Goal: Task Accomplishment & Management: Manage account settings

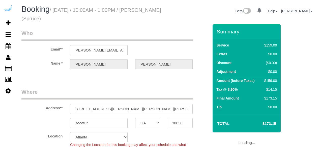
select select "GA"
select select "282"
select select "number:9"
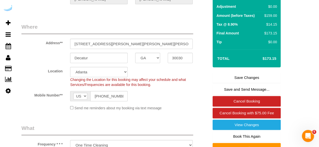
scroll to position [76, 0]
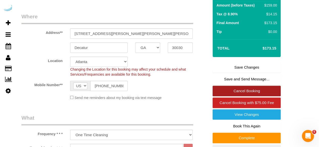
click at [247, 90] on link "Cancel Booking" at bounding box center [246, 91] width 68 height 11
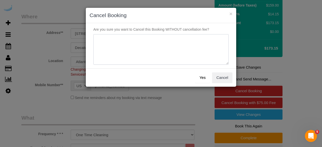
click at [191, 40] on textarea at bounding box center [160, 49] width 135 height 31
type textarea "Not on spruce."
click at [201, 78] on button "Yes" at bounding box center [202, 78] width 15 height 11
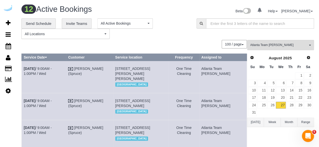
scroll to position [76, 0]
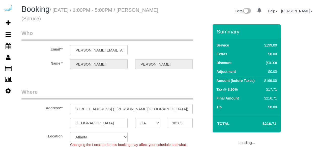
select select "GA"
select select "282"
select select "number:9"
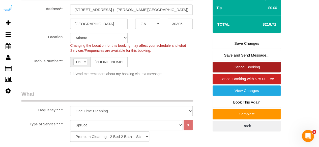
scroll to position [101, 0]
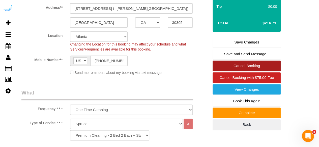
click at [256, 67] on link "Cancel Booking" at bounding box center [246, 66] width 68 height 11
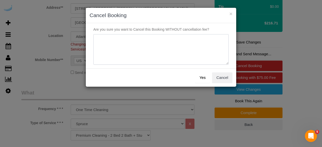
click at [180, 45] on textarea at bounding box center [160, 49] width 135 height 31
type textarea "Not on spruce."
click at [200, 80] on button "Yes" at bounding box center [202, 78] width 15 height 11
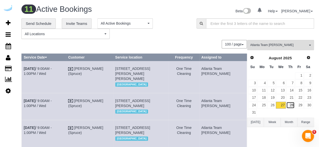
click at [292, 103] on link "28" at bounding box center [290, 105] width 8 height 7
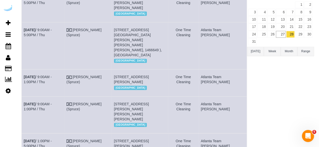
scroll to position [36, 0]
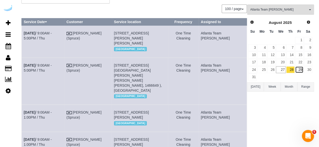
click at [300, 70] on link "29" at bounding box center [299, 69] width 8 height 7
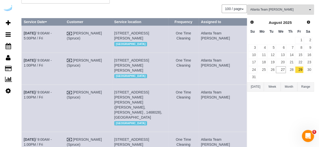
drag, startPoint x: 176, startPoint y: 32, endPoint x: 162, endPoint y: 32, distance: 13.9
click at [162, 32] on td "3300 Roswell Rd Ne, Unit 4809 (Elizabeth Vitulli, Camden Buckhead , 1410803), A…" at bounding box center [140, 39] width 56 height 27
copy span "t 4809"
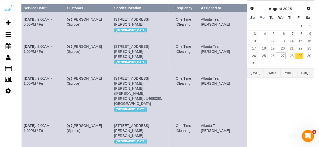
scroll to position [61, 0]
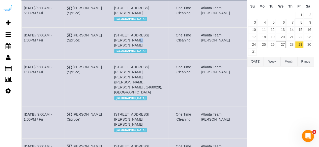
drag, startPoint x: 174, startPoint y: 44, endPoint x: 164, endPoint y: 44, distance: 9.6
click at [164, 44] on td "693 Peachtree St Ne, Unit 5e (Ifeanyi Nzegwu, Lilli Midtown , 1405755 ), Atlant…" at bounding box center [140, 43] width 56 height 32
copy span "5e"
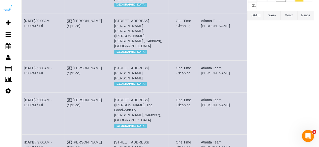
scroll to position [111, 0]
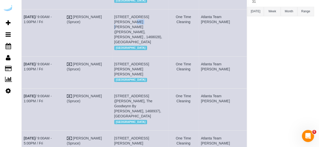
drag, startPoint x: 174, startPoint y: 25, endPoint x: 164, endPoint y: 26, distance: 10.2
click at [164, 26] on td "77 E Andrews Dr Nw, Unit 3422 (Kyle Nadler, Camden Paces , 1468028), Atlanta, G…" at bounding box center [140, 32] width 56 height 47
copy span "3422"
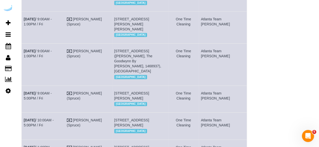
scroll to position [161, 0]
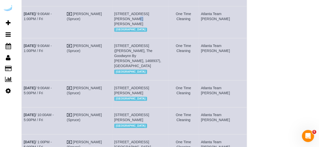
drag, startPoint x: 171, startPoint y: 9, endPoint x: 165, endPoint y: 8, distance: 6.3
click at [165, 8] on td "693 Peachtree St Ne, Unit 4e (Joseph Looney, Lilli Midtown , 1468641), Atlanta,…" at bounding box center [140, 22] width 56 height 32
copy span "4e"
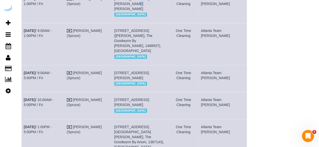
scroll to position [187, 0]
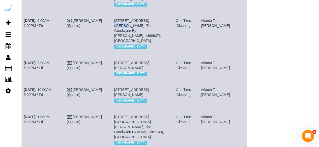
drag, startPoint x: 160, startPoint y: 14, endPoint x: 153, endPoint y: 15, distance: 6.6
click at [153, 19] on span "705 Town Blvd, Unit 432 (Maurice Lee, The Goodwynn By Arium, 1468937), Atlanta,…" at bounding box center [137, 31] width 47 height 24
copy span "t 432"
click at [161, 19] on span "705 Town Blvd, Unit 432 (Maurice Lee, The Goodwynn By Arium, 1468937), Atlanta,…" at bounding box center [137, 31] width 47 height 24
drag, startPoint x: 160, startPoint y: 15, endPoint x: 155, endPoint y: 15, distance: 5.5
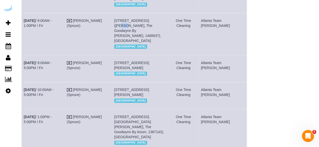
click at [155, 19] on span "705 Town Blvd, Unit 432 (Maurice Lee, The Goodwynn By Arium, 1468937), Atlanta,…" at bounding box center [137, 31] width 47 height 24
copy span "432"
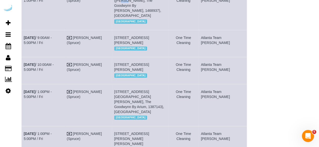
drag, startPoint x: 147, startPoint y: 26, endPoint x: 140, endPoint y: 26, distance: 7.1
click at [140, 36] on span "3300 Roswell Rd Ne, Building 5313, Unit 5313 (Dana Bushell, Camden Buckhead , 1…" at bounding box center [131, 40] width 35 height 9
copy span "5313"
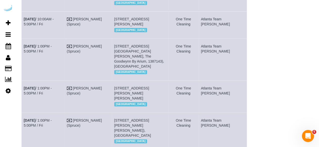
scroll to position [262, 0]
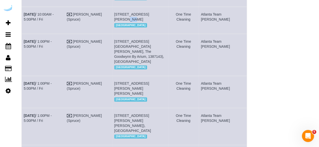
drag, startPoint x: 166, startPoint y: 9, endPoint x: 158, endPoint y: 10, distance: 7.7
click at [158, 10] on td "6075 Roswell Rd, Unit 541 (Kendall Luton, Adley City Springs , 1446276), Atlant…" at bounding box center [140, 20] width 56 height 27
copy span "541"
click at [49, 12] on link "Aug 29th / 10:00AM - 5:00PM / Fri" at bounding box center [39, 16] width 30 height 9
drag, startPoint x: 33, startPoint y: 12, endPoint x: 21, endPoint y: 9, distance: 12.7
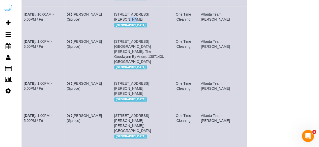
click at [21, 9] on div "**********" at bounding box center [168, -1] width 300 height 487
copy div "Service Date Customer Service location Frequency Assigned to Aug 29th / 9:00AM …"
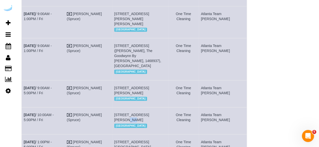
click at [53, 92] on td "Aug 29th / 9:00AM - 5:00PM / Fri" at bounding box center [43, 93] width 43 height 27
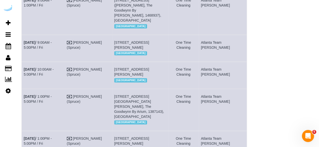
scroll to position [212, 0]
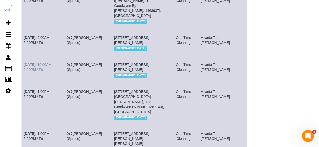
drag, startPoint x: 33, startPoint y: 67, endPoint x: 24, endPoint y: 59, distance: 12.5
click at [24, 59] on td "Aug 29th / 10:00AM - 5:00PM / Fri" at bounding box center [43, 70] width 43 height 27
copy link "Aug 29th / 10:00AM - 5:00PM / Fri"
drag, startPoint x: 174, startPoint y: 69, endPoint x: 122, endPoint y: 57, distance: 54.0
click at [122, 57] on td "6075 Roswell Rd, Unit 541 (Kendall Luton, Adley City Springs , 1446276), Atlant…" at bounding box center [140, 70] width 56 height 27
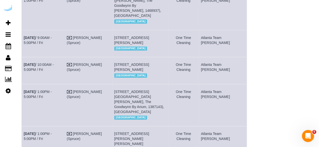
drag, startPoint x: 226, startPoint y: 64, endPoint x: 212, endPoint y: 61, distance: 14.2
click at [212, 61] on td "Atlanta Team [PERSON_NAME]" at bounding box center [222, 70] width 48 height 27
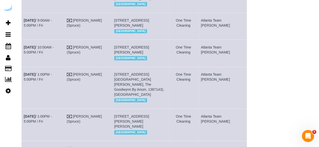
scroll to position [237, 0]
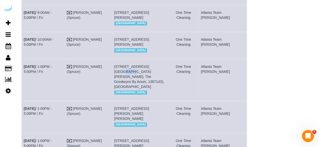
drag, startPoint x: 161, startPoint y: 67, endPoint x: 155, endPoint y: 67, distance: 6.0
click at [155, 67] on span "[STREET_ADDRESS][GEOGRAPHIC_DATA][PERSON_NAME], The Goodwynn By Arium, 1387143)…" at bounding box center [139, 77] width 50 height 24
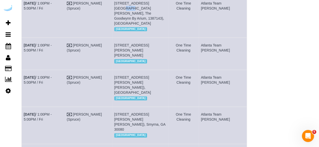
scroll to position [313, 0]
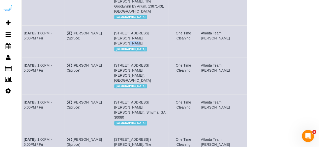
drag, startPoint x: 136, startPoint y: 28, endPoint x: 128, endPoint y: 28, distance: 7.3
click at [128, 31] on span "6125 Roswell Rd, Building 426, Unit 426 (Keval Desai, The Morgan Sandy Springs …" at bounding box center [131, 38] width 35 height 14
drag, startPoint x: 130, startPoint y: 27, endPoint x: 135, endPoint y: 27, distance: 5.3
click at [135, 31] on span "6125 Roswell Rd, Building 426, Unit 426 (Keval Desai, The Morgan Sandy Springs …" at bounding box center [131, 38] width 35 height 14
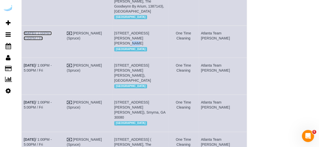
click at [52, 31] on link "Aug 29th / 1:00PM - 5:00PM / Fri" at bounding box center [38, 35] width 28 height 9
drag, startPoint x: 33, startPoint y: 30, endPoint x: 23, endPoint y: 24, distance: 12.2
click at [23, 26] on td "Aug 29th / 1:00PM - 5:00PM / Fri" at bounding box center [43, 42] width 43 height 32
drag, startPoint x: 173, startPoint y: 37, endPoint x: 119, endPoint y: 25, distance: 55.3
click at [119, 26] on tr "Aug 29th / 1:00PM - 5:00PM / Fri Brandie Louck (Spruce) 6125 Roswell Rd, Buildi…" at bounding box center [134, 42] width 225 height 32
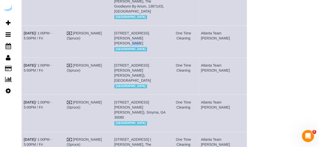
drag, startPoint x: 229, startPoint y: 29, endPoint x: 216, endPoint y: 24, distance: 14.6
click at [216, 26] on td "Atlanta Team Eliane" at bounding box center [222, 42] width 48 height 32
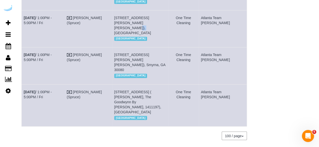
drag, startPoint x: 144, startPoint y: 17, endPoint x: 138, endPoint y: 17, distance: 5.3
click at [138, 17] on span "693 Peachtree St Ne, Building 17d, Unit 17d (Nisha Bonda, Lilli Midtown , 14398…" at bounding box center [132, 25] width 37 height 19
drag, startPoint x: 135, startPoint y: 54, endPoint x: 129, endPoint y: 54, distance: 6.5
click at [129, 54] on span "1455 Spring Rd Se, Building 247, Unit 247 (Steven Abou Diwan, Sync At Jonquil ,…" at bounding box center [139, 62] width 51 height 19
drag, startPoint x: 160, startPoint y: 86, endPoint x: 155, endPoint y: 87, distance: 5.1
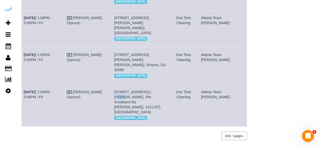
click at [155, 90] on span "705 Town Blvd, Unit 428 ( Jordan Collins, The Goodwynn By Arium, 1411197), Atla…" at bounding box center [137, 102] width 47 height 24
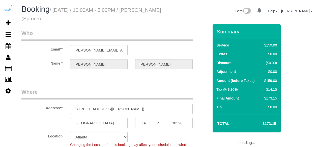
select select "GA"
select select "282"
select select "number:9"
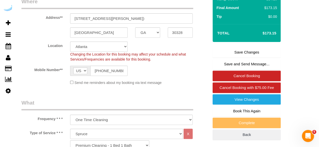
scroll to position [101, 0]
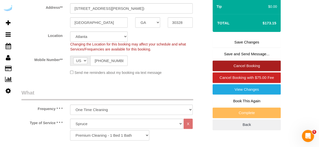
click at [241, 67] on link "Cancel Booking" at bounding box center [246, 66] width 68 height 11
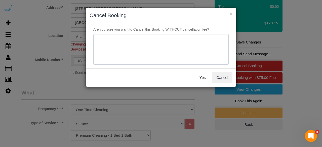
click at [161, 38] on textarea at bounding box center [160, 49] width 135 height 31
type textarea "Not on spruce."
click at [203, 82] on button "Yes" at bounding box center [202, 78] width 15 height 11
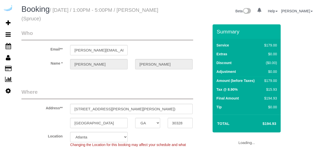
select select "GA"
select select "282"
select select "number:9"
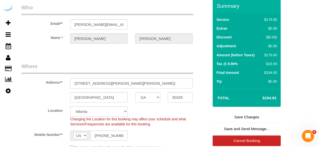
scroll to position [50, 0]
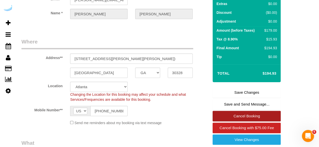
click at [248, 120] on link "Cancel Booking" at bounding box center [246, 116] width 68 height 11
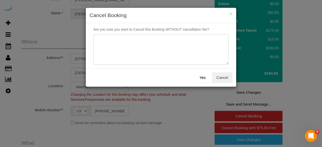
click at [154, 49] on textarea at bounding box center [160, 49] width 135 height 31
type textarea "Not on spruce."
click at [204, 80] on button "Yes" at bounding box center [202, 78] width 15 height 11
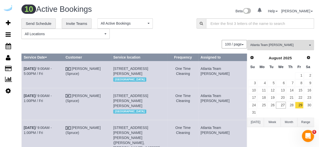
click at [43, 108] on td "Aug 29th / 9:00AM - 1:00PM / Fri" at bounding box center [43, 104] width 42 height 32
click at [46, 103] on link "Aug 29th / 9:00AM - 1:00PM / Fri" at bounding box center [38, 98] width 28 height 9
click at [52, 70] on link "Aug 29th / 9:00AM - 5:00PM / Fri" at bounding box center [38, 71] width 28 height 9
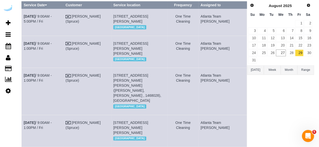
scroll to position [53, 0]
click at [52, 82] on link "Aug 29th / 9:00AM - 1:00PM / Fri" at bounding box center [38, 77] width 28 height 9
click at [49, 121] on link "Aug 29th / 9:00AM - 1:00PM / Fri" at bounding box center [38, 125] width 28 height 9
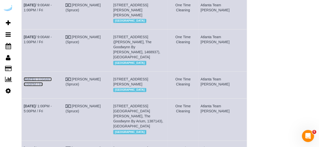
click at [52, 77] on link "Aug 29th / 9:00AM - 5:00PM / Fri" at bounding box center [38, 81] width 28 height 9
click at [57, 29] on td "Aug 29th / 9:00AM - 1:00PM / Fri" at bounding box center [43, 50] width 42 height 42
click at [52, 35] on link "Aug 29th / 9:00AM - 1:00PM / Fri" at bounding box center [38, 39] width 28 height 9
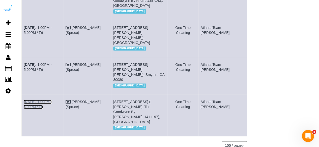
click at [52, 100] on link "Aug 29th / 1:00PM - 5:00PM / Fri" at bounding box center [38, 104] width 28 height 9
click at [52, 63] on link "Aug 29th / 1:00PM - 5:00PM / Fri" at bounding box center [38, 67] width 28 height 9
click at [52, 26] on link "Aug 29th / 1:00PM - 5:00PM / Fri" at bounding box center [38, 30] width 28 height 9
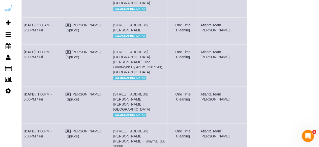
scroll to position [165, 0]
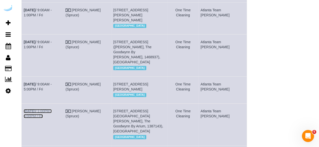
click at [48, 109] on link "Aug 29th / 1:00PM - 5:00PM / Fri" at bounding box center [38, 113] width 28 height 9
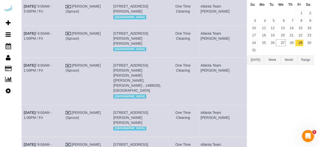
scroll to position [0, 0]
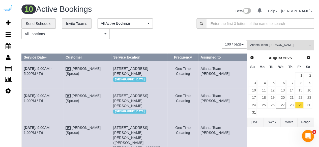
click at [261, 42] on button "Atlanta Team Eliane All Teams" at bounding box center [280, 45] width 67 height 10
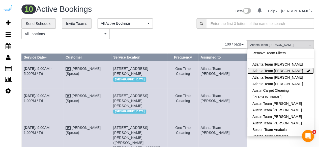
click at [271, 70] on link "Atlanta Team [PERSON_NAME]" at bounding box center [280, 71] width 66 height 7
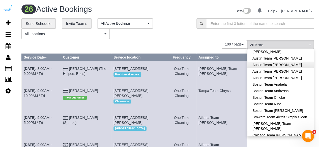
scroll to position [50, 0]
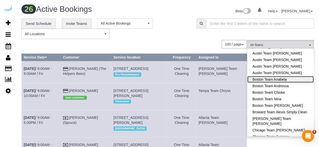
click at [279, 80] on link "Boston Team Anabela" at bounding box center [280, 79] width 66 height 7
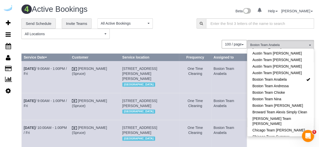
click at [170, 26] on div "**********" at bounding box center [104, 28] width 167 height 21
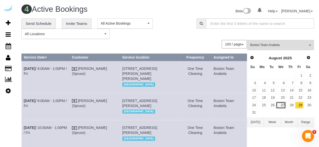
click at [284, 105] on link "27" at bounding box center [281, 105] width 10 height 7
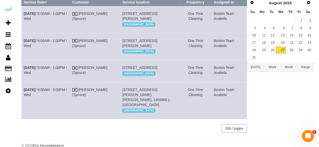
scroll to position [33, 0]
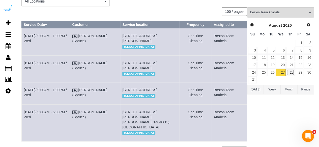
click at [289, 73] on link "28" at bounding box center [290, 72] width 8 height 7
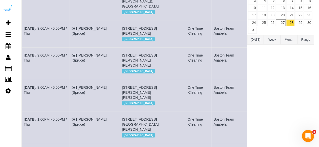
scroll to position [51, 0]
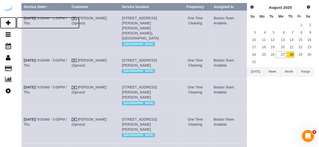
drag, startPoint x: 9, startPoint y: 24, endPoint x: 40, endPoint y: 2, distance: 38.1
click at [9, 24] on icon at bounding box center [8, 23] width 5 height 6
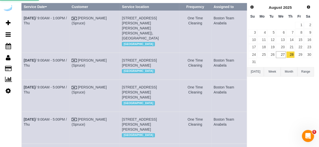
select select "number:9"
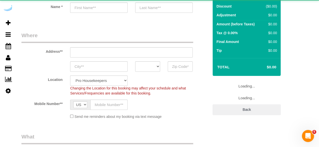
select select "object:2607"
select select "4"
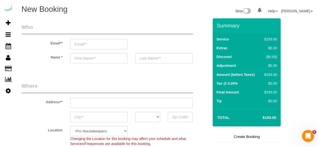
click at [109, 40] on input "email" at bounding box center [98, 44] width 57 height 10
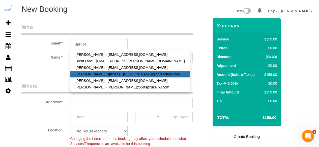
click at [107, 73] on strong "Spruce" at bounding box center [113, 74] width 12 height 4
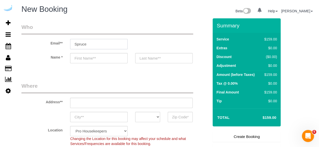
type input "[PERSON_NAME][EMAIL_ADDRESS][DOMAIN_NAME]"
type input "[PERSON_NAME]"
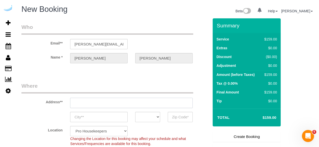
click at [135, 103] on input "text" at bounding box center [131, 103] width 122 height 10
type input "3816 S Lamar Blvd"
type input "Austin"
select select "[GEOGRAPHIC_DATA]"
type input "78704"
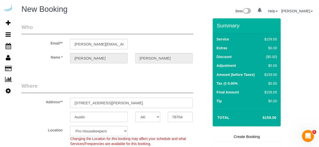
paste input "120 Kingston St, Boston, MA 02111"
type input "120 Kingston St, Boston, MA 02111"
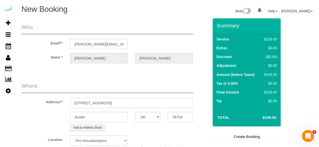
select select "9"
select select "object:2651"
click at [127, 106] on input "120 Kingston St, Boston, MA 02111" at bounding box center [131, 103] width 122 height 10
paste input "text"
drag, startPoint x: 124, startPoint y: 102, endPoint x: 151, endPoint y: 104, distance: 26.8
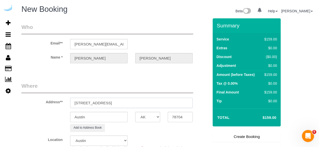
click at [150, 102] on input "120 Kingston St, Boston, MA 02111" at bounding box center [131, 103] width 122 height 10
type input "120 Kingston St, Boston, MA 02111"
click at [175, 116] on input "78704" at bounding box center [179, 117] width 25 height 10
paste input "02111"
type input "02111"
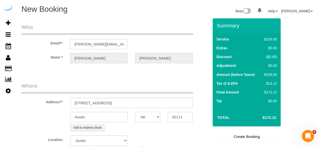
click at [157, 115] on select "AK AL AR AZ CA CO CT DC DE FL GA HI IA ID IL IN KS KY LA MA MD ME MI MN MO MS M…" at bounding box center [147, 117] width 25 height 10
select select "7"
select select "object:2698"
click at [151, 115] on select "AK AL AR AZ CA CO CT DC DE [GEOGRAPHIC_DATA] [GEOGRAPHIC_DATA] HI IA ID IL IN K…" at bounding box center [147, 117] width 25 height 10
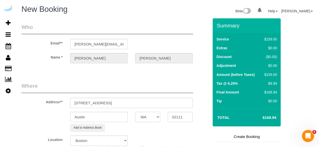
select select "MA"
click at [135, 112] on select "AK AL AR AZ CA CO CT DC DE [GEOGRAPHIC_DATA] [GEOGRAPHIC_DATA] HI IA ID IL IN K…" at bounding box center [147, 117] width 25 height 10
click at [106, 120] on input "Austin" at bounding box center [98, 117] width 57 height 10
type input "[GEOGRAPHIC_DATA]"
drag, startPoint x: 106, startPoint y: 104, endPoint x: 156, endPoint y: 103, distance: 50.4
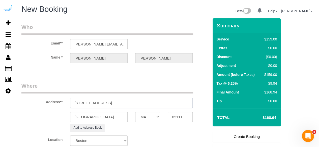
click at [156, 103] on input "120 Kingston St, Boston, MA 02111" at bounding box center [131, 103] width 122 height 10
paste input "Patricia Garza Gonzalez"
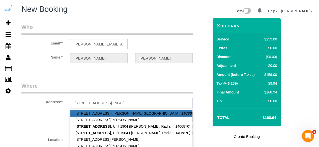
paste input "Patricia Garza Gonzalez"
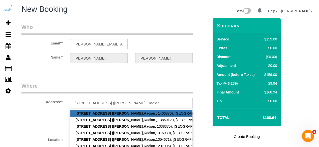
paste input "1469653"
type input "120 Kingston St, Building 1904, Unit 1904 (Patricia Garza Gonzalez, Radian, 146…"
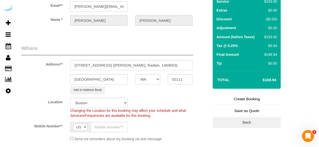
scroll to position [50, 0]
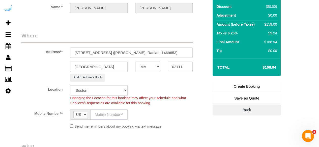
click at [106, 113] on input "text" at bounding box center [108, 115] width 37 height 10
type input "[PHONE_NUMBER]"
type input "Brandie Louck"
type input "[PHONE_NUMBER]"
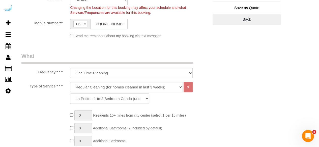
scroll to position [151, 0]
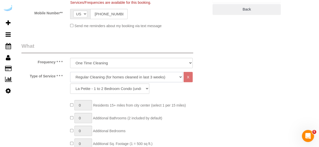
click at [119, 75] on select "Deep Cleaning (for homes that have not been cleaned in 3+ weeks) Spruce Regular…" at bounding box center [126, 77] width 113 height 10
select select "282"
click at [70, 72] on select "Deep Cleaning (for homes that have not been cleaned in 3+ weeks) Spruce Regular…" at bounding box center [126, 77] width 113 height 10
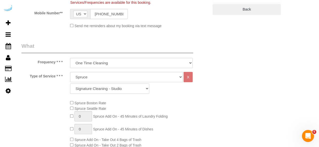
click at [109, 86] on select "Signature Cleaning - Studio Signature Cleaning - 1 Bed 1 Bath Signature Cleanin…" at bounding box center [109, 89] width 79 height 10
select select "320"
click at [70, 84] on select "Signature Cleaning - Studio Signature Cleaning - 1 Bed 1 Bath Signature Cleanin…" at bounding box center [109, 89] width 79 height 10
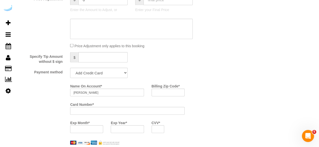
scroll to position [453, 0]
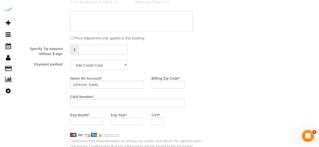
click at [109, 56] on div "Specify Tip Amount without $ sign $" at bounding box center [115, 50] width 195 height 12
click at [107, 68] on select "Add Credit Card Cash Check Paypal" at bounding box center [98, 65] width 57 height 10
select select "string:check"
click at [70, 60] on select "Add Credit Card Cash Check Paypal" at bounding box center [98, 65] width 57 height 10
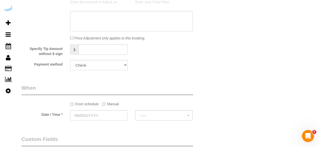
click at [109, 104] on label "Manual" at bounding box center [110, 103] width 17 height 7
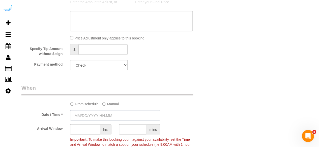
click at [101, 113] on input "text" at bounding box center [115, 115] width 90 height 10
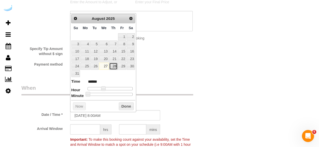
click at [116, 65] on link "28" at bounding box center [113, 66] width 8 height 7
type input "08/28/2025 9:00AM"
type input "******"
click at [105, 88] on span at bounding box center [105, 88] width 5 height 5
click at [86, 128] on input "text" at bounding box center [85, 129] width 30 height 10
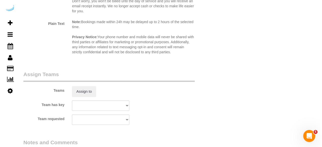
scroll to position [705, 0]
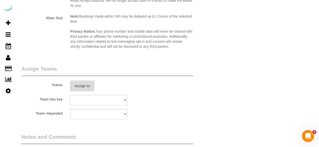
type input "8"
click at [86, 87] on button "Assign to" at bounding box center [82, 86] width 24 height 11
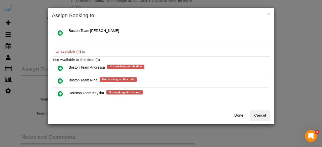
scroll to position [50, 0]
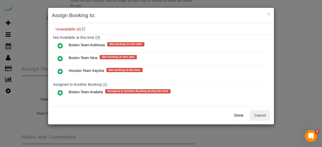
click at [60, 91] on icon at bounding box center [60, 93] width 5 height 6
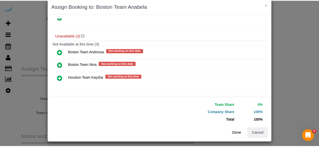
scroll to position [11, 0]
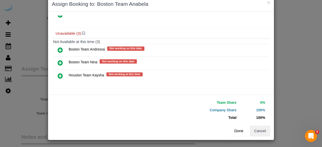
click at [235, 129] on button "Done" at bounding box center [239, 131] width 18 height 11
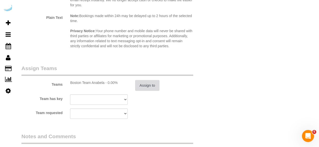
scroll to position [756, 0]
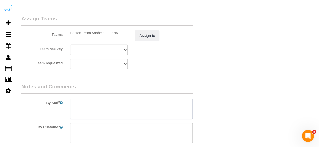
click at [103, 100] on textarea at bounding box center [131, 109] width 122 height 21
paste textarea "Permanent Notes:No notes from this customer.Today's Notes:Can I add clothes fol…"
paste textarea "Apartment 1904"
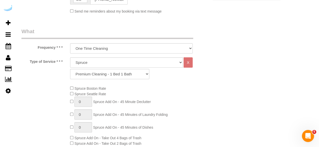
scroll to position [76, 0]
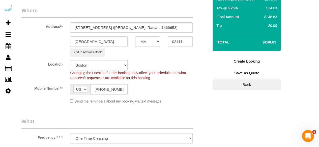
type textarea "Recurrency: One time service Permanent Notes:No notes from this customer.Today'…"
click at [247, 60] on link "Create Booking" at bounding box center [246, 61] width 68 height 11
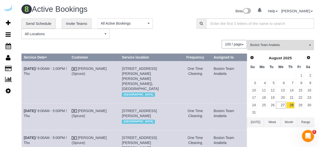
scroll to position [128, 0]
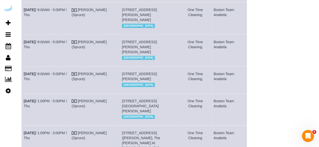
drag, startPoint x: 56, startPoint y: 84, endPoint x: 23, endPoint y: 74, distance: 34.7
click at [23, 74] on td "Aug 28th / 9:00AM - 5:00PM / Thu" at bounding box center [46, 79] width 48 height 27
copy link "Aug 28th / 9:00AM - 5:00PM / Thu"
drag, startPoint x: 153, startPoint y: 88, endPoint x: 119, endPoint y: 74, distance: 37.0
click at [120, 74] on td "120 Kingston St, Building 1904, Unit 1904 (Patricia Garza Gonzalez, Radian, 146…" at bounding box center [149, 79] width 59 height 27
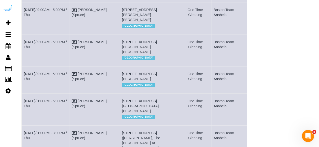
copy span "120 Kingston St, Building 1904, Unit 1904 (Patricia Garza Gonzalez, Radian, 146…"
drag, startPoint x: 233, startPoint y: 78, endPoint x: 212, endPoint y: 75, distance: 21.2
click at [212, 75] on td "Boston Team Anabela" at bounding box center [228, 79] width 35 height 27
copy td "Boston Team Anabela"
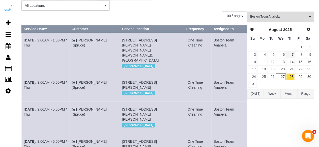
scroll to position [36, 0]
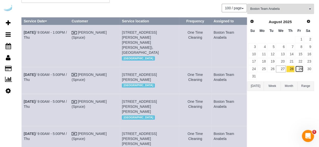
click at [298, 66] on link "29" at bounding box center [299, 69] width 8 height 7
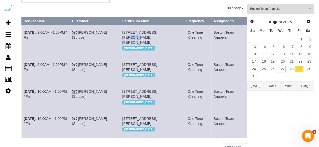
drag, startPoint x: 157, startPoint y: 32, endPoint x: 152, endPoint y: 32, distance: 5.8
click at [152, 32] on span "449 Canal St, Unit 1111 ( Griffin Starkey, Montaje, 1419609 ), Somerville, MA 0…" at bounding box center [139, 37] width 35 height 14
copy span "1111"
click at [54, 33] on link "[DATE] 9:00AM - 1:00PM / Fri" at bounding box center [45, 34] width 43 height 9
drag, startPoint x: 39, startPoint y: 43, endPoint x: 21, endPoint y: 32, distance: 20.6
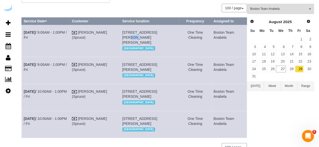
click at [22, 32] on td "[DATE] 9:00AM - 1:00PM / Fri" at bounding box center [46, 41] width 48 height 32
copy link "[DATE] 9:00AM - 1:00PM / Fri"
drag, startPoint x: 165, startPoint y: 44, endPoint x: 156, endPoint y: 54, distance: 13.0
click at [122, 34] on td "449 Canal St, Unit 1111 ( Griffin Starkey, Montaje, 1419609 ), Somerville, MA 0…" at bounding box center [149, 41] width 59 height 32
drag, startPoint x: 159, startPoint y: 53, endPoint x: 153, endPoint y: 43, distance: 12.1
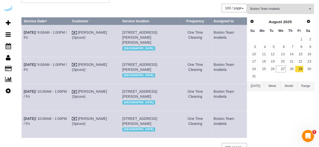
click at [159, 53] on td "449 Canal St, Unit 1111 ( Griffin Starkey, Montaje, 1419609 ), Somerville, MA 0…" at bounding box center [149, 41] width 59 height 32
drag, startPoint x: 157, startPoint y: 42, endPoint x: 120, endPoint y: 29, distance: 38.9
click at [120, 29] on td "449 Canal St, Unit 1111 ( Griffin Starkey, Montaje, 1419609 ), Somerville, MA 0…" at bounding box center [149, 41] width 59 height 32
copy span "449 Canal St, Unit 1111 ( Griffin Starkey, Montaje, 1419609 ), Somerville, MA 0…"
drag, startPoint x: 231, startPoint y: 40, endPoint x: 212, endPoint y: 33, distance: 19.8
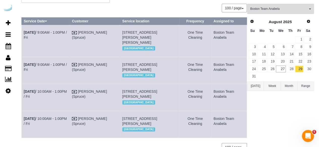
click at [212, 33] on td "Boston Team Anabela" at bounding box center [228, 41] width 35 height 32
copy td "Boston Team Anabela"
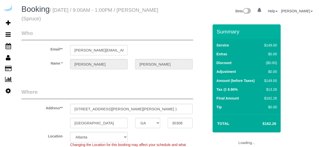
select select "GA"
select select "282"
select select "number:9"
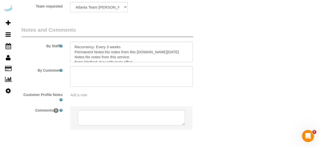
scroll to position [827, 0]
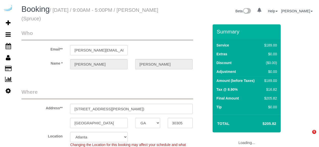
select select "GA"
select select "282"
select select "number:9"
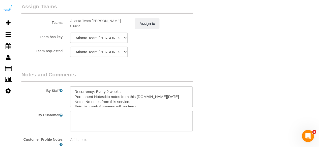
scroll to position [806, 0]
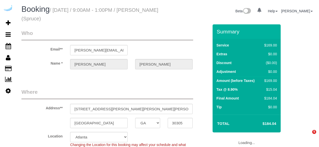
select select "GA"
select select "282"
select select "number:9"
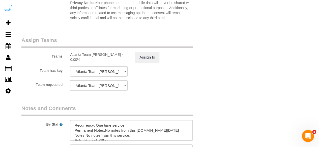
scroll to position [827, 0]
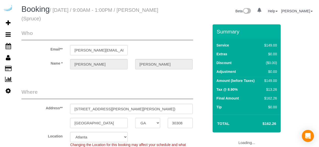
select select "GA"
select select "282"
select select "number:9"
select select "object:784"
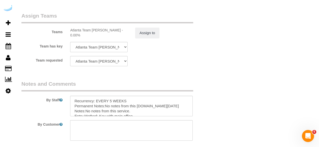
scroll to position [756, 0]
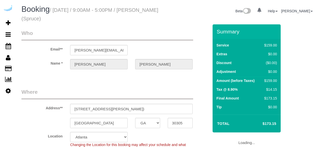
select select "GA"
select select "number:9"
select select "object:784"
select select "282"
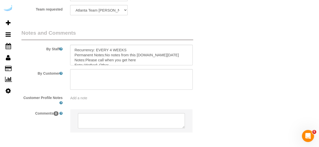
scroll to position [827, 0]
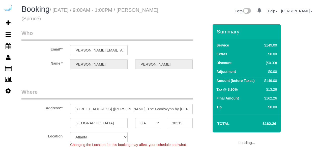
select select "GA"
select select "282"
select select "number:9"
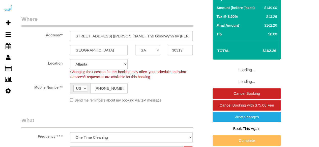
select select "object:784"
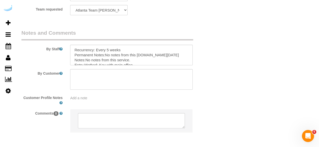
scroll to position [827, 0]
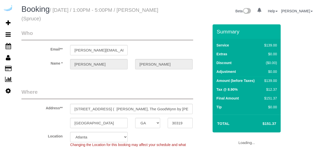
select select "GA"
select select "282"
select select "number:9"
select select "object:784"
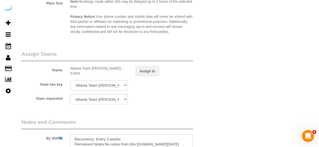
scroll to position [756, 0]
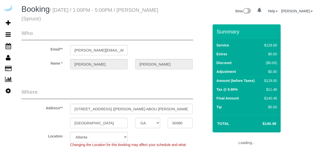
select select "GA"
select select "282"
select select "number:9"
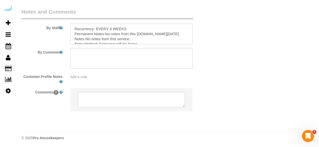
scroll to position [827, 0]
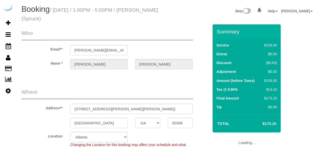
select select "GA"
select select "282"
select select "number:9"
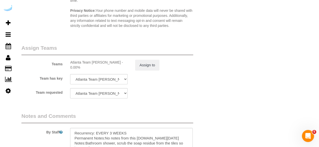
scroll to position [781, 0]
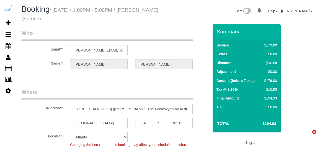
select select "GA"
select select "282"
select select "number:9"
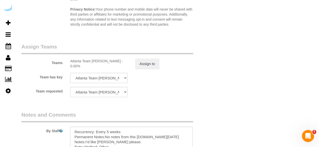
scroll to position [806, 0]
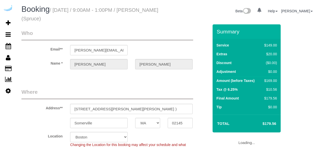
select select "MA"
select select "282"
select select "number:9"
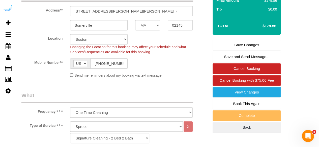
scroll to position [101, 0]
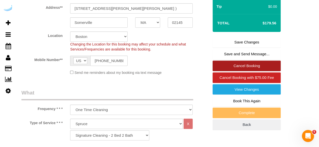
click at [235, 61] on link "Cancel Booking" at bounding box center [246, 66] width 68 height 11
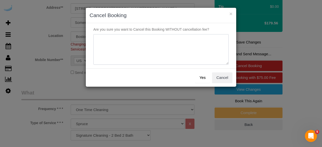
click at [182, 59] on textarea at bounding box center [160, 49] width 135 height 31
type textarea "Not on spruce."
click at [203, 82] on button "Yes" at bounding box center [202, 78] width 15 height 11
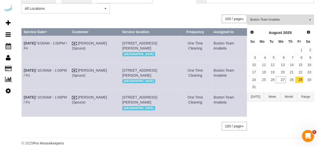
scroll to position [50, 0]
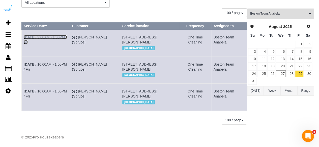
click at [53, 35] on link "Aug 29th / 9:00AM - 1:00PM / Fri" at bounding box center [45, 39] width 43 height 9
click at [57, 89] on link "Aug 29th / 10:00AM - 1:00PM / Fri" at bounding box center [45, 93] width 43 height 9
click at [62, 62] on link "Aug 29th / 10:00AM - 1:00PM / Fri" at bounding box center [45, 66] width 43 height 9
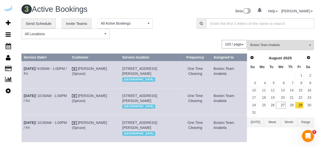
click at [261, 46] on span "Boston Team Anabela" at bounding box center [278, 45] width 57 height 4
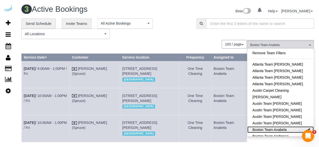
click at [270, 128] on link "Boston Team Anabela" at bounding box center [280, 130] width 66 height 7
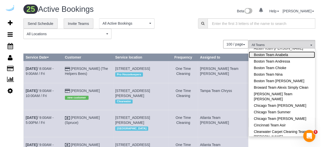
scroll to position [76, 0]
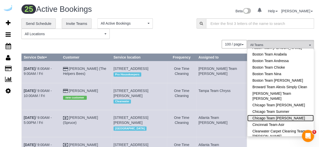
click at [269, 118] on link "Chicago Team Wesley" at bounding box center [280, 118] width 66 height 7
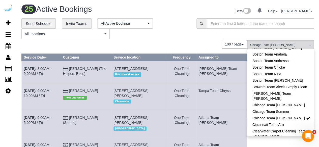
click at [199, 29] on div "**********" at bounding box center [168, 28] width 300 height 21
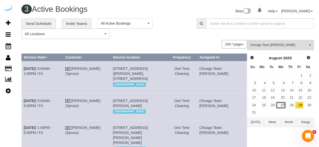
click at [283, 106] on link "27" at bounding box center [281, 105] width 10 height 7
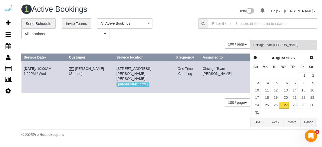
click at [295, 45] on span "Chicago Team Wesley" at bounding box center [282, 45] width 57 height 4
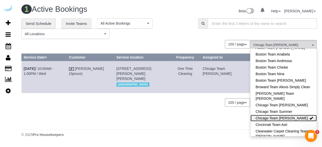
click at [296, 116] on link "Chicago Team Wesley" at bounding box center [284, 118] width 66 height 7
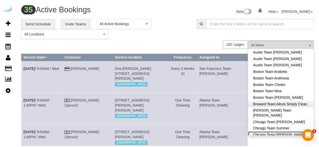
scroll to position [50, 0]
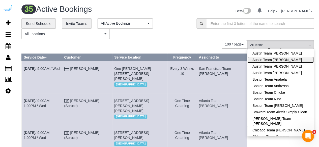
click at [287, 59] on link "Austin Team [PERSON_NAME]" at bounding box center [280, 60] width 66 height 7
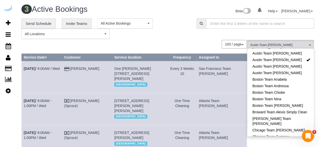
click at [191, 37] on div "**********" at bounding box center [105, 28] width 175 height 21
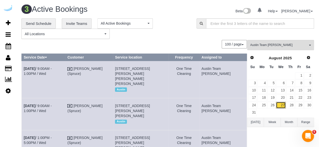
click at [282, 107] on link "27" at bounding box center [281, 105] width 10 height 7
click at [265, 105] on link "25" at bounding box center [261, 105] width 9 height 7
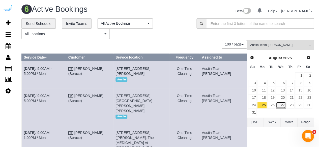
click at [281, 103] on link "27" at bounding box center [281, 105] width 10 height 7
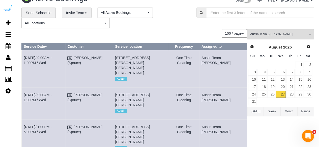
scroll to position [61, 0]
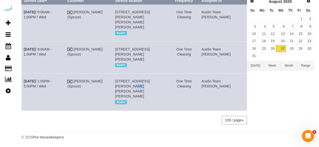
drag, startPoint x: 170, startPoint y: 81, endPoint x: 163, endPoint y: 81, distance: 7.1
click at [150, 81] on span "5313 Vega Ave, Building 4305, Unit 4305 (Daymon Smith, The Markson, 1410506 ), …" at bounding box center [132, 88] width 35 height 19
copy span "4305"
click at [41, 81] on link "Aug 27th / 1:00PM - 5:00PM / Wed" at bounding box center [38, 83] width 28 height 9
drag, startPoint x: 33, startPoint y: 88, endPoint x: 23, endPoint y: 81, distance: 11.4
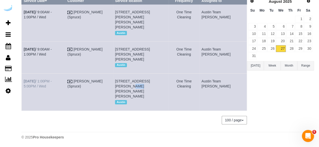
click at [23, 81] on td "Aug 27th / 1:00PM - 5:00PM / Wed" at bounding box center [44, 92] width 44 height 37
copy link "Aug 27th / 1:00PM - 5:00PM / Wed"
drag, startPoint x: 148, startPoint y: 94, endPoint x: 122, endPoint y: 81, distance: 28.7
click at [122, 81] on td "5313 Vega Ave, Building 4305, Unit 4305 (Daymon Smith, The Markson, 1410506 ), …" at bounding box center [141, 92] width 56 height 37
copy span "5313 Vega Ave, Building 4305, Unit 4305 (Daymon Smith, The Markson, 1410506 ), …"
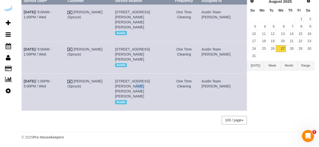
drag, startPoint x: 221, startPoint y: 84, endPoint x: 215, endPoint y: 81, distance: 7.1
click at [215, 81] on td "Austin Team [PERSON_NAME]" at bounding box center [222, 92] width 47 height 37
copy td "Austin Team [PERSON_NAME]"
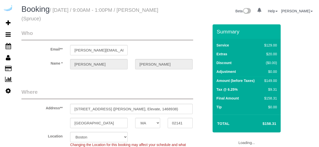
select select "MA"
select select "282"
select select "number:9"
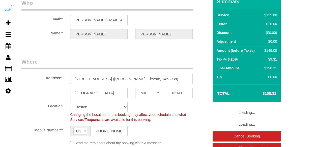
select select "object:784"
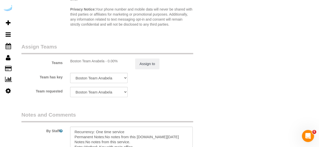
scroll to position [781, 0]
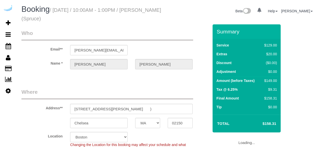
select select "MA"
select select "282"
select select "number:9"
select select "object:784"
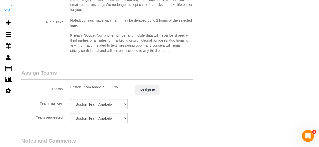
scroll to position [756, 0]
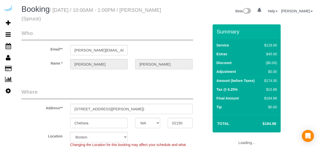
select select "MA"
select select "282"
select select "number:9"
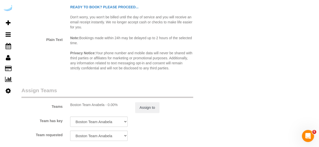
scroll to position [806, 0]
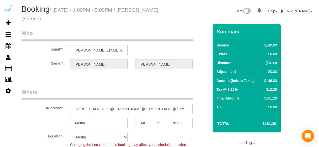
select select "[GEOGRAPHIC_DATA]"
select select "282"
select select "number:9"
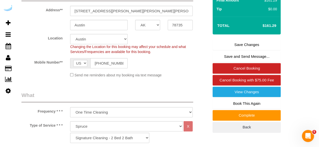
scroll to position [101, 0]
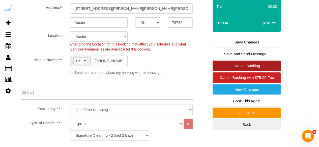
click at [249, 67] on link "Cancel Booking" at bounding box center [246, 66] width 68 height 11
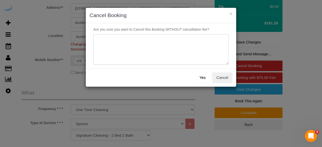
click at [148, 49] on textarea at bounding box center [160, 49] width 135 height 31
type textarea "Not on spruce."
click at [199, 79] on button "Yes" at bounding box center [202, 78] width 15 height 11
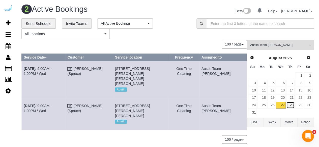
click at [292, 104] on link "28" at bounding box center [290, 105] width 8 height 7
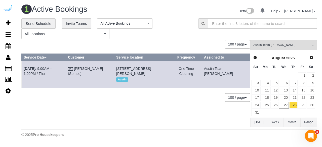
click at [201, 118] on div "0 Bookings found. We couldn't find any bookings that matched your search. Creat…" at bounding box center [135, 83] width 229 height 87
click at [8, 22] on icon at bounding box center [8, 23] width 5 height 6
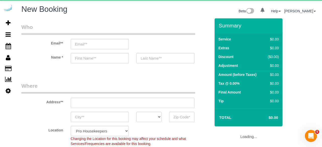
select select "4"
select select "object:2022"
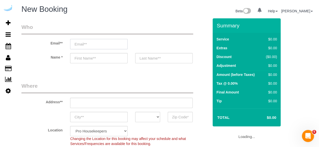
click at [91, 48] on input "email" at bounding box center [98, 44] width 57 height 10
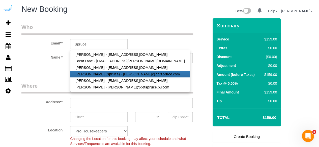
click at [95, 76] on link "[PERSON_NAME] ( Spruce ) - [PERSON_NAME]@get spruce .com" at bounding box center [129, 74] width 119 height 7
type input "[PERSON_NAME][EMAIL_ADDRESS][DOMAIN_NAME]"
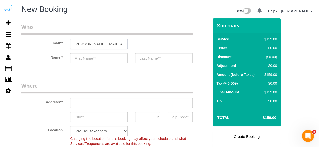
type input "[PERSON_NAME]"
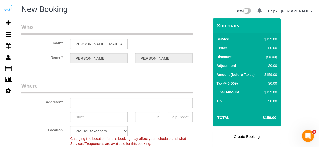
type input "[STREET_ADDRESS][PERSON_NAME]"
type input "Austin"
select select "[GEOGRAPHIC_DATA]"
type input "78704"
select select "9"
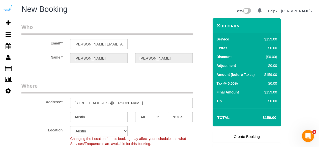
select select "object:2061"
click at [113, 106] on input "[STREET_ADDRESS][PERSON_NAME]" at bounding box center [131, 103] width 122 height 10
click at [119, 103] on input "[STREET_ADDRESS][PERSON_NAME]" at bounding box center [131, 103] width 122 height 10
paste input "5313 Vega Ave, Austin, TX 78735"
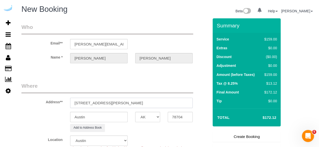
drag, startPoint x: 121, startPoint y: 102, endPoint x: 140, endPoint y: 102, distance: 19.1
click at [139, 102] on input "5313 Vega Ave, Austin, TX 78735" at bounding box center [131, 103] width 122 height 10
click at [119, 101] on input "5313 Vega Ave, Austin, TX 78735" at bounding box center [131, 103] width 122 height 10
drag, startPoint x: 120, startPoint y: 102, endPoint x: 148, endPoint y: 101, distance: 28.7
click at [146, 100] on input "5313 Vega Ave, Austin, TX 78735" at bounding box center [131, 103] width 122 height 10
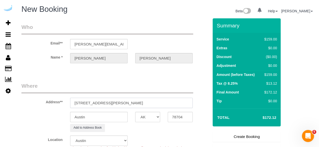
type input "5313 Vega Ave, Austin, TX 78735"
click at [181, 119] on input "78704" at bounding box center [179, 117] width 25 height 10
paste input "78735"
type input "78735"
drag, startPoint x: 100, startPoint y: 103, endPoint x: 161, endPoint y: 89, distance: 62.0
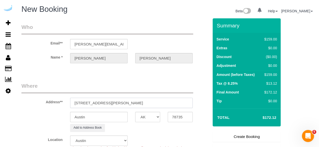
click at [161, 89] on fieldset "Where Address** 5313 Vega Ave, Austin, TX 78735 Austin AK AL AR AZ CA CO CT DC …" at bounding box center [114, 132] width 187 height 101
paste input "Daymon Smith"
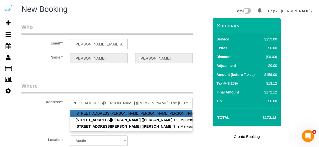
paste input "1410506"
type input "5313 Vega Ave, Building 4305, Unit 4305 (Daymon Smith, The Markson, 1410506 )"
click at [95, 71] on fieldset "Who Email** brandie@getspruce.com Name * Brandie Louck" at bounding box center [114, 47] width 187 height 49
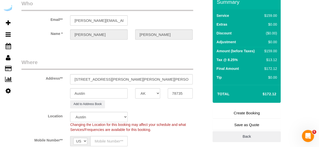
scroll to position [50, 0]
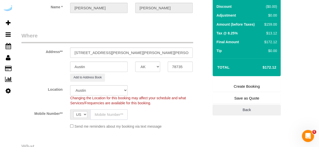
click at [99, 117] on input "text" at bounding box center [108, 115] width 37 height 10
click at [179, 120] on sui-booking-location "Location Pro Housekeepers Atlanta Austin Boston Chicago Cincinnati Clearwater D…" at bounding box center [114, 107] width 187 height 44
click at [101, 110] on input "text" at bounding box center [108, 115] width 37 height 10
paste input "[PHONE_NUMBER]"
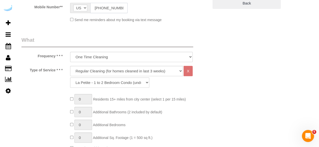
scroll to position [176, 0]
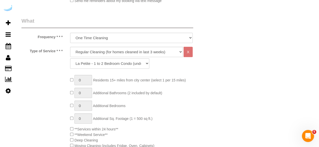
type input "[PHONE_NUMBER]"
click at [121, 55] on select "Deep Cleaning (for homes that have not been cleaned in 3+ weeks) Spruce Regular…" at bounding box center [126, 52] width 113 height 10
select select "282"
click at [70, 47] on select "Deep Cleaning (for homes that have not been cleaned in 3+ weeks) Spruce Regular…" at bounding box center [126, 52] width 113 height 10
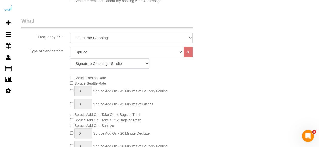
click at [123, 61] on select "Signature Cleaning - Studio Signature Cleaning - 1 Bed 1 Bath Signature Cleanin…" at bounding box center [109, 63] width 79 height 10
select select "309"
click at [70, 58] on select "Signature Cleaning - Studio Signature Cleaning - 1 Bed 1 Bath Signature Cleanin…" at bounding box center [109, 63] width 79 height 10
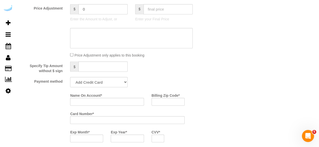
scroll to position [479, 0]
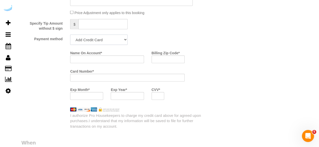
drag, startPoint x: 103, startPoint y: 41, endPoint x: 101, endPoint y: 45, distance: 4.3
click at [103, 41] on select "Add Credit Card Cash Check Paypal" at bounding box center [98, 40] width 57 height 10
click at [70, 35] on select "Add Credit Card Cash Check Paypal" at bounding box center [98, 40] width 57 height 10
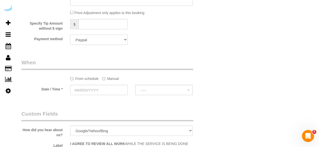
drag, startPoint x: 106, startPoint y: 38, endPoint x: 105, endPoint y: 42, distance: 3.4
click at [107, 38] on select "Add Credit Card Cash Check Paypal" at bounding box center [98, 40] width 57 height 10
select select "string:check"
click at [70, 35] on select "Add Credit Card Cash Check Paypal" at bounding box center [98, 40] width 57 height 10
click at [111, 76] on label "Manual" at bounding box center [110, 78] width 17 height 7
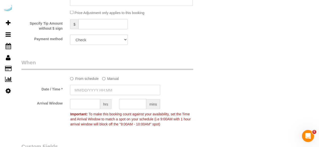
drag, startPoint x: 101, startPoint y: 88, endPoint x: 99, endPoint y: 85, distance: 4.3
click at [101, 88] on input "text" at bounding box center [115, 90] width 90 height 10
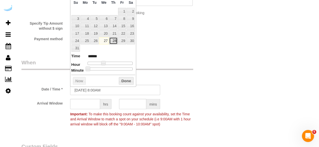
click at [113, 40] on link "28" at bounding box center [113, 41] width 8 height 7
type input "08/28/2025 9:00AM"
type input "******"
type input "08/28/2025 10:00AM"
type input "*******"
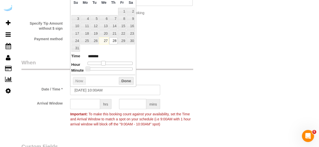
type input "08/28/2025 12:00PM"
type input "*******"
type input "08/28/2025 1:00PM"
type input "******"
drag, startPoint x: 103, startPoint y: 62, endPoint x: 113, endPoint y: 62, distance: 10.3
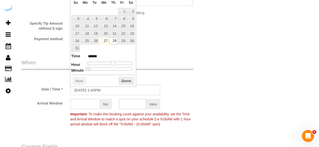
click at [113, 62] on span at bounding box center [113, 63] width 5 height 5
click at [90, 106] on input "text" at bounding box center [85, 104] width 30 height 10
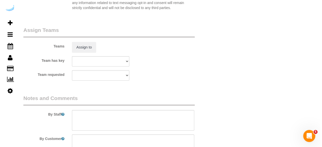
scroll to position [756, 0]
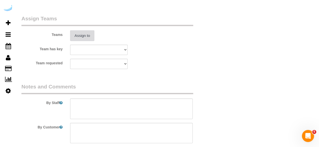
type input "4"
click at [88, 38] on button "Assign to" at bounding box center [82, 35] width 24 height 11
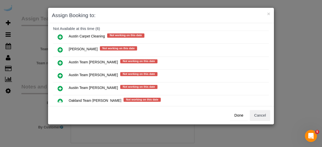
scroll to position [76, 0]
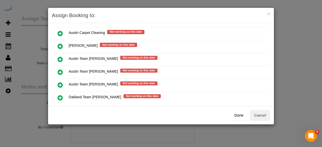
click at [62, 69] on icon at bounding box center [60, 72] width 5 height 6
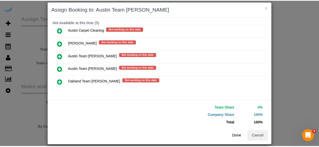
scroll to position [11, 0]
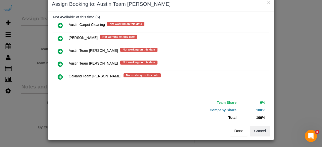
click at [238, 130] on button "Done" at bounding box center [239, 131] width 18 height 11
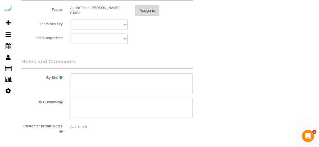
scroll to position [798, 0]
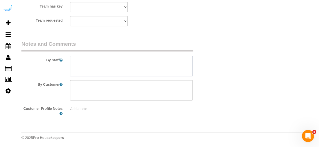
click at [147, 63] on textarea at bounding box center [131, 66] width 122 height 21
drag, startPoint x: 150, startPoint y: 76, endPoint x: 155, endPoint y: 72, distance: 5.9
click at [151, 75] on textarea at bounding box center [131, 66] width 122 height 21
click at [156, 70] on textarea at bounding box center [131, 66] width 122 height 21
paste textarea "Permanent Notes:No notes from this customer.Today's Notes:No notes from this se…"
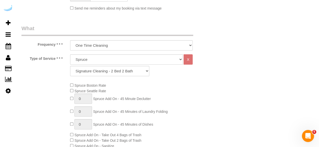
scroll to position [0, 0]
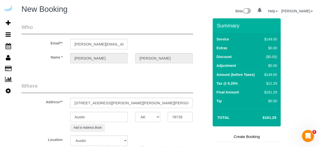
type textarea "Recurrency: Every 4 weeks Permanent Notes:No notes from this customer.Today's N…"
click at [248, 136] on link "Create Booking" at bounding box center [246, 137] width 68 height 11
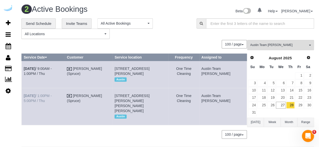
drag, startPoint x: 32, startPoint y: 115, endPoint x: 24, endPoint y: 105, distance: 12.4
click at [24, 105] on td "[DATE] 1:00PM - 5:00PM / Thu" at bounding box center [43, 106] width 43 height 37
copy link "[DATE] 1:00PM - 5:00PM / Thu"
drag, startPoint x: 136, startPoint y: 120, endPoint x: 123, endPoint y: 106, distance: 18.7
click at [123, 106] on td "5313 Vega Ave, Building 4305, Unit 4305 (Daymon Smith, The Markson, 1410506 ), …" at bounding box center [140, 106] width 56 height 37
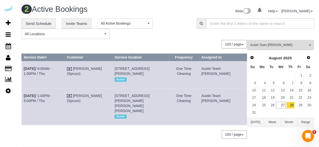
copy span "5313 Vega Ave, Building 4305, Unit 4305 (Daymon Smith, The Markson, 1410506 ), …"
drag, startPoint x: 233, startPoint y: 113, endPoint x: 214, endPoint y: 106, distance: 20.3
click at [214, 106] on td "Austin Team [PERSON_NAME]" at bounding box center [223, 106] width 48 height 37
copy td "Austin Team [PERSON_NAME]"
click at [299, 105] on link "29" at bounding box center [299, 105] width 8 height 7
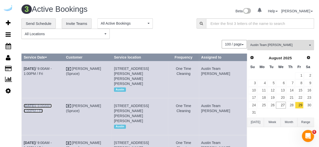
click at [52, 104] on link "Aug 29th / 9:00AM - 1:00PM / Fri" at bounding box center [38, 108] width 28 height 9
click at [52, 67] on link "Aug 29th / 9:00AM - 1:00PM / Fri" at bounding box center [38, 71] width 28 height 9
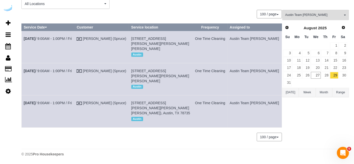
scroll to position [35, 0]
click at [58, 101] on link "Aug 29th / 9:00AM - 1:00PM / Fri" at bounding box center [48, 103] width 48 height 4
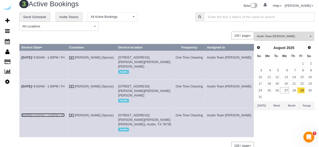
scroll to position [5, 0]
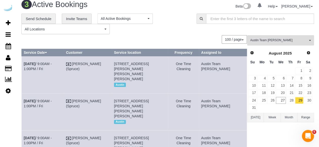
click at [255, 40] on span "Austin Team Isabel" at bounding box center [278, 40] width 57 height 4
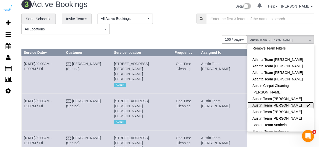
click at [288, 104] on link "Austin Team Isabel" at bounding box center [280, 105] width 66 height 7
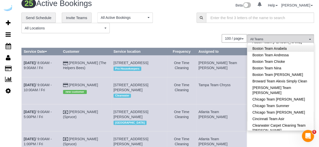
scroll to position [0, 0]
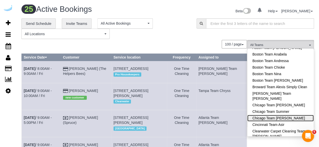
click at [282, 120] on link "Chicago Team Wesley" at bounding box center [280, 118] width 66 height 7
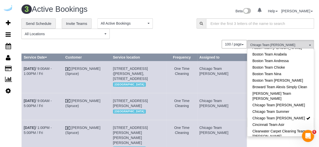
click at [173, 35] on div "**********" at bounding box center [104, 28] width 167 height 21
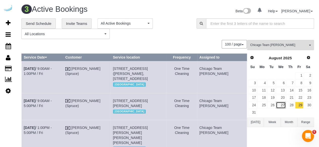
click at [281, 105] on link "27" at bounding box center [281, 105] width 10 height 7
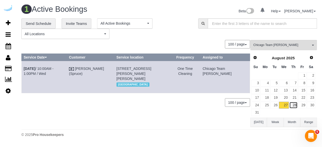
click at [297, 107] on link "28" at bounding box center [294, 105] width 8 height 7
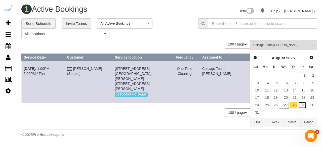
click at [304, 105] on link "29" at bounding box center [302, 105] width 8 height 7
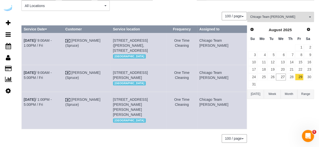
scroll to position [46, 0]
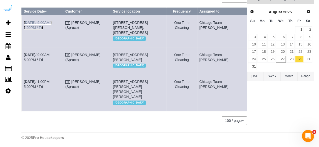
click at [52, 22] on link "Aug 29th / 9:00AM - 1:00PM / Fri" at bounding box center [38, 25] width 28 height 9
drag, startPoint x: 45, startPoint y: 29, endPoint x: 24, endPoint y: 23, distance: 22.4
click at [24, 23] on td "Aug 29th / 9:00AM - 1:00PM / Fri" at bounding box center [43, 31] width 42 height 32
copy link "Aug 29th / 9:00AM - 1:00PM / Fri"
drag, startPoint x: 167, startPoint y: 31, endPoint x: 119, endPoint y: 21, distance: 49.3
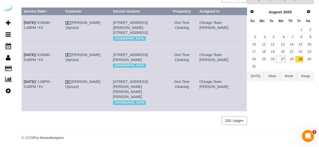
click at [119, 21] on td "33 W Huron St, Unit 511 (Katie Murray, 33 W Huron St , 1463359), Chicago, IL 60…" at bounding box center [139, 31] width 56 height 32
copy span "33 W Huron St, Unit 511 (Katie Murray, 33 W Huron St , 1463359), Chicago, IL 60…"
drag, startPoint x: 205, startPoint y: 23, endPoint x: 212, endPoint y: 19, distance: 8.2
click at [212, 19] on td "Chicago Team Wesley" at bounding box center [222, 31] width 50 height 32
copy td "Chicago Team Wesley"
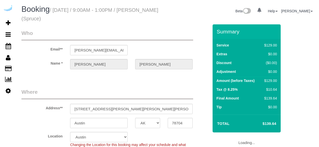
select select "[GEOGRAPHIC_DATA]"
select select "282"
select select "number:9"
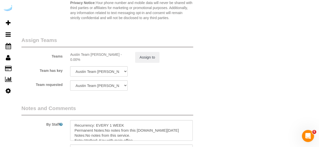
scroll to position [806, 0]
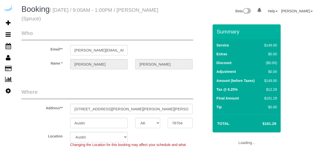
select select "[GEOGRAPHIC_DATA]"
select select "282"
select select "number:9"
select select "object:799"
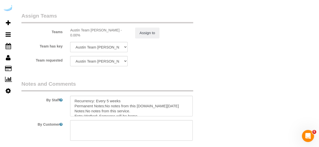
scroll to position [806, 0]
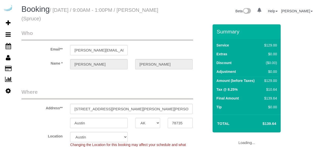
select select "[GEOGRAPHIC_DATA]"
select select "number:9"
select select "object:799"
select select "282"
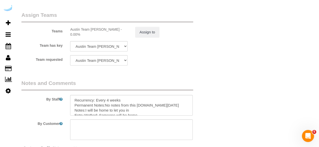
scroll to position [806, 0]
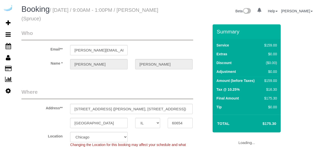
select select "IL"
select select "282"
select select "number:9"
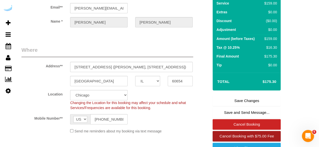
scroll to position [76, 0]
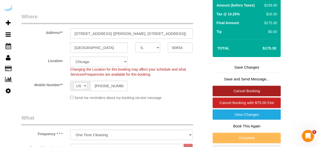
click at [241, 93] on link "Cancel Booking" at bounding box center [246, 91] width 68 height 11
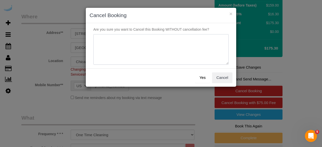
click at [157, 53] on textarea at bounding box center [160, 49] width 135 height 31
type textarea "Not on spruce."
click at [203, 74] on button "Yes" at bounding box center [202, 78] width 15 height 11
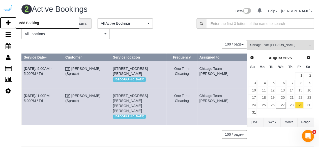
click at [5, 21] on link "Add Booking" at bounding box center [8, 23] width 16 height 12
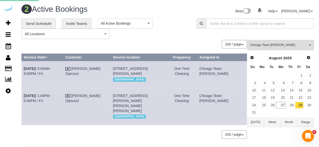
select select "number:9"
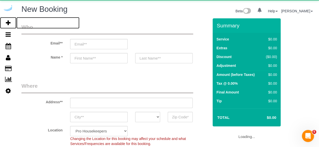
select select "object:2004"
select select "4"
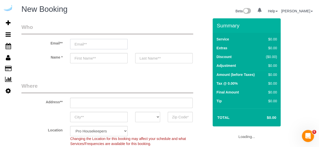
click at [106, 46] on input "email" at bounding box center [98, 44] width 57 height 10
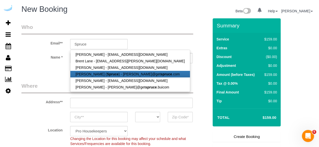
click at [107, 74] on strong "Spruce" at bounding box center [113, 74] width 12 height 4
type input "[PERSON_NAME][EMAIL_ADDRESS][DOMAIN_NAME]"
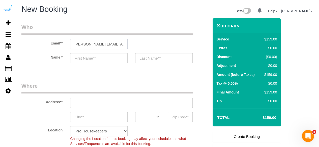
type input "[PERSON_NAME]"
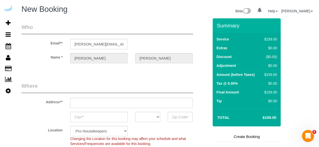
type input "3816 S Lamar Blvd"
type input "Austin"
select select "[GEOGRAPHIC_DATA]"
type input "78704"
select select "9"
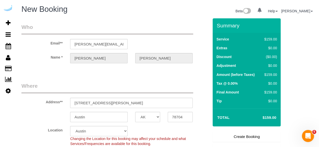
select select "object:2043"
click at [122, 105] on input "3816 S Lamar Blvd" at bounding box center [131, 103] width 122 height 10
paste input "3 W Huron St, Chicago, IL 60654"
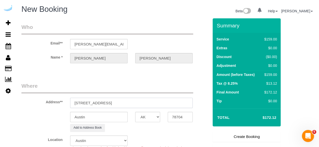
drag, startPoint x: 122, startPoint y: 104, endPoint x: 157, endPoint y: 103, distance: 35.0
click at [154, 100] on input "33 W Huron St, Chicago, IL 60654" at bounding box center [131, 103] width 122 height 10
type input "33 W Huron St, Chicago, IL 60654"
click at [178, 116] on input "78704" at bounding box center [179, 117] width 25 height 10
paste input "6065"
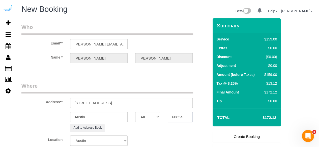
type input "60654"
click at [152, 119] on select "AK AL AR AZ CA CO CT DC DE FL GA HI IA ID IL IN KS KY LA MA MD ME MI MN MO MS M…" at bounding box center [147, 117] width 25 height 10
select select "11"
select select "IL"
click at [135, 112] on select "AK AL AR AZ CA CO CT DC DE FL GA HI IA ID IL IN KS KY LA MA MD ME MI MN MO MS M…" at bounding box center [147, 117] width 25 height 10
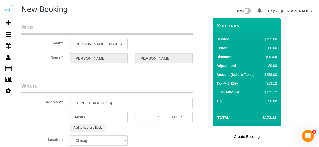
select select "object:2095"
click at [118, 116] on input "Austin" at bounding box center [98, 117] width 57 height 10
type input "[GEOGRAPHIC_DATA]"
drag, startPoint x: 101, startPoint y: 103, endPoint x: 178, endPoint y: 98, distance: 77.4
click at [178, 98] on input "33 W Huron St, Chicago, IL 60654" at bounding box center [131, 103] width 122 height 10
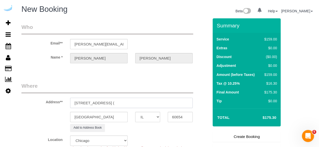
paste input "Carlos Marin"
paste input "SchedulerView Checklists 33 W Huron St"
drag, startPoint x: 159, startPoint y: 102, endPoint x: 115, endPoint y: 103, distance: 44.6
click at [115, 103] on input "33 W Huron St, Unit 604 (Carlos Marin, SchedulerView Checklists 33 W Huron St ," at bounding box center [131, 103] width 122 height 10
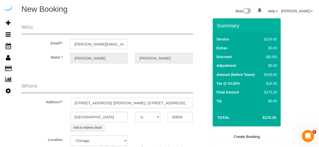
scroll to position [0, 0]
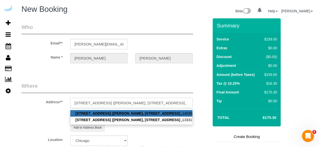
paste input "1469671"
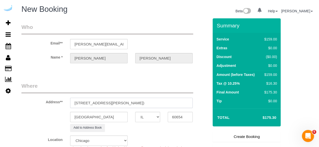
type input "33 W Huron St, Unit 604 (Carlos Marin, 33 W Huron St , 1469671)"
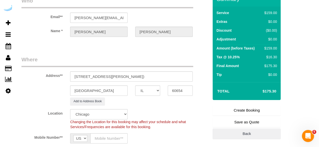
scroll to position [76, 0]
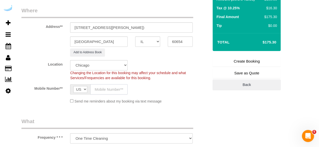
click at [110, 88] on input "text" at bounding box center [108, 89] width 37 height 10
type input "[PHONE_NUMBER]"
type input "[PERSON_NAME]"
type input "[PHONE_NUMBER]"
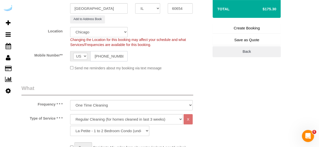
scroll to position [126, 0]
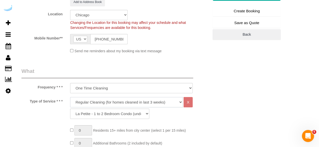
drag, startPoint x: 124, startPoint y: 98, endPoint x: 121, endPoint y: 106, distance: 7.9
click at [124, 98] on select "Deep Cleaning (for homes that have not been cleaned in 3+ weeks) Spruce Regular…" at bounding box center [126, 102] width 113 height 10
select select "282"
click at [70, 97] on select "Deep Cleaning (for homes that have not been cleaned in 3+ weeks) Spruce Regular…" at bounding box center [126, 102] width 113 height 10
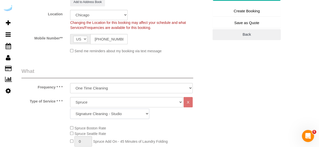
click at [116, 115] on select "Signature Cleaning - Studio Signature Cleaning - 1 Bed 1 Bath Signature Cleanin…" at bounding box center [109, 114] width 79 height 10
select select "328"
click at [70, 109] on select "Signature Cleaning - Studio Signature Cleaning - 1 Bed 1 Bath Signature Cleanin…" at bounding box center [109, 114] width 79 height 10
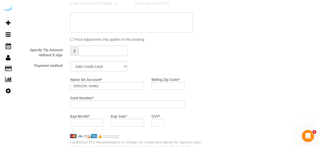
scroll to position [453, 0]
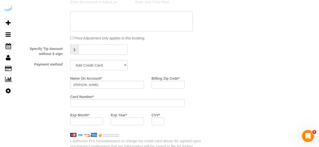
click at [106, 55] on input "text" at bounding box center [102, 49] width 49 height 10
drag, startPoint x: 104, startPoint y: 63, endPoint x: 104, endPoint y: 70, distance: 6.8
click at [104, 63] on select "Add Credit Card Cash Check Paypal" at bounding box center [98, 65] width 57 height 10
select select "string:check"
click at [70, 60] on select "Add Credit Card Cash Check Paypal" at bounding box center [98, 65] width 57 height 10
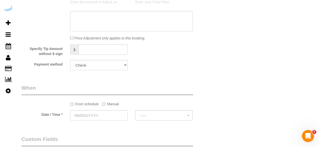
click at [107, 102] on label "Manual" at bounding box center [110, 103] width 17 height 7
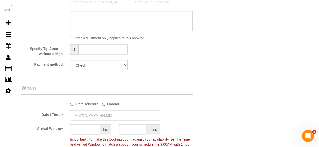
click at [101, 114] on input "text" at bounding box center [115, 115] width 90 height 10
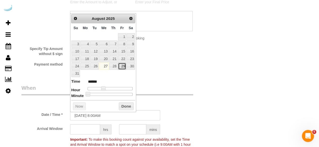
click at [121, 65] on link "29" at bounding box center [122, 66] width 8 height 7
type input "[DATE] 9:00AM"
type input "******"
click at [103, 87] on span at bounding box center [105, 88] width 5 height 5
click at [92, 127] on input "text" at bounding box center [85, 129] width 30 height 10
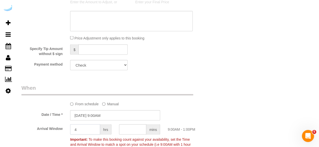
type input "4"
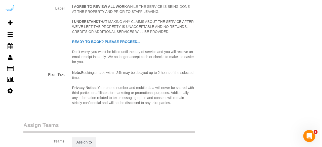
scroll to position [680, 0]
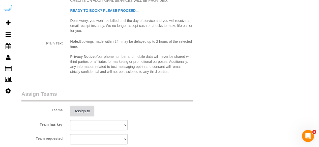
click at [79, 114] on button "Assign to" at bounding box center [82, 111] width 24 height 11
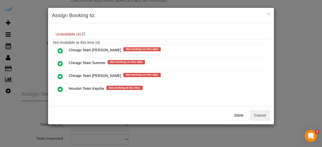
scroll to position [40, 0]
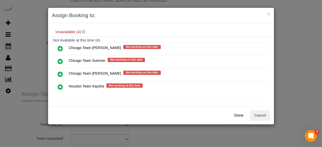
click at [60, 74] on icon at bounding box center [60, 74] width 5 height 6
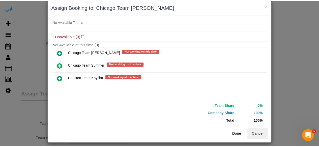
scroll to position [11, 0]
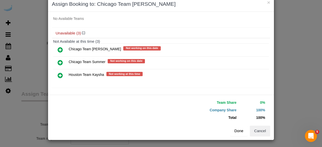
click at [236, 131] on button "Done" at bounding box center [239, 131] width 18 height 11
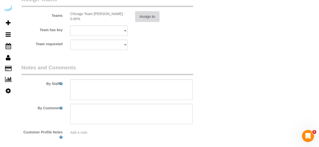
scroll to position [781, 0]
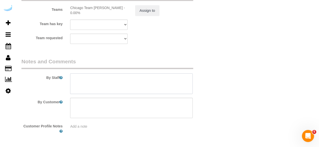
click at [137, 89] on textarea at bounding box center [131, 84] width 122 height 21
click at [142, 86] on textarea at bounding box center [131, 84] width 122 height 21
paste textarea "Permanent Notes:33 W Huron St, APT 604, 2bed/ 2bath / studyToday's Notes:No not…"
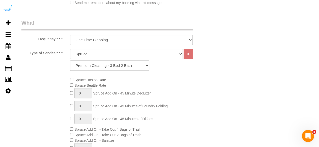
scroll to position [25, 0]
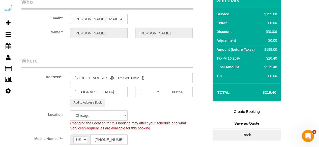
type textarea "Recurrency: Every 2 weeks Permanent Notes:33 W Huron St, APT 604, 2bed/ 2bath /…"
click at [252, 110] on link "Create Booking" at bounding box center [246, 112] width 68 height 11
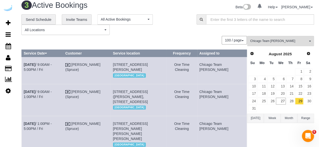
scroll to position [46, 0]
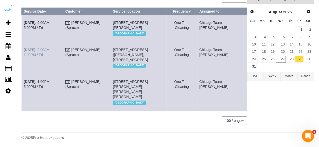
drag, startPoint x: 56, startPoint y: 63, endPoint x: 24, endPoint y: 55, distance: 33.0
click at [24, 55] on td "Aug 29th / 9:00AM - 1:00PM / Fri" at bounding box center [43, 58] width 42 height 32
copy link "Aug 29th / 9:00AM - 1:00PM / Fri"
drag, startPoint x: 151, startPoint y: 63, endPoint x: 119, endPoint y: 51, distance: 33.5
click at [119, 51] on td "33 W Huron St, Unit 604 (Carlos Marin, 33 W Huron St , 1469671), Chicago, IL 60…" at bounding box center [139, 58] width 56 height 32
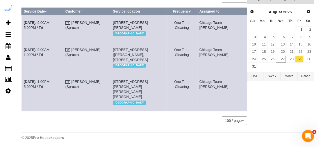
copy span "33 W Huron St, Unit 604 (Carlos Marin, 33 W Huron St , 1469671), Chicago, IL 60…"
drag, startPoint x: 223, startPoint y: 63, endPoint x: 210, endPoint y: 55, distance: 15.5
click at [210, 55] on td "Chicago Team Wesley" at bounding box center [222, 58] width 50 height 32
copy td "Chicago Team Wesley"
click at [49, 23] on link "Aug 29th / 9:00AM - 5:00PM / Fri" at bounding box center [38, 25] width 28 height 9
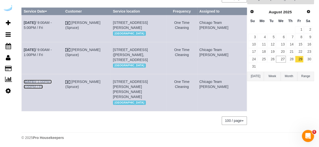
drag, startPoint x: 50, startPoint y: 84, endPoint x: 58, endPoint y: 68, distance: 18.7
click at [50, 84] on link "Aug 29th / 1:00PM - 5:00PM / Fri" at bounding box center [38, 84] width 28 height 9
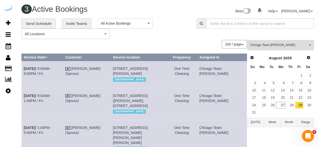
click at [273, 43] on span "Chicago Team Wesley" at bounding box center [278, 45] width 57 height 4
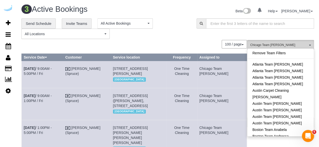
scroll to position [101, 0]
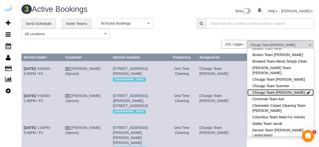
click at [281, 93] on link "Chicago Team Wesley" at bounding box center [280, 92] width 66 height 7
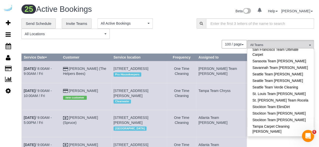
scroll to position [525, 0]
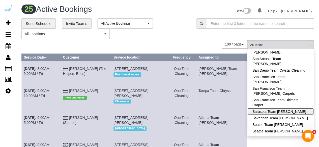
click at [287, 108] on link "Sarasota Team [PERSON_NAME]" at bounding box center [280, 111] width 66 height 7
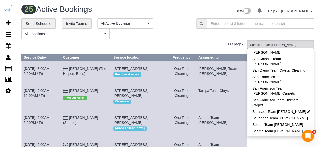
click at [195, 43] on div "100 / page 10 / page 20 / page 30 / page 40 / page 50 / page 100 / page" at bounding box center [133, 44] width 225 height 9
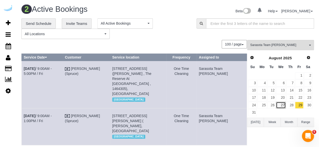
click at [280, 107] on link "27" at bounding box center [281, 105] width 10 height 7
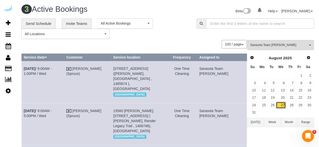
click at [283, 106] on link "27" at bounding box center [281, 105] width 10 height 7
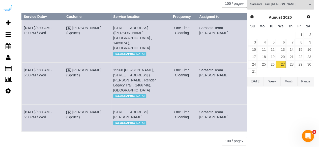
scroll to position [53, 0]
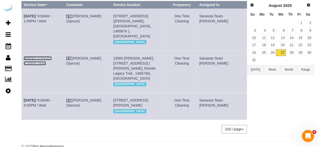
click at [48, 56] on link "Aug 27th / 9:00AM - 5:00PM / Wed" at bounding box center [38, 60] width 28 height 9
drag, startPoint x: 45, startPoint y: 65, endPoint x: 23, endPoint y: 54, distance: 24.8
click at [23, 54] on td "Aug 27th / 9:00AM - 5:00PM / Wed" at bounding box center [43, 72] width 43 height 42
copy link "Aug 27th / 9:00AM - 5:00PM / Wed"
drag, startPoint x: 142, startPoint y: 67, endPoint x: 123, endPoint y: 53, distance: 23.9
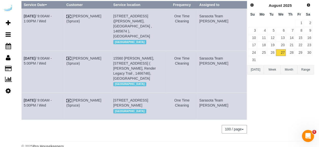
click at [123, 53] on td "15560 Render Wy, Building 7406, Unit 7406 ( Robert Crimi, Render Legacy Trail ,…" at bounding box center [139, 72] width 56 height 42
copy span "15560 Render Wy, Building 7406, Unit 7406 ( Robert Crimi, Render Legacy Trail ,…"
drag, startPoint x: 230, startPoint y: 61, endPoint x: 214, endPoint y: 54, distance: 18.2
click at [214, 54] on td "Sarasota Team Juan" at bounding box center [222, 72] width 50 height 42
copy td "Sarasota Team Juan"
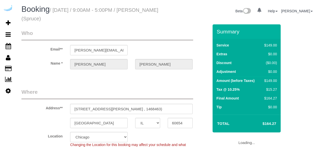
select select "IL"
select select "282"
select select "number:9"
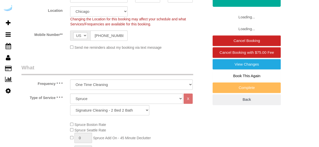
select select "object:779"
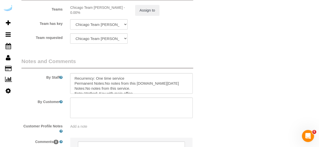
scroll to position [806, 0]
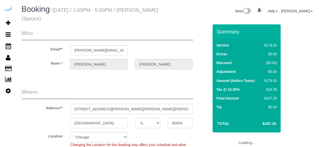
select select "IL"
select select "number:9"
select select "object:779"
select select "282"
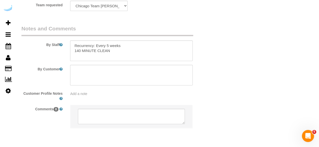
scroll to position [827, 0]
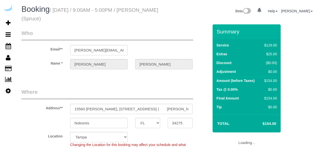
select select "FL"
select select "282"
select select "number:9"
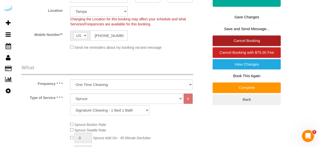
click at [246, 37] on link "Cancel Booking" at bounding box center [246, 41] width 68 height 11
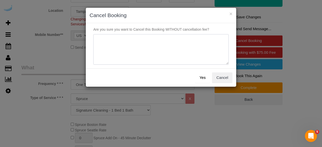
click at [192, 52] on textarea at bounding box center [160, 49] width 135 height 31
type textarea "Not on spruce."
click at [198, 74] on button "Yes" at bounding box center [202, 78] width 15 height 11
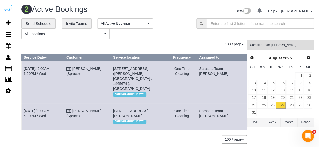
click at [148, 8] on h1 "2 Active Bookings" at bounding box center [92, 9] width 142 height 9
click at [288, 107] on link "28" at bounding box center [290, 105] width 8 height 7
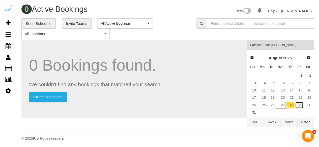
click at [298, 104] on link "29" at bounding box center [299, 105] width 8 height 7
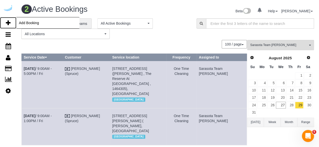
drag, startPoint x: 7, startPoint y: 24, endPoint x: 28, endPoint y: 8, distance: 27.4
click at [7, 24] on icon at bounding box center [8, 23] width 5 height 6
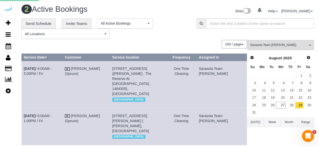
select select "number:9"
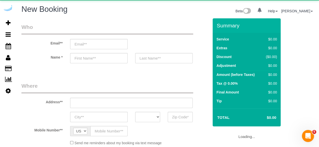
select select "object:2073"
select select "4"
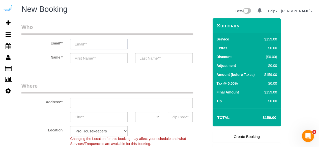
click at [121, 46] on input "email" at bounding box center [98, 44] width 57 height 10
type input "A"
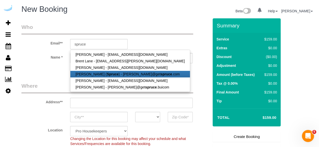
click at [97, 73] on link "[PERSON_NAME] ( Spruce ) - [PERSON_NAME]@get spruce .com" at bounding box center [129, 74] width 119 height 7
type input "[PERSON_NAME][EMAIL_ADDRESS][DOMAIN_NAME]"
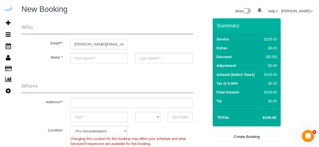
type input "[PERSON_NAME]"
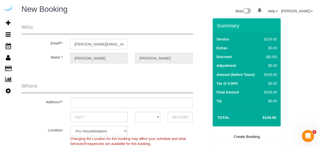
type input "[STREET_ADDRESS][PERSON_NAME]"
type input "Austin"
select select "[GEOGRAPHIC_DATA]"
type input "78704"
click at [134, 102] on input "[STREET_ADDRESS][PERSON_NAME]" at bounding box center [131, 103] width 122 height 10
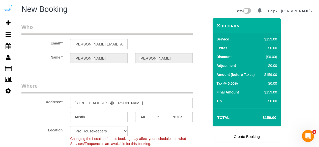
select select "9"
select select "object:2112"
click at [124, 104] on input "[STREET_ADDRESS][PERSON_NAME]" at bounding box center [131, 103] width 122 height 10
click at [126, 105] on input "[STREET_ADDRESS][PERSON_NAME]" at bounding box center [131, 103] width 122 height 10
paste input "15560 [PERSON_NAME], [GEOGRAPHIC_DATA], FL 34275"
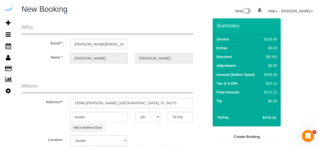
drag, startPoint x: 129, startPoint y: 102, endPoint x: 171, endPoint y: 107, distance: 42.6
click at [171, 107] on input "15560 [PERSON_NAME], [GEOGRAPHIC_DATA], FL 34275" at bounding box center [131, 103] width 122 height 10
type input "15560 [PERSON_NAME], [GEOGRAPHIC_DATA], FL 34275"
click at [173, 116] on input "78704" at bounding box center [179, 117] width 25 height 10
paste input "34275"
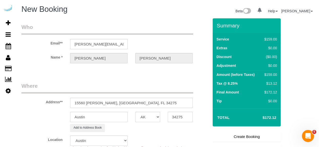
type input "34275"
click at [150, 117] on select "AK AL AR AZ CA CO CT DC DE FL GA HI IA ID IL IN KS KY LA MA MD ME MI MN MO MS M…" at bounding box center [147, 117] width 25 height 10
select select "24"
select select "FL"
click at [135, 112] on select "AK AL AR AZ CA CO CT DC DE FL GA HI IA ID IL IN KS KY LA MA MD ME MI MN MO MS M…" at bounding box center [147, 117] width 25 height 10
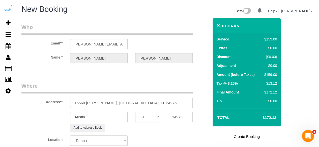
select select "object:2164"
drag, startPoint x: 163, startPoint y: 104, endPoint x: 174, endPoint y: 103, distance: 10.6
click at [171, 103] on input "15560 Render Wy, Nokomis, FL 34275" at bounding box center [131, 103] width 122 height 10
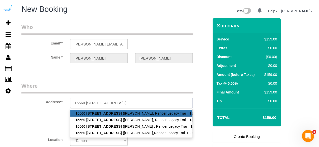
paste input "Render Legacy Trail"
click at [150, 103] on input "15560 Render Wy, Building 7406, Unit 7406 (Render Legacy Trail ," at bounding box center [131, 103] width 122 height 10
paste input "obert CrimiR"
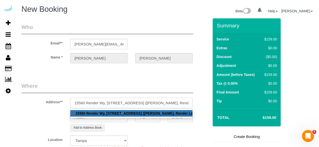
paste input "1466746"
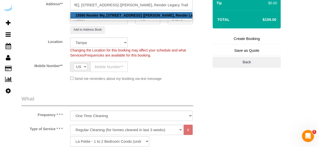
scroll to position [126, 0]
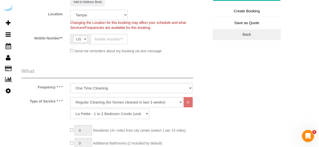
type input "15560 Render Wy, Building 7406, Unit 7406 (Robert Crimi, Render Legacy Trail , …"
click at [100, 41] on input "text" at bounding box center [108, 39] width 37 height 10
click at [184, 56] on fieldset "Where Address** 15560 Render Wy, Building 7406, Unit 7406 (Robert Crimi, Render…" at bounding box center [114, 6] width 187 height 101
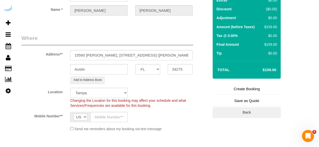
scroll to position [76, 0]
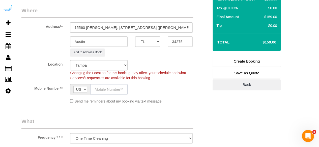
click at [113, 86] on input "text" at bounding box center [108, 89] width 37 height 10
click at [113, 42] on input "Austin" at bounding box center [98, 42] width 57 height 10
type input "T"
type input "Nokomis"
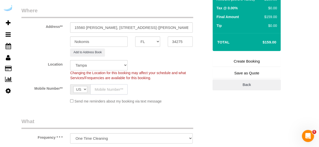
click at [114, 89] on input "text" at bounding box center [108, 89] width 37 height 10
type input "[PHONE_NUMBER]"
type input "Brandie Louck"
type input "[PHONE_NUMBER]"
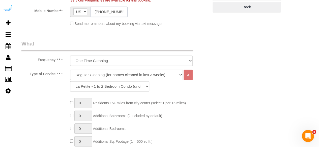
scroll to position [176, 0]
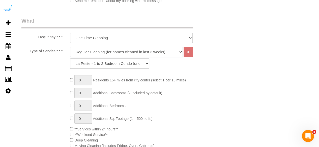
click at [140, 55] on select "Deep Cleaning (for homes that have not been cleaned in 3+ weeks) Spruce Regular…" at bounding box center [126, 52] width 113 height 10
select select "282"
click at [70, 47] on select "Deep Cleaning (for homes that have not been cleaned in 3+ weeks) Spruce Regular…" at bounding box center [126, 52] width 113 height 10
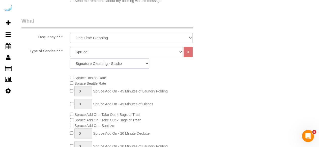
click at [134, 59] on select "Signature Cleaning - Studio Signature Cleaning - 1 Bed 1 Bath Signature Cleanin…" at bounding box center [109, 63] width 79 height 10
select select "304"
click at [70, 58] on select "Signature Cleaning - Studio Signature Cleaning - 1 Bed 1 Bath Signature Cleanin…" at bounding box center [109, 63] width 79 height 10
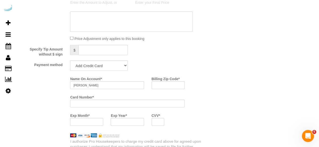
scroll to position [479, 0]
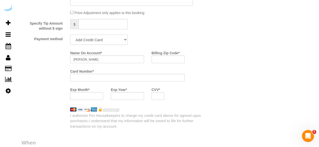
click at [109, 40] on select "Add Credit Card Cash Check Paypal" at bounding box center [98, 40] width 57 height 10
select select "string:check"
click at [70, 35] on select "Add Credit Card Cash Check Paypal" at bounding box center [98, 40] width 57 height 10
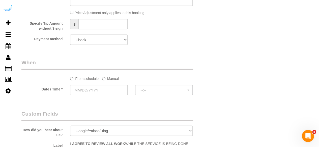
click at [113, 77] on label "Manual" at bounding box center [110, 78] width 17 height 7
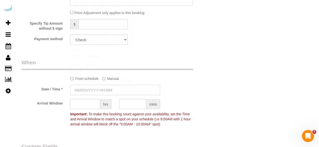
click at [107, 86] on input "text" at bounding box center [115, 90] width 90 height 10
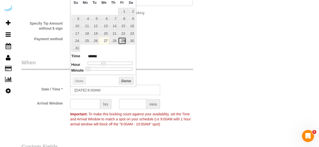
click at [124, 38] on link "29" at bounding box center [122, 41] width 8 height 7
type input "08/29/2025 9:00AM"
type input "******"
type input "08/29/2025 10:00AM"
type input "*******"
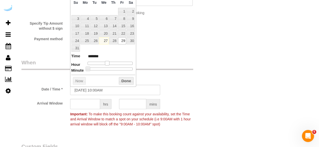
type input "08/29/2025 9:00AM"
type input "******"
click at [104, 64] on span at bounding box center [105, 63] width 5 height 5
click at [89, 107] on input "text" at bounding box center [85, 104] width 30 height 10
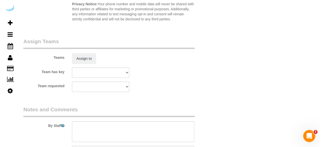
scroll to position [756, 0]
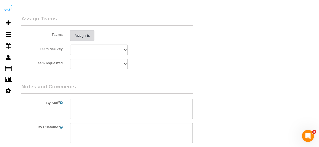
type input "8"
click at [90, 40] on button "Assign to" at bounding box center [82, 35] width 24 height 11
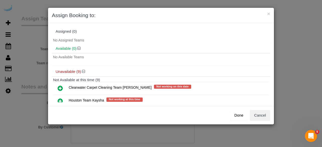
scroll to position [103, 0]
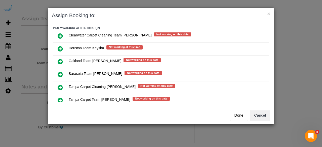
click at [60, 72] on icon at bounding box center [60, 75] width 5 height 6
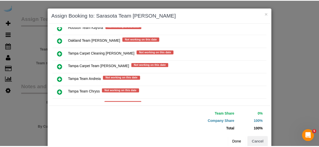
scroll to position [102, 0]
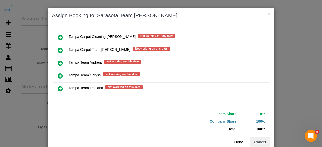
drag, startPoint x: 237, startPoint y: 143, endPoint x: 236, endPoint y: 137, distance: 5.9
click at [237, 143] on button "Done" at bounding box center [239, 142] width 18 height 11
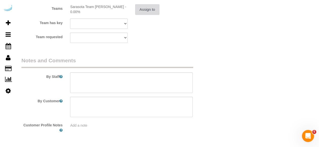
scroll to position [798, 0]
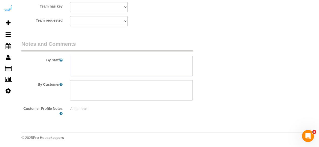
click at [161, 66] on textarea at bounding box center [131, 66] width 122 height 21
click at [159, 64] on textarea at bounding box center [131, 66] width 122 height 21
paste textarea "Permanent Notes:No notes from this customer.Today's Notes:"I will leave key at …"
paste textarea "Get the key from the office."
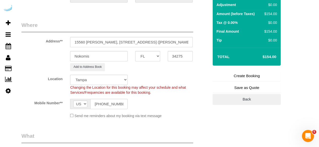
scroll to position [0, 0]
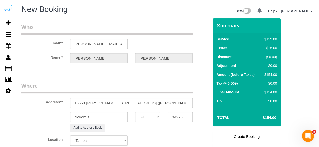
type textarea "Recurrency: One time service Permanent Notes:No notes from this customer.Today'…"
click at [233, 136] on link "Create Booking" at bounding box center [246, 137] width 68 height 11
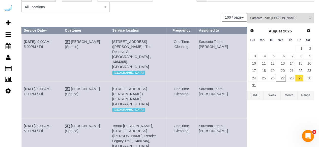
scroll to position [50, 0]
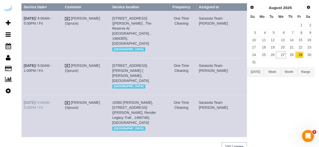
drag, startPoint x: 50, startPoint y: 109, endPoint x: 24, endPoint y: 94, distance: 30.0
click at [24, 95] on td "Aug 29th / 9:00AM - 5:00PM / Fri" at bounding box center [42, 116] width 41 height 42
copy link "Aug 29th / 9:00AM - 5:00PM / Fri"
drag, startPoint x: 153, startPoint y: 108, endPoint x: 122, endPoint y: 93, distance: 34.0
click at [122, 95] on td "15560 Render Wy, Building 7406, Unit 7406 (Robert Crimi, Render Legacy Trail , …" at bounding box center [138, 116] width 56 height 42
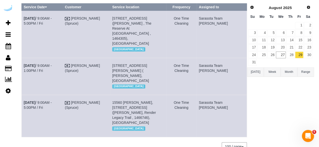
copy span "15560 Render Wy, Building 7406, Unit 7406 (Robert Crimi, Render Legacy Trail , …"
drag, startPoint x: 215, startPoint y: 96, endPoint x: 212, endPoint y: 94, distance: 3.4
click at [212, 95] on td "Sarasota Team Juan" at bounding box center [221, 116] width 50 height 42
copy td "Sarasota Team Juan"
click at [48, 58] on td "Aug 29th / 9:00AM - 1:00PM / Fri" at bounding box center [42, 76] width 41 height 37
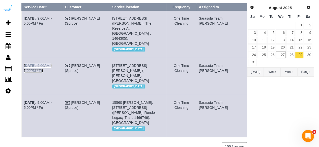
click at [48, 64] on link "Aug 29th / 9:00AM - 1:00PM / Fri" at bounding box center [38, 68] width 28 height 9
click at [52, 18] on link "Aug 29th / 9:00AM - 5:00PM / Fri" at bounding box center [38, 20] width 28 height 9
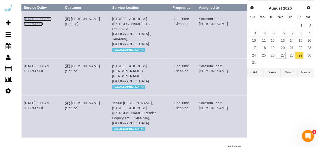
scroll to position [0, 0]
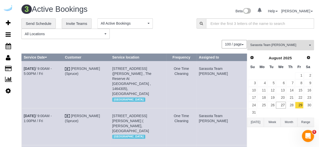
click at [272, 45] on span "Sarasota Team Juan" at bounding box center [278, 45] width 57 height 4
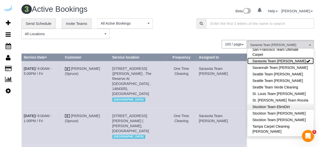
scroll to position [550, 0]
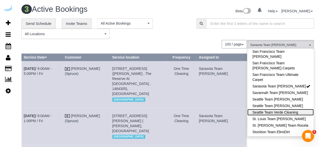
click at [288, 109] on link "Seattle Team Verde Cleaning" at bounding box center [280, 112] width 66 height 7
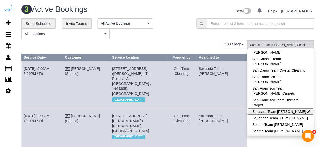
click at [288, 108] on link "Sarasota Team Juan" at bounding box center [280, 111] width 66 height 7
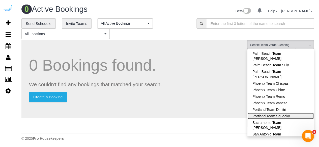
click at [290, 113] on link "Portland Team Squeaky" at bounding box center [280, 116] width 66 height 7
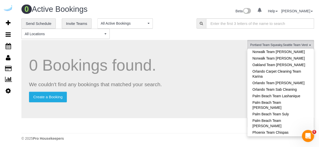
scroll to position [373, 0]
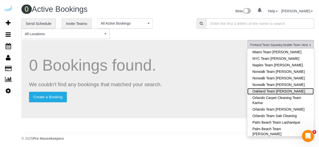
click at [288, 88] on link "Oakland Team Cristina" at bounding box center [280, 91] width 66 height 7
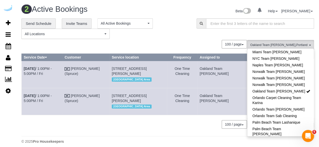
click at [197, 60] on th "Frequency" at bounding box center [182, 57] width 30 height 7
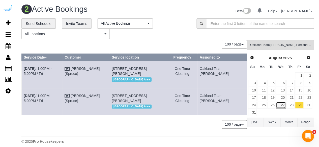
click at [281, 102] on link "27" at bounding box center [281, 105] width 10 height 7
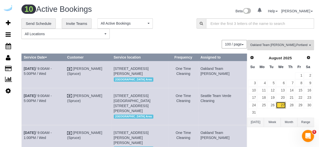
click at [284, 104] on link "27" at bounding box center [281, 105] width 10 height 7
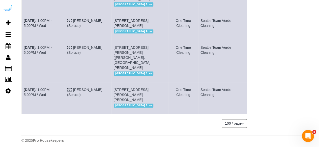
scroll to position [281, 0]
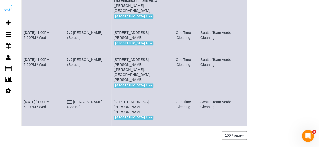
drag, startPoint x: 170, startPoint y: 54, endPoint x: 162, endPoint y: 58, distance: 9.4
click at [162, 52] on td "24 Etruria St, Unit 121, Unit 121 (Kali Peeples, Henry, 1448645), Seattle, WA 9…" at bounding box center [139, 38] width 57 height 27
copy span "121"
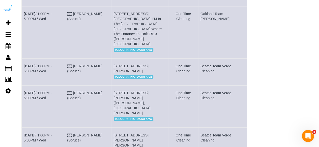
scroll to position [206, 0]
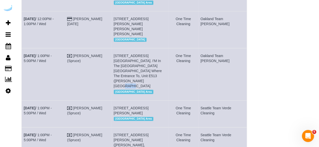
drag, startPoint x: 158, startPoint y: 97, endPoint x: 152, endPoint y: 97, distance: 6.3
click at [152, 97] on td "4906 25th Ave Ne, Building Broadstone Strata Has 2 Towers. I'M In The East Towe…" at bounding box center [139, 74] width 57 height 52
copy span "E513"
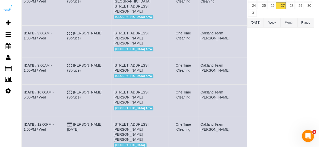
scroll to position [54, 0]
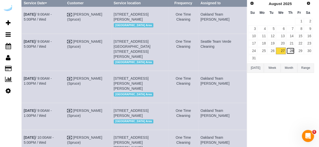
click at [292, 52] on link "28" at bounding box center [290, 51] width 8 height 7
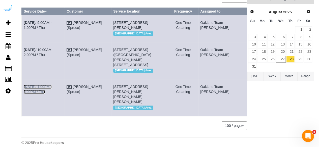
click at [52, 85] on link "Aug 28th / 1:00PM - 5:00PM / Thu" at bounding box center [38, 89] width 28 height 9
drag, startPoint x: 158, startPoint y: 87, endPoint x: 152, endPoint y: 86, distance: 6.1
click at [148, 86] on span "148 Lake St S, Unit 418 (Linda Savell, Vela, Linda Savell ), Kirkland, WA 98033" at bounding box center [130, 94] width 35 height 19
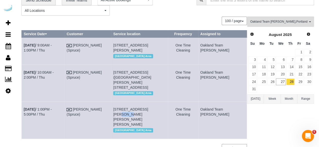
scroll to position [0, 0]
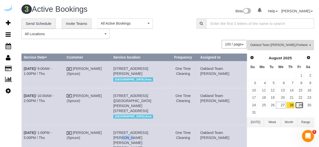
click at [301, 105] on link "29" at bounding box center [299, 105] width 8 height 7
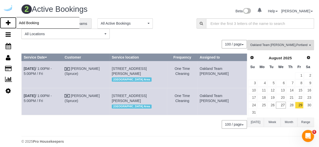
click at [10, 22] on icon at bounding box center [8, 23] width 5 height 6
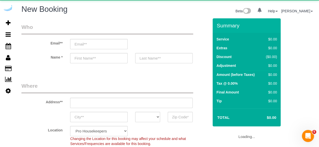
select select "object:4171"
select select "4"
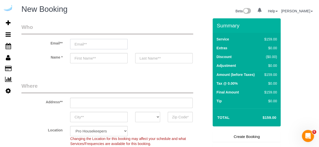
click at [97, 45] on input "email" at bounding box center [98, 44] width 57 height 10
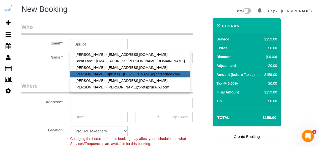
click at [105, 76] on link "Brandie Louck ( Spruce ) - brandie@get spruce .com" at bounding box center [129, 74] width 119 height 7
type input "[PERSON_NAME][EMAIL_ADDRESS][DOMAIN_NAME]"
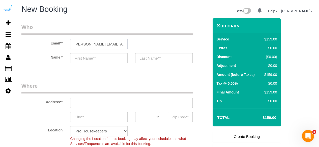
type input "[PERSON_NAME]"
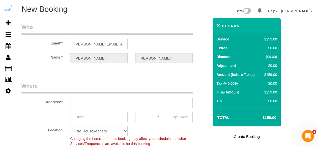
type input "3816 S Lamar Blvd"
type input "Austin"
select select "[GEOGRAPHIC_DATA]"
type input "78704"
click at [139, 103] on input "3816 S Lamar Blvd" at bounding box center [131, 103] width 122 height 10
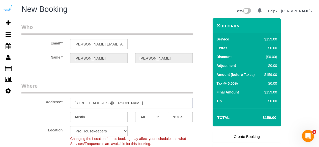
paste input "2428 NW Market St, Seattle, WA 98107"
type input "2428 NW Market St, Seattle, WA 98107"
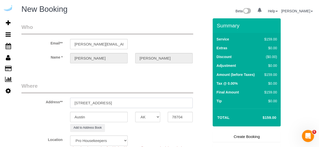
select select "9"
drag, startPoint x: 144, startPoint y: 102, endPoint x: 169, endPoint y: 100, distance: 24.8
click at [167, 100] on input "2428 NW Market St, Seattle, WA 98107" at bounding box center [131, 103] width 122 height 10
select select "object:4344"
drag, startPoint x: 128, startPoint y: 103, endPoint x: 165, endPoint y: 98, distance: 37.1
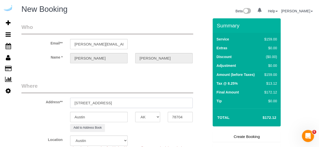
click at [165, 98] on input "2428 NW Market St, Seattle, WA 98107" at bounding box center [131, 103] width 122 height 10
type input "2428 NW Market St, Seattle, WA 98107"
click at [179, 118] on input "78704" at bounding box center [179, 117] width 25 height 10
paste input "98107"
type input "98107"
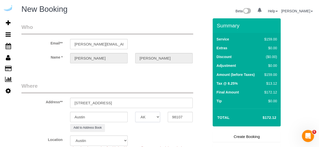
click at [151, 116] on select "AK AL AR AZ CA CO CT DC DE FL GA HI IA ID IL IN KS KY LA MA MD ME MI MN MO MS M…" at bounding box center [147, 117] width 25 height 10
select select "WA"
click at [119, 118] on input "Austin" at bounding box center [98, 117] width 57 height 10
select select "4"
type input "S"
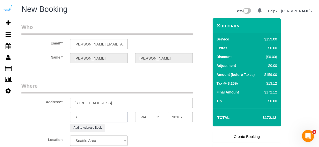
select select "object:4391"
select select "228"
type input "Seattle"
drag, startPoint x: 110, startPoint y: 104, endPoint x: 202, endPoint y: 97, distance: 92.7
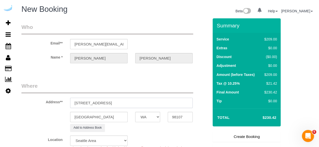
click at [202, 97] on div "Address** 2428 NW Market St, Seattle, WA 98107" at bounding box center [115, 95] width 195 height 26
paste input "Lindsey Peterson"
paste input "AMLI Mark 24"
paste input "1430036"
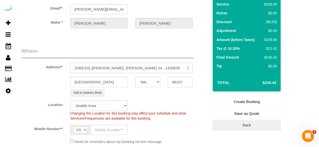
scroll to position [76, 0]
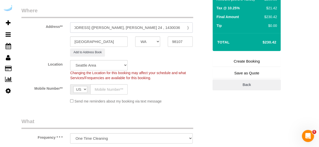
type input "2428 NW Market St, Building 225, Unit 225 (Lindsey Peterson, AMLI Mark 24 , 143…"
click at [104, 88] on input "text" at bounding box center [108, 89] width 37 height 10
type input "[PHONE_NUMBER]"
type input "Brandie Louck"
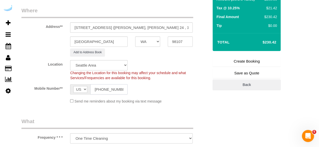
type input "[PHONE_NUMBER]"
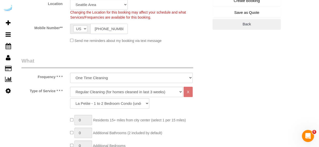
scroll to position [151, 0]
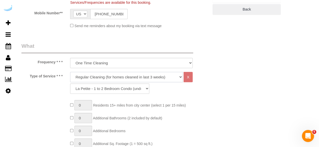
click at [95, 76] on select "Deep Cleaning (for homes that have not been cleaned in 3+ weeks) Spruce Regular…" at bounding box center [126, 77] width 113 height 10
select select "282"
click at [70, 72] on select "Deep Cleaning (for homes that have not been cleaned in 3+ weeks) Spruce Regular…" at bounding box center [126, 77] width 113 height 10
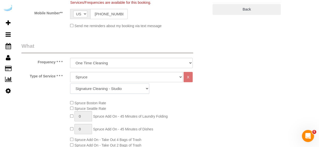
drag, startPoint x: 114, startPoint y: 88, endPoint x: 114, endPoint y: 83, distance: 5.0
click at [114, 88] on select "Signature Cleaning - Studio Signature Cleaning - 1 Bed 1 Bath Signature Cleanin…" at bounding box center [109, 89] width 79 height 10
select select "304"
click at [70, 84] on select "Signature Cleaning - Studio Signature Cleaning - 1 Bed 1 Bath Signature Cleanin…" at bounding box center [109, 89] width 79 height 10
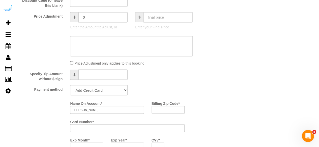
scroll to position [453, 0]
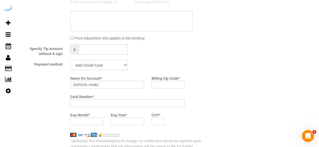
click at [104, 65] on select "Add Credit Card Cash Check Paypal" at bounding box center [98, 65] width 57 height 10
select select "string:check"
click at [70, 60] on select "Add Credit Card Cash Check Paypal" at bounding box center [98, 65] width 57 height 10
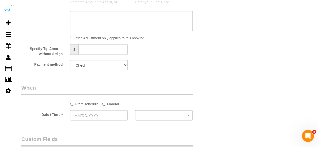
click at [108, 105] on label "Manual" at bounding box center [110, 103] width 17 height 7
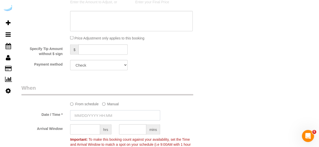
click at [105, 114] on input "text" at bounding box center [115, 115] width 90 height 10
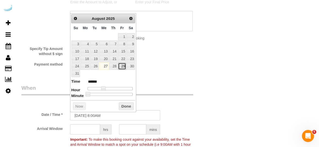
click at [122, 64] on link "29" at bounding box center [122, 66] width 8 height 7
type input "08/29/2025 9:00AM"
type input "******"
type input "08/29/2025 10:00AM"
type input "*******"
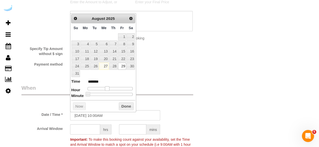
drag, startPoint x: 102, startPoint y: 87, endPoint x: 106, endPoint y: 87, distance: 4.0
click at [106, 87] on span at bounding box center [107, 88] width 5 height 5
click at [92, 132] on input "text" at bounding box center [85, 129] width 30 height 10
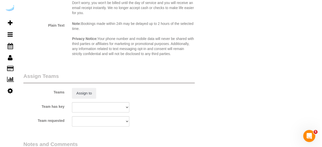
scroll to position [730, 0]
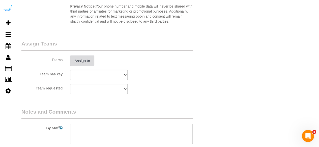
type input "7"
click at [81, 60] on button "Assign to" at bounding box center [82, 61] width 24 height 11
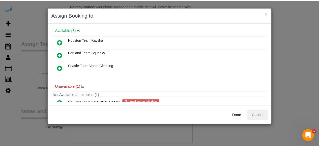
scroll to position [35, 0]
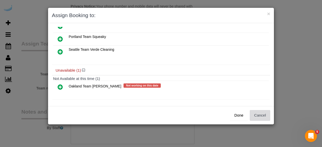
click at [255, 114] on button "Cancel" at bounding box center [260, 115] width 20 height 11
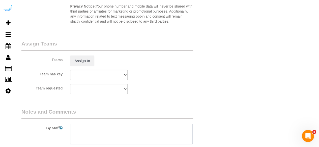
drag, startPoint x: 159, startPoint y: 131, endPoint x: 156, endPoint y: 121, distance: 10.9
click at [159, 131] on textarea at bounding box center [131, 134] width 122 height 21
paste textarea "Permanent Notes:No notes from this customer.Today's Notes:No notes from this se…"
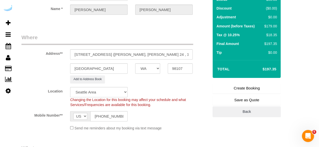
scroll to position [25, 0]
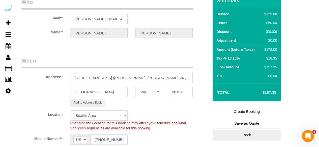
type textarea "Recurrency: Every 4 weeks Permanent Notes:No notes from this customer.Today's N…"
click at [241, 111] on link "Create Booking" at bounding box center [246, 112] width 68 height 11
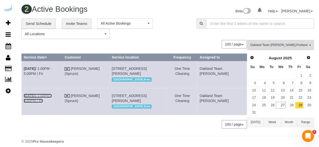
drag, startPoint x: 54, startPoint y: 102, endPoint x: 61, endPoint y: 91, distance: 12.6
click at [52, 102] on link "Aug 29th / 1:00PM - 5:00PM / Fri" at bounding box center [38, 98] width 28 height 9
click at [52, 69] on link "Aug 29th / 1:00PM - 5:00PM / Fri" at bounding box center [38, 71] width 28 height 9
click at [277, 45] on span "Oakland Team Cristina , Portland Team Squeaky , Seattle Team Verde Cleaning" at bounding box center [278, 45] width 57 height 4
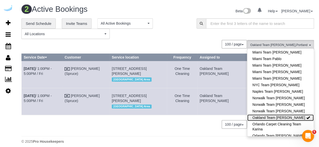
click at [287, 115] on link "Oakland Team Cristina" at bounding box center [280, 118] width 66 height 7
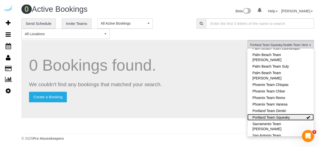
click at [292, 114] on link "Portland Team Squeaky" at bounding box center [280, 117] width 66 height 7
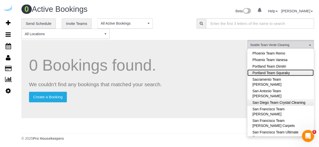
scroll to position [549, 0]
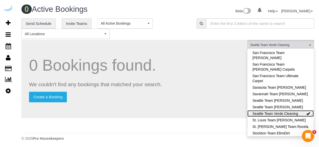
click at [294, 111] on link "Seattle Team Verde Cleaning" at bounding box center [280, 114] width 66 height 7
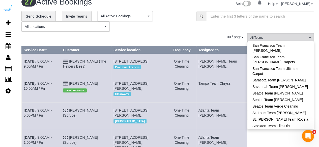
scroll to position [0, 0]
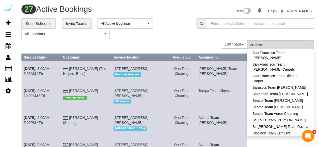
click at [269, 35] on div "**********" at bounding box center [168, 28] width 300 height 21
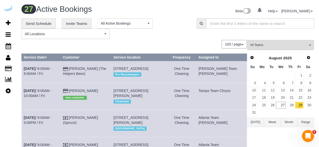
click at [190, 36] on div "**********" at bounding box center [105, 28] width 175 height 21
click at [183, 38] on div "**********" at bounding box center [104, 28] width 167 height 21
click at [290, 98] on link "21" at bounding box center [290, 98] width 8 height 7
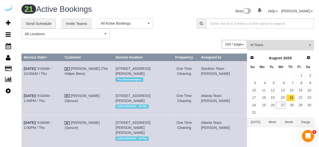
click at [260, 44] on span "All Teams" at bounding box center [278, 45] width 57 height 4
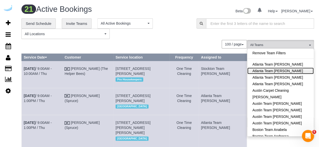
click at [283, 69] on link "Atlanta Team Eliane" at bounding box center [280, 71] width 66 height 7
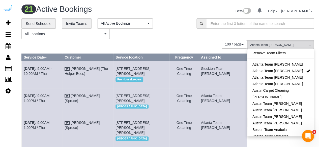
click at [188, 38] on div "**********" at bounding box center [104, 28] width 167 height 21
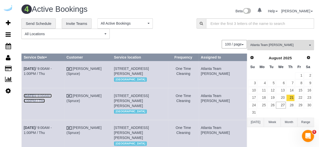
click at [52, 103] on link "Aug 21st / 9:00AM - 1:00PM / Thu" at bounding box center [38, 98] width 28 height 9
click at [52, 68] on link "Aug 21st / 9:00AM - 1:00PM / Thu" at bounding box center [38, 71] width 28 height 9
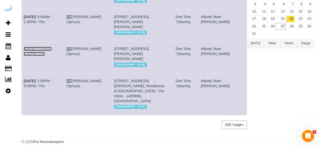
click at [52, 56] on link "Aug 21st / 9:00AM - 1:00PM / Thu" at bounding box center [38, 51] width 28 height 9
click at [52, 88] on link "Aug 21st / 1:00PM - 5:00PM / Thu" at bounding box center [38, 83] width 28 height 9
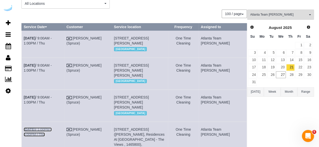
scroll to position [0, 0]
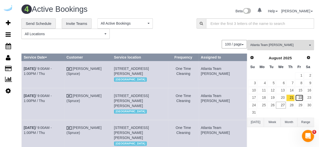
click at [299, 96] on link "22" at bounding box center [299, 98] width 8 height 7
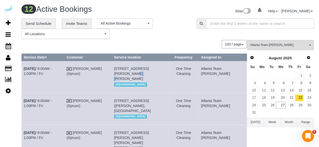
drag, startPoint x: 173, startPoint y: 66, endPoint x: 165, endPoint y: 68, distance: 8.1
click at [165, 68] on td "3300 Overton Park Dr, Unit 531 (Taylor Swagerty, Auden, 1462683), Atlanta, GA 3…" at bounding box center [140, 77] width 56 height 32
copy span "531"
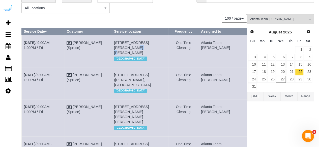
scroll to position [50, 0]
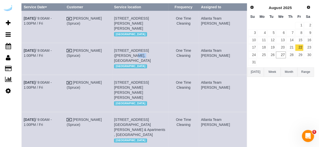
drag, startPoint x: 174, startPoint y: 50, endPoint x: 165, endPoint y: 53, distance: 9.2
click at [165, 53] on td "811 Juniper St Ne, Building 1121, Unit 1121 (Max Slavin, Axis Midtown, 1415740)…" at bounding box center [140, 59] width 56 height 32
copy span "1121"
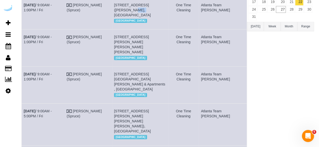
scroll to position [101, 0]
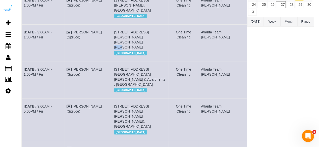
drag, startPoint x: 145, startPoint y: 42, endPoint x: 139, endPoint y: 42, distance: 6.3
click at [139, 42] on span "3460 Kingsboro Rd Ne, Building 636, Unit 636 (Taylor Hill, Phipps Place , 14113…" at bounding box center [131, 39] width 35 height 19
copy span "636"
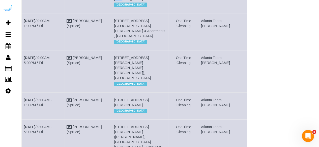
scroll to position [151, 0]
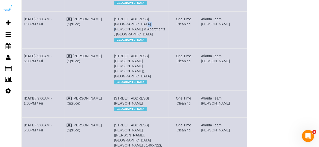
drag, startPoint x: 126, startPoint y: 29, endPoint x: 122, endPoint y: 29, distance: 4.5
click at [123, 29] on td "3205 Cumberland Blvd Se, Unit 312 ( Miguel Otchere, Vinings Lofts & Apartments …" at bounding box center [140, 29] width 56 height 37
copy span "312"
drag, startPoint x: 44, startPoint y: 31, endPoint x: 22, endPoint y: 25, distance: 22.9
click at [22, 24] on td "Aug 22nd / 9:00AM - 1:00PM / Fri" at bounding box center [43, 29] width 43 height 37
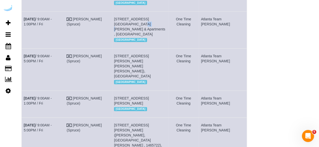
copy link "Aug 22nd / 9:00AM - 1:00PM / Fri"
drag, startPoint x: 153, startPoint y: 41, endPoint x: 120, endPoint y: 24, distance: 36.3
click at [120, 24] on tr "Aug 22nd / 9:00AM - 1:00PM / Fri Brandie Louck (Spruce) 3205 Cumberland Blvd Se…" at bounding box center [134, 29] width 225 height 37
click at [112, 24] on td "Brandie Louck (Spruce)" at bounding box center [87, 29] width 47 height 37
drag, startPoint x: 152, startPoint y: 37, endPoint x: 122, endPoint y: 25, distance: 32.9
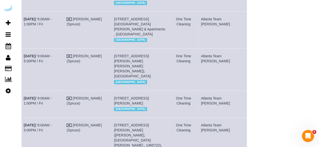
click at [122, 25] on td "3205 Cumberland Blvd Se, Unit 312 ( Miguel Otchere, Vinings Lofts & Apartments …" at bounding box center [140, 29] width 56 height 37
drag, startPoint x: 226, startPoint y: 31, endPoint x: 214, endPoint y: 23, distance: 14.5
click at [214, 23] on td "Atlanta Team Eliane" at bounding box center [222, 29] width 48 height 37
drag, startPoint x: 145, startPoint y: 67, endPoint x: 137, endPoint y: 67, distance: 7.6
click at [137, 67] on span "230 Bill Kennedy Wy Se, Building 258, Unit 258 (Sarah Mount, Elan Madison Yards…" at bounding box center [132, 66] width 37 height 24
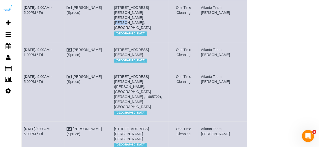
scroll to position [201, 0]
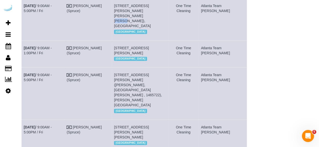
click at [139, 52] on span "3300 Roswell Rd Ne, Building 500, Unit 5719 ( Rodney Blackstock, Camden Buckhea…" at bounding box center [131, 50] width 35 height 9
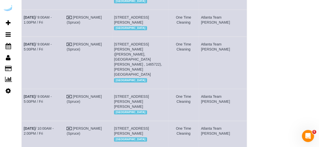
scroll to position [277, 0]
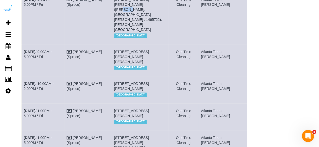
drag, startPoint x: 129, startPoint y: 15, endPoint x: 122, endPoint y: 15, distance: 7.6
click at [122, 15] on td "8085 Adair Ln, Building 700, Unit 715 (Randy Brewer, Arium Morgan Falls , 14657…" at bounding box center [140, 18] width 56 height 52
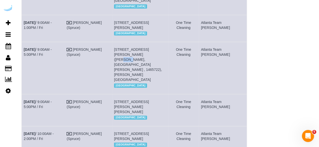
scroll to position [227, 0]
drag, startPoint x: 49, startPoint y: 63, endPoint x: 24, endPoint y: 60, distance: 24.9
click at [24, 60] on td "Aug 22nd / 9:00AM - 5:00PM / Fri" at bounding box center [43, 68] width 43 height 52
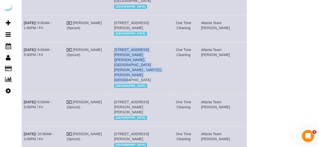
drag, startPoint x: 142, startPoint y: 74, endPoint x: 123, endPoint y: 58, distance: 24.6
click at [123, 58] on td "8085 Adair Ln, Building 700, Unit 715 (Randy Brewer, Arium Morgan Falls , 14657…" at bounding box center [140, 68] width 56 height 52
drag, startPoint x: 226, startPoint y: 67, endPoint x: 215, endPoint y: 60, distance: 13.3
click at [215, 60] on td "Atlanta Team Eliane" at bounding box center [222, 68] width 48 height 52
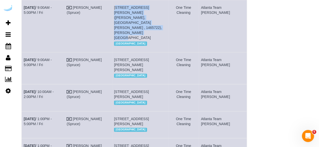
scroll to position [277, 0]
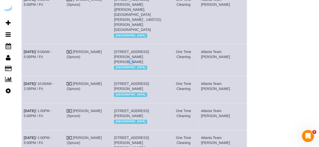
drag, startPoint x: 129, startPoint y: 51, endPoint x: 123, endPoint y: 50, distance: 6.2
click at [123, 50] on span "705 Town Blvd, Building 318, Unit 318 ( Davis Hughes, The Goodwynn By Arium, 14…" at bounding box center [131, 57] width 35 height 14
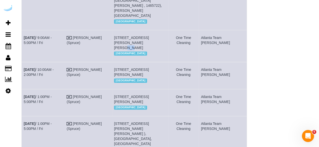
scroll to position [302, 0]
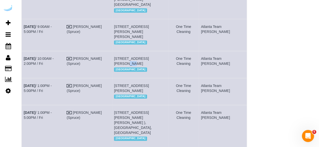
drag, startPoint x: 168, startPoint y: 57, endPoint x: 159, endPoint y: 59, distance: 9.4
click at [159, 59] on td "6075 Roswell Rd, Unit 533 (Richard Hartman, Adley City Springs , 1406508), Atla…" at bounding box center [140, 64] width 56 height 27
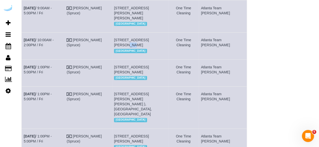
scroll to position [353, 0]
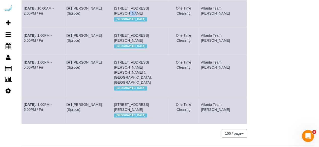
drag, startPoint x: 179, startPoint y: 46, endPoint x: 171, endPoint y: 47, distance: 8.2
click at [168, 47] on td "2735 Paces Ferry Rd Se, Unit 516 (Jessica Hughes, Gables Vinings Village , 1460…" at bounding box center [140, 41] width 56 height 27
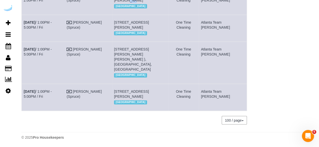
scroll to position [390, 0]
drag, startPoint x: 138, startPoint y: 48, endPoint x: 130, endPoint y: 49, distance: 7.7
click at [130, 49] on span "10 Peachford Cir, Building 6104, Unit 6104 (Charles Vanzant, Camden Dunwoody , …" at bounding box center [133, 59] width 38 height 24
drag, startPoint x: 140, startPoint y: 89, endPoint x: 134, endPoint y: 88, distance: 5.8
click at [134, 88] on td "2735 Paces Ferry Rd Se, Building 2, Unit 611 ( Habi Bussa, Gables Vinings Villa…" at bounding box center [140, 97] width 56 height 27
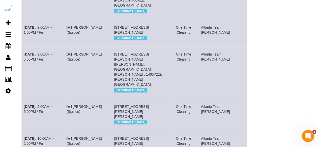
scroll to position [214, 0]
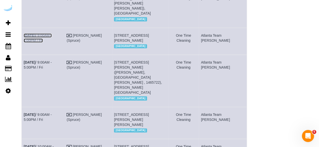
click at [52, 35] on link "Aug 22nd / 9:00AM - 1:00PM / Fri" at bounding box center [38, 37] width 28 height 9
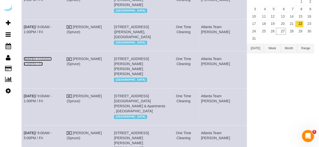
drag, startPoint x: 59, startPoint y: 64, endPoint x: 62, endPoint y: 59, distance: 5.1
click at [52, 64] on link "Aug 22nd / 9:00AM - 1:00PM / Fri" at bounding box center [38, 61] width 28 height 9
click at [49, 26] on link "Aug 22nd / 9:00AM - 1:00PM / Fri" at bounding box center [38, 29] width 28 height 9
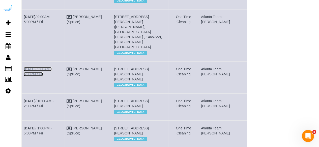
click at [52, 67] on link "Aug 22nd / 9:00AM - 5:00PM / Fri" at bounding box center [38, 71] width 28 height 9
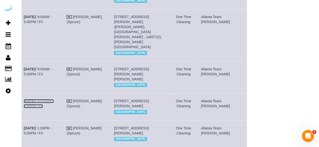
click at [45, 102] on link "Aug 22nd / 10:00AM - 2:00PM / Fri" at bounding box center [39, 103] width 30 height 9
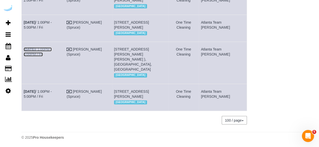
click at [52, 56] on link "Aug 22nd / 1:00PM - 5:00PM / Fri" at bounding box center [38, 51] width 28 height 9
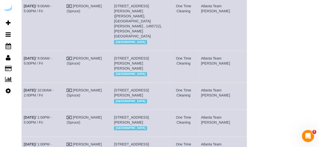
scroll to position [170, 0]
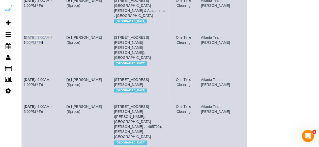
click at [52, 42] on link "Aug 22nd / 9:00AM - 5:00PM / Fri" at bounding box center [38, 40] width 28 height 9
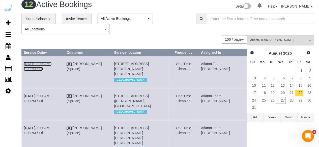
click at [52, 64] on link "Aug 22nd / 9:00AM - 1:00PM / Fri" at bounding box center [38, 66] width 28 height 9
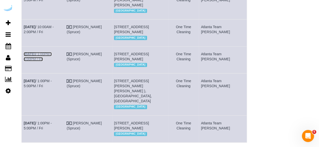
click at [52, 61] on link "Aug 22nd / 1:00PM - 5:00PM / Fri" at bounding box center [38, 56] width 28 height 9
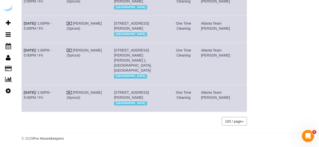
scroll to position [390, 0]
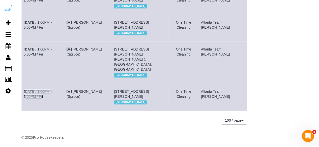
click at [52, 90] on link "Aug 22nd / 1:00PM - 5:00PM / Fri" at bounding box center [38, 94] width 28 height 9
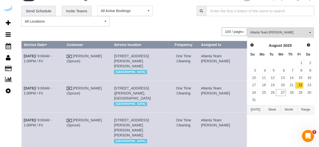
scroll to position [0, 0]
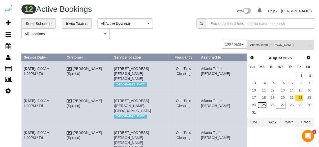
click at [263, 105] on link "25" at bounding box center [261, 105] width 9 height 7
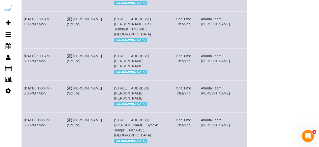
scroll to position [195, 0]
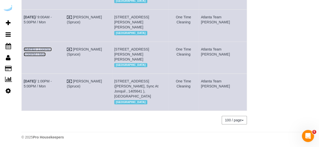
click at [52, 52] on link "Aug 25th / 1:00PM - 5:00PM / Mon" at bounding box center [38, 51] width 28 height 9
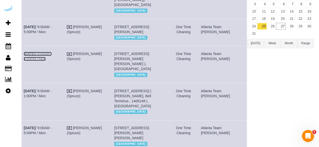
click at [52, 61] on link "Aug 25th / 9:00AM - 1:00PM / Mon" at bounding box center [38, 56] width 28 height 9
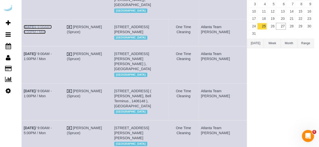
click at [52, 26] on link "Aug 25th / 9:00AM - 5:00PM / Mon" at bounding box center [38, 29] width 28 height 9
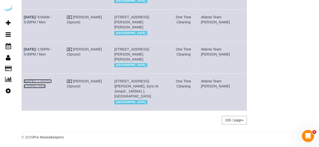
click at [52, 87] on link "Aug 25th / 1:00PM - 5:00PM / Mon" at bounding box center [38, 83] width 28 height 9
click at [52, 86] on link "Aug 25th / 1:00PM - 5:00PM / Mon" at bounding box center [38, 83] width 28 height 9
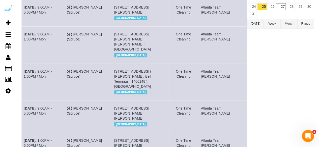
scroll to position [94, 0]
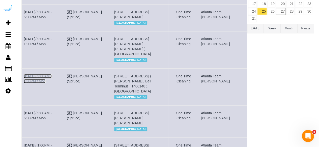
click at [52, 81] on link "Aug 25th / 9:00AM - 1:00PM / Mon" at bounding box center [38, 78] width 28 height 9
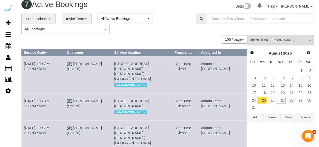
click at [62, 61] on td "Aug 25th / 9:00AM - 1:00PM / Mon" at bounding box center [43, 74] width 43 height 37
click at [52, 64] on link "Aug 25th / 9:00AM - 1:00PM / Mon" at bounding box center [38, 66] width 28 height 9
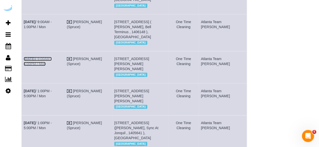
drag, startPoint x: 67, startPoint y: 63, endPoint x: 78, endPoint y: 47, distance: 19.7
click at [52, 63] on link "Aug 25th / 9:00AM - 5:00PM / Mon" at bounding box center [38, 61] width 28 height 9
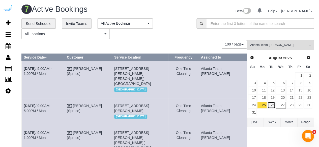
click at [274, 105] on link "26" at bounding box center [271, 105] width 8 height 7
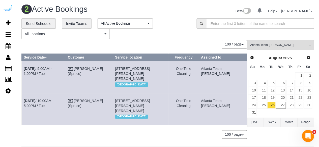
click at [54, 71] on td "Aug 26th / 9:00AM - 1:00PM / Tue" at bounding box center [44, 77] width 44 height 32
click at [52, 68] on link "Aug 26th / 9:00AM - 1:00PM / Tue" at bounding box center [38, 71] width 28 height 9
click at [54, 107] on link "Aug 26th / 10:00AM - 5:00PM / Tue" at bounding box center [39, 103] width 30 height 9
click at [281, 102] on link "27" at bounding box center [281, 105] width 10 height 7
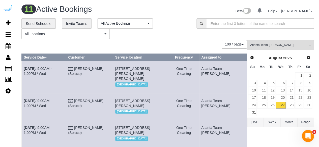
scroll to position [79, 0]
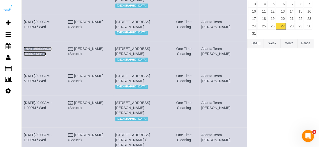
drag, startPoint x: 62, startPoint y: 64, endPoint x: 71, endPoint y: 52, distance: 14.3
click at [52, 56] on link "Aug 27th / 9:00AM - 1:00PM / Wed" at bounding box center [38, 51] width 28 height 9
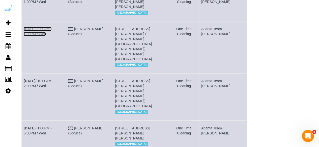
click at [52, 36] on link "Aug 27th / 9:00AM - 1:00PM / Wed" at bounding box center [38, 31] width 28 height 9
click at [54, 88] on link "Aug 27th / 10:00AM - 2:00PM / Wed" at bounding box center [39, 83] width 30 height 9
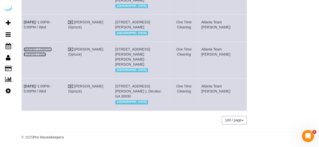
click at [52, 56] on link "Aug 27th / 1:00PM - 5:00PM / Wed" at bounding box center [38, 51] width 28 height 9
click at [64, 24] on td "Aug 27th / 1:00PM - 5:00PM / Wed" at bounding box center [44, 28] width 44 height 27
click at [52, 25] on link "Aug 27th / 1:00PM - 5:00PM / Wed" at bounding box center [38, 24] width 28 height 9
click at [47, 98] on td "Aug 27th / 1:00PM - 5:00PM / Wed" at bounding box center [44, 95] width 44 height 32
click at [48, 93] on link "Aug 27th / 1:00PM - 5:00PM / Wed" at bounding box center [38, 88] width 28 height 9
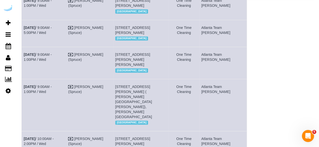
scroll to position [2, 0]
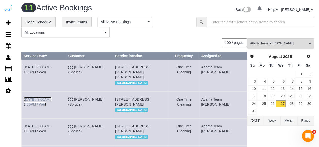
click at [52, 102] on link "Aug 27th / 9:00AM - 1:00PM / Wed" at bounding box center [38, 101] width 28 height 9
click at [52, 66] on link "Aug 27th / 9:00AM - 1:00PM / Wed" at bounding box center [38, 69] width 28 height 9
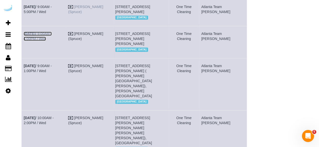
drag, startPoint x: 64, startPoint y: 63, endPoint x: 91, endPoint y: 31, distance: 41.5
click at [52, 41] on link "Aug 27th / 9:00AM - 1:00PM / Wed" at bounding box center [38, 36] width 28 height 9
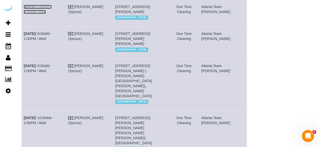
click at [52, 14] on link "Aug 27th / 9:00AM - 5:00PM / Wed" at bounding box center [38, 9] width 28 height 9
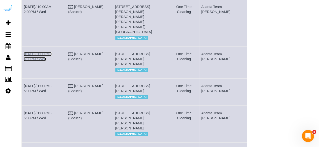
click at [52, 61] on link "Aug 27th / 1:00PM - 5:00PM / Wed" at bounding box center [38, 56] width 28 height 9
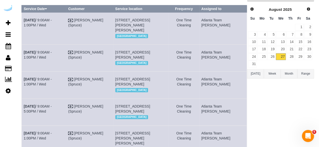
scroll to position [0, 0]
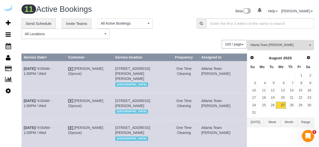
click at [277, 43] on button "Atlanta Team Eliane All Teams" at bounding box center [280, 45] width 67 height 10
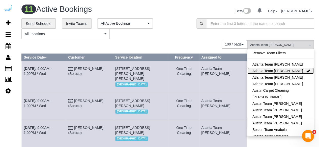
click at [272, 69] on link "Atlanta Team Eliane" at bounding box center [280, 71] width 66 height 7
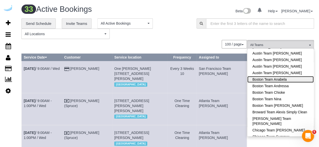
click at [276, 80] on link "Boston Team Anabela" at bounding box center [280, 79] width 66 height 7
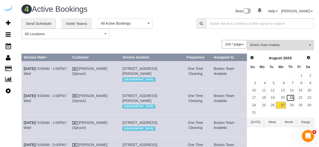
click at [289, 95] on link "21" at bounding box center [290, 98] width 8 height 7
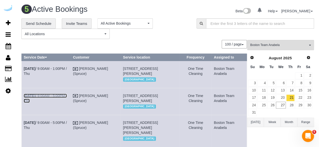
click at [60, 103] on link "Aug 21st / 9:00AM - 5:00PM / Thu" at bounding box center [45, 98] width 43 height 9
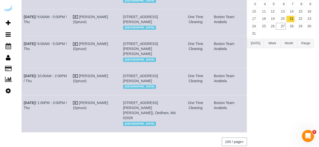
drag, startPoint x: 68, startPoint y: 61, endPoint x: 75, endPoint y: 52, distance: 11.9
click at [68, 61] on td "Aug 21st / 9:00AM - 5:00PM / Thu" at bounding box center [46, 52] width 49 height 32
click at [67, 60] on td "Aug 21st / 9:00AM - 5:00PM / Thu" at bounding box center [46, 52] width 49 height 32
click at [35, 46] on b "Aug 21st" at bounding box center [30, 44] width 12 height 4
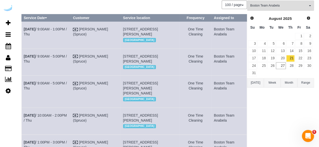
scroll to position [29, 0]
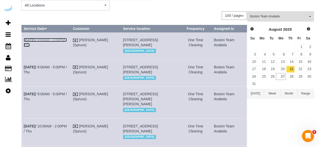
click at [62, 40] on link "Aug 21st / 9:00AM - 1:00PM / Thu" at bounding box center [45, 42] width 43 height 9
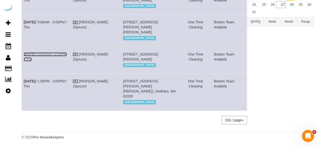
drag, startPoint x: 67, startPoint y: 63, endPoint x: 75, endPoint y: 54, distance: 12.4
click at [67, 61] on link "Aug 21st / 10:00AM - 2:00PM / Thu" at bounding box center [45, 56] width 43 height 9
click at [51, 88] on link "Aug 21st / 1:00PM - 3:00PM / Thu" at bounding box center [45, 83] width 43 height 9
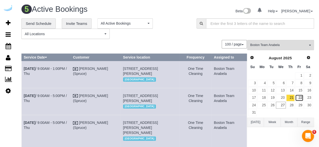
click at [300, 100] on link "22" at bounding box center [299, 98] width 8 height 7
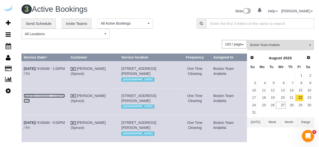
click at [47, 100] on link "Aug 22nd / 9:00AM - 1:00PM / Fri" at bounding box center [44, 98] width 41 height 9
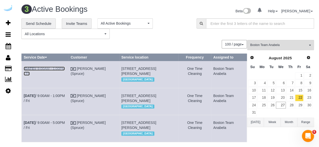
click at [51, 68] on link "Aug 22nd / 9:00AM - 1:00PM / Fri" at bounding box center [44, 71] width 41 height 9
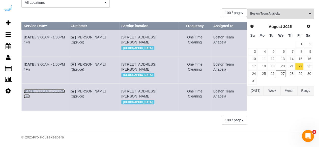
click at [57, 89] on link "Aug 22nd / 9:00AM - 5:00PM / Fri" at bounding box center [44, 93] width 41 height 9
click at [263, 71] on link "25" at bounding box center [261, 74] width 9 height 7
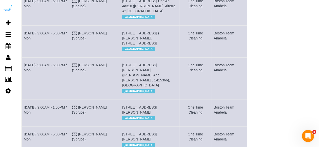
scroll to position [227, 0]
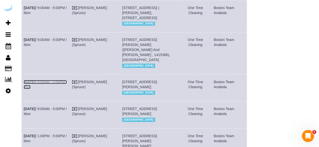
click at [54, 89] on link "Aug 25th / 9:00AM - 1:00PM / Mon" at bounding box center [45, 84] width 43 height 9
click at [58, 47] on link "Aug 25th / 9:00AM - 5:00PM / Mon" at bounding box center [45, 42] width 43 height 9
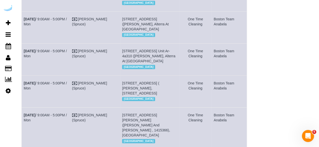
scroll to position [101, 0]
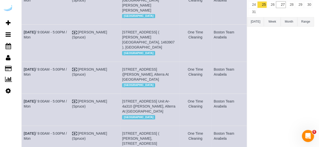
click at [63, 40] on td "Aug 25th / 9:00AM - 5:00PM / Mon" at bounding box center [46, 43] width 48 height 37
click at [63, 39] on link "Aug 25th / 9:00AM - 5:00PM / Mon" at bounding box center [45, 34] width 43 height 9
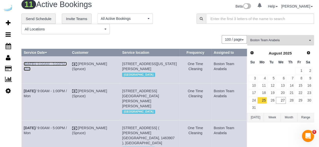
click at [58, 64] on link "Aug 25th / 9:00AM - 5:00PM / Mon" at bounding box center [45, 66] width 43 height 9
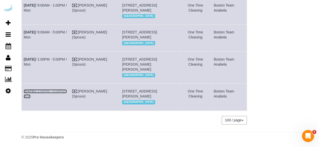
click at [63, 89] on link "Aug 25th / 1:00PM - 5:00PM / Mon" at bounding box center [45, 93] width 43 height 9
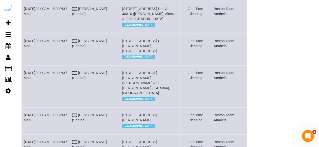
scroll to position [187, 0]
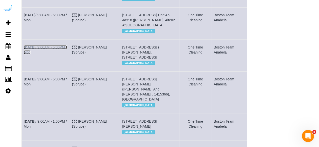
click at [58, 54] on link "Aug 25th / 9:00AM - 5:00PM / Mon" at bounding box center [45, 49] width 43 height 9
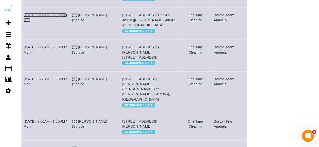
drag, startPoint x: 66, startPoint y: 26, endPoint x: 100, endPoint y: 8, distance: 39.2
click at [66, 22] on link "Aug 25th / 9:00AM - 5:00PM / Mon" at bounding box center [45, 17] width 43 height 9
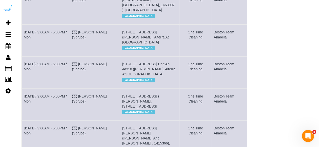
scroll to position [137, 0]
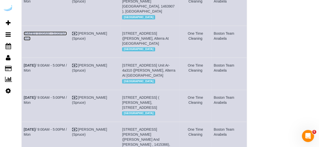
click at [62, 38] on link "Aug 25th / 9:00AM - 5:00PM / Mon" at bounding box center [45, 35] width 43 height 9
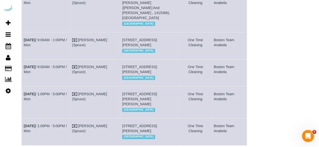
scroll to position [262, 0]
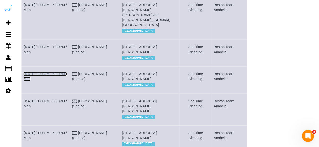
drag, startPoint x: 59, startPoint y: 88, endPoint x: 71, endPoint y: 76, distance: 16.7
click at [59, 81] on link "Aug 25th / 9:00AM - 5:00PM / Mon" at bounding box center [45, 76] width 43 height 9
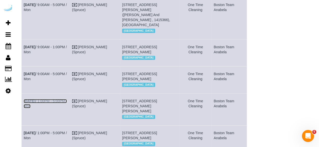
click at [63, 108] on link "Aug 25th / 1:00PM - 5:00PM / Mon" at bounding box center [45, 103] width 43 height 9
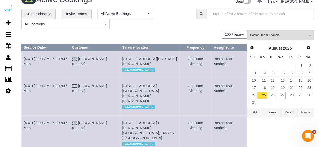
scroll to position [0, 0]
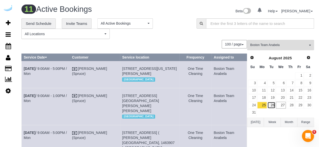
click at [272, 106] on link "26" at bounding box center [271, 105] width 8 height 7
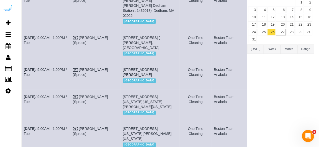
scroll to position [101, 0]
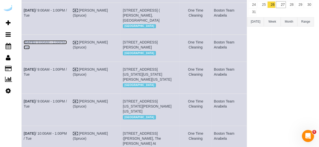
click at [63, 42] on link "Aug 26th / 9:00AM - 1:00PM / Tue" at bounding box center [45, 44] width 43 height 9
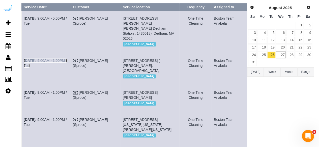
click at [54, 59] on link "Aug 26th / 9:00AM - 1:00PM / Tue" at bounding box center [45, 63] width 43 height 9
drag, startPoint x: 60, startPoint y: 17, endPoint x: 71, endPoint y: 13, distance: 11.1
click at [60, 17] on link "Aug 26th / 9:00AM - 5:00PM / Tue" at bounding box center [45, 20] width 43 height 9
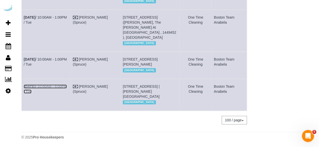
click at [60, 85] on link "Aug 26th / 10:00AM - 5:00PM / Tue" at bounding box center [45, 89] width 43 height 9
click at [59, 57] on link "Aug 26th / 10:00AM - 1:00PM / Tue" at bounding box center [45, 61] width 43 height 9
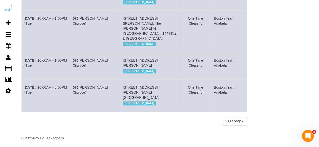
scroll to position [191, 0]
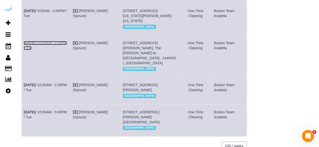
click at [59, 50] on link "Aug 26th / 10:00AM - 1:00PM / Tue" at bounding box center [45, 45] width 43 height 9
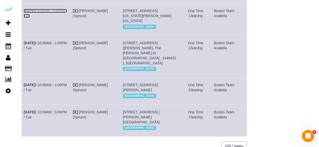
click at [67, 18] on link "Aug 26th / 9:00AM - 1:00PM / Tue" at bounding box center [45, 13] width 43 height 9
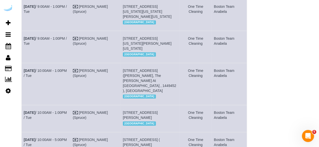
scroll to position [141, 0]
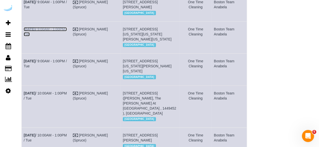
click at [67, 36] on link "Aug 26th / 9:00AM - 1:00PM / Tue" at bounding box center [45, 31] width 43 height 9
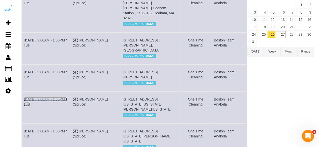
scroll to position [0, 0]
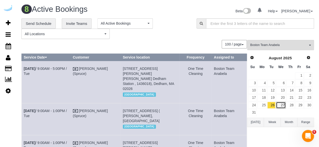
click at [280, 106] on link "27" at bounding box center [281, 105] width 10 height 7
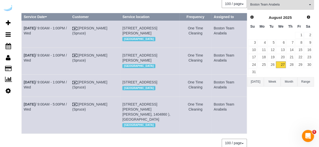
scroll to position [76, 0]
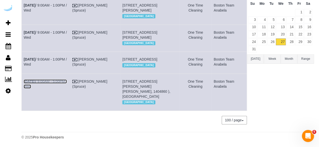
drag, startPoint x: 50, startPoint y: 93, endPoint x: 51, endPoint y: 76, distance: 16.7
click at [50, 89] on link "Aug 27th / 9:00AM - 5:00PM / Wed" at bounding box center [45, 84] width 43 height 9
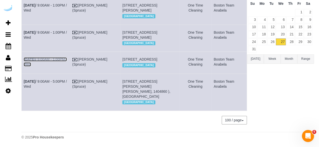
click at [55, 57] on link "Aug 27th / 9:00AM - 1:00PM / Wed" at bounding box center [45, 61] width 43 height 9
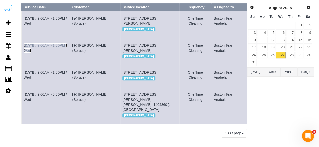
click at [50, 49] on link "Aug 27th / 9:00AM - 1:00PM / Wed" at bounding box center [45, 48] width 43 height 9
click at [54, 18] on link "Aug 27th / 9:00AM - 1:00PM / Wed" at bounding box center [45, 20] width 43 height 9
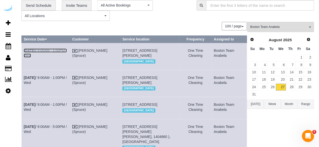
scroll to position [0, 0]
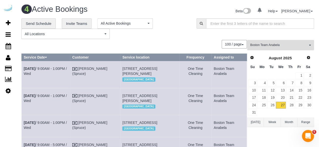
click at [261, 44] on span "Boston Team Anabela" at bounding box center [278, 45] width 57 height 4
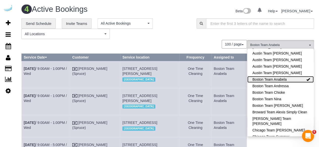
click at [272, 79] on link "Boston Team Anabela" at bounding box center [280, 79] width 66 height 7
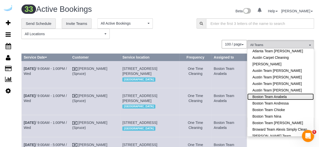
scroll to position [25, 0]
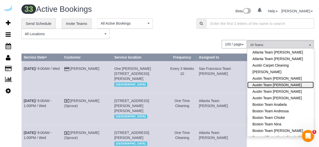
click at [272, 83] on link "Austin Team Isabel" at bounding box center [280, 85] width 66 height 7
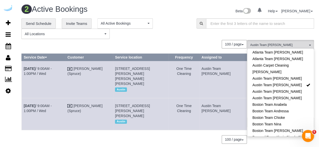
click at [169, 33] on div "**********" at bounding box center [104, 28] width 167 height 21
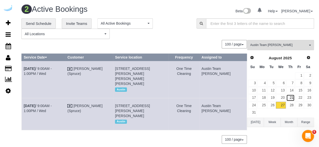
click at [292, 97] on link "21" at bounding box center [290, 98] width 8 height 7
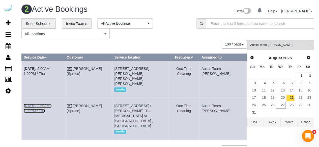
click at [35, 104] on b "Aug 21st" at bounding box center [30, 106] width 12 height 4
click at [52, 68] on link "Aug 21st / 9:00AM - 1:00PM / Thu" at bounding box center [38, 71] width 28 height 9
click at [298, 96] on link "22" at bounding box center [299, 98] width 8 height 7
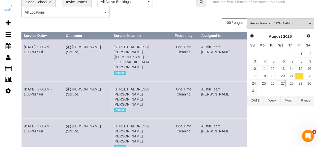
scroll to position [0, 0]
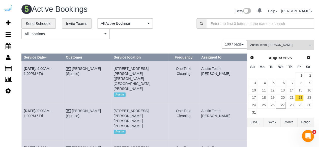
click at [57, 103] on td "Aug 22nd / 9:00AM - 1:00PM / Fri" at bounding box center [43, 121] width 42 height 37
click at [52, 109] on link "Aug 22nd / 9:00AM - 1:00PM / Fri" at bounding box center [38, 113] width 28 height 9
click at [52, 69] on link "Aug 22nd / 9:00AM - 1:00PM / Fri" at bounding box center [38, 71] width 28 height 9
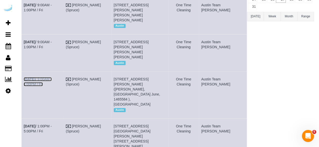
click at [52, 77] on link "Aug 22nd / 9:00AM - 1:00PM / Fri" at bounding box center [38, 81] width 28 height 9
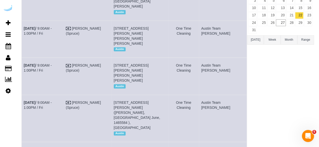
scroll to position [56, 0]
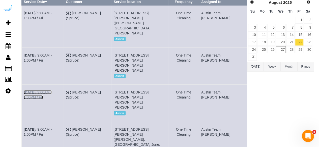
click at [52, 90] on link "Aug 22nd / 9:00AM - 1:00PM / Fri" at bounding box center [38, 94] width 28 height 9
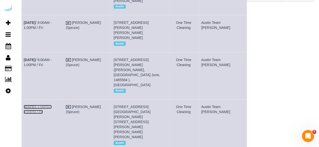
click at [52, 105] on link "Aug 22nd / 1:00PM - 5:00PM / Fri" at bounding box center [38, 109] width 28 height 9
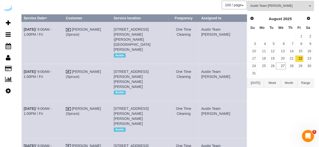
scroll to position [0, 0]
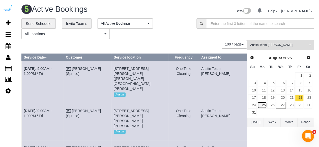
click at [262, 106] on link "25" at bounding box center [261, 105] width 9 height 7
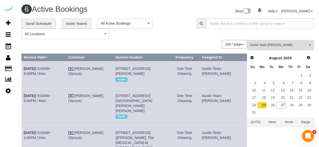
click at [54, 65] on td "Aug 25th / 9:00AM - 5:00PM / Mon" at bounding box center [44, 74] width 45 height 27
click at [52, 70] on link "Aug 25th / 9:00AM - 5:00PM / Mon" at bounding box center [38, 71] width 28 height 9
drag, startPoint x: 59, startPoint y: 138, endPoint x: 61, endPoint y: 125, distance: 13.0
click at [52, 138] on link "Aug 25th / 9:00AM - 1:00PM / Mon" at bounding box center [38, 135] width 28 height 9
click at [52, 101] on link "Aug 25th / 9:00AM - 5:00PM / Mon" at bounding box center [38, 98] width 28 height 9
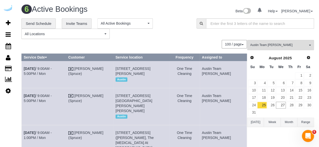
scroll to position [111, 0]
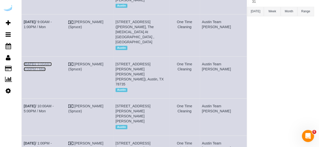
click at [52, 62] on link "Aug 25th / 9:00AM - 5:00PM / Mon" at bounding box center [38, 66] width 28 height 9
drag, startPoint x: 63, startPoint y: 101, endPoint x: 65, endPoint y: 95, distance: 6.1
click at [54, 104] on link "Aug 25th / 10:00AM - 5:00PM / Mon" at bounding box center [39, 108] width 30 height 9
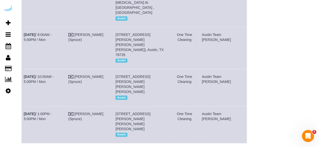
scroll to position [163, 0]
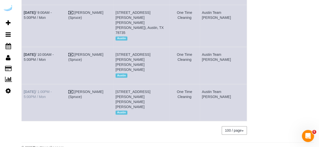
click at [62, 88] on td "Aug 25th / 1:00PM - 5:00PM / Mon" at bounding box center [44, 102] width 45 height 37
click at [52, 90] on link "Aug 25th / 1:00PM - 5:00PM / Mon" at bounding box center [38, 94] width 28 height 9
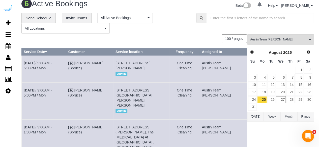
scroll to position [0, 0]
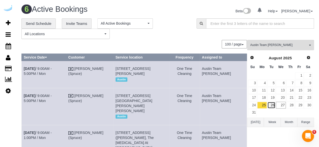
click at [273, 103] on link "26" at bounding box center [271, 105] width 8 height 7
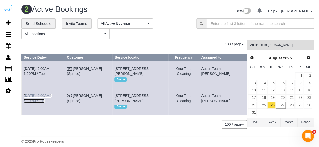
click at [52, 101] on link "Aug 26th / 9:00AM - 5:00PM / Tue" at bounding box center [38, 98] width 28 height 9
click at [52, 69] on link "Aug 26th / 9:00AM - 1:00PM / Tue" at bounding box center [38, 71] width 28 height 9
click at [282, 106] on link "27" at bounding box center [281, 105] width 10 height 7
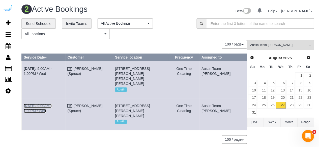
drag, startPoint x: 52, startPoint y: 105, endPoint x: 50, endPoint y: 93, distance: 11.5
click at [52, 105] on link "Aug 27th / 9:00AM - 1:00PM / Wed" at bounding box center [38, 108] width 28 height 9
click at [52, 67] on link "Aug 27th / 9:00AM - 1:00PM / Wed" at bounding box center [38, 71] width 28 height 9
click at [296, 104] on link "29" at bounding box center [299, 105] width 8 height 7
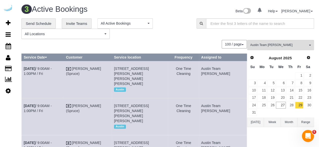
scroll to position [2, 0]
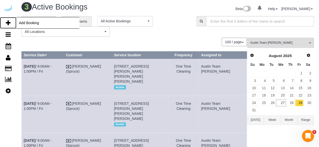
drag, startPoint x: 9, startPoint y: 22, endPoint x: 71, endPoint y: 4, distance: 65.2
click at [9, 23] on icon at bounding box center [8, 23] width 5 height 6
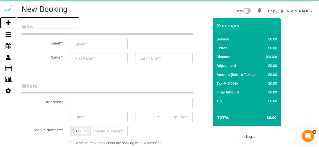
select select "object:7938"
select select "number:9"
select select "4"
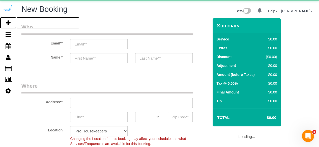
select select "object:8547"
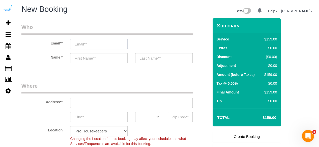
click at [95, 43] on input "email" at bounding box center [98, 44] width 57 height 10
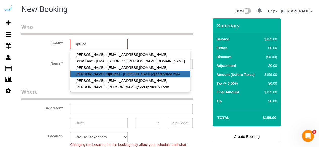
click at [92, 73] on link "Brandie Louck ( Spruce ) - brandie@get spruce .com" at bounding box center [129, 74] width 119 height 7
type input "[PERSON_NAME][EMAIL_ADDRESS][DOMAIN_NAME]"
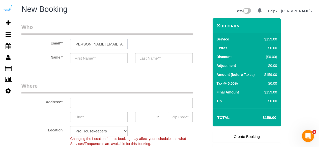
type input "[PERSON_NAME]"
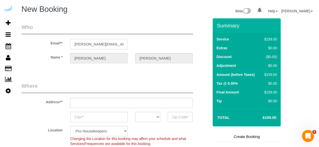
type input "3816 S Lamar Blvd"
type input "Austin"
select select "[GEOGRAPHIC_DATA]"
type input "78704"
select select "9"
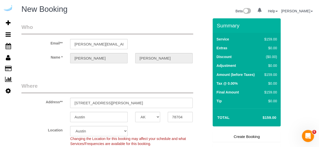
select select "object:8586"
click at [107, 105] on input "3816 S Lamar Blvd" at bounding box center [131, 103] width 122 height 10
paste input "1007 S Congress Ave, Austin, TX 78704"
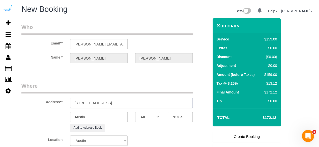
drag, startPoint x: 130, startPoint y: 102, endPoint x: 153, endPoint y: 102, distance: 22.9
click at [153, 102] on input "1007 S Congress Ave, Austin, TX 78704" at bounding box center [131, 103] width 122 height 10
type input "1007 S Congress Ave, Austin, TX 78704"
drag, startPoint x: 170, startPoint y: 117, endPoint x: 172, endPoint y: 119, distance: 2.8
click at [171, 117] on input "78704" at bounding box center [179, 117] width 25 height 10
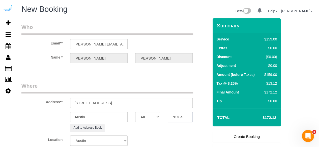
paste input "text"
type input "78704"
drag, startPoint x: 114, startPoint y: 103, endPoint x: 181, endPoint y: 99, distance: 67.3
click at [180, 99] on input "1007 S Congress Ave, Austin, TX 78704" at bounding box center [131, 103] width 122 height 10
paste input "Jenna Mcquid"
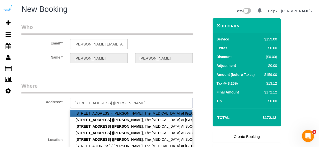
paste input "The Muse at SoCo"
paste input "1469757"
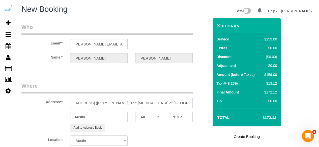
type input "1007 S Congress Ave, Unit 832 (Jenna Mcquid, The Muse at SoCo , 1469757)"
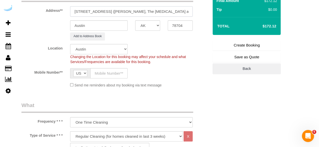
scroll to position [101, 0]
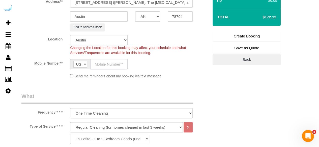
click at [110, 61] on input "text" at bounding box center [108, 64] width 37 height 10
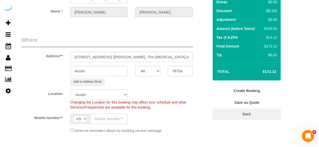
scroll to position [25, 0]
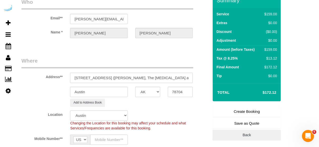
click at [181, 75] on input "1007 S Congress Ave, Unit 832 (Jenna Mcquid, The Muse at SoCo , 1469757)" at bounding box center [131, 78] width 122 height 10
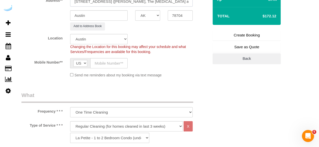
scroll to position [126, 0]
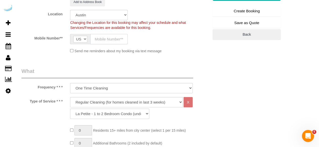
click at [117, 38] on input "text" at bounding box center [108, 39] width 37 height 10
paste input "[PHONE_NUMBER]"
type input "[PHONE_NUMBER]"
click at [109, 101] on select "Deep Cleaning (for homes that have not been cleaned in 3+ weeks) Spruce Regular…" at bounding box center [126, 102] width 113 height 10
select select "282"
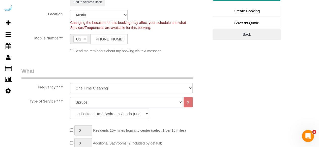
click at [70, 97] on select "Deep Cleaning (for homes that have not been cleaned in 3+ weeks) Spruce Regular…" at bounding box center [126, 102] width 113 height 10
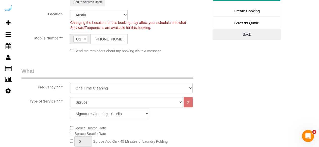
click at [97, 116] on select "Signature Cleaning - Studio Signature Cleaning - 1 Bed 1 Bath Signature Cleanin…" at bounding box center [109, 114] width 79 height 10
select select "304"
click at [70, 109] on select "Signature Cleaning - Studio Signature Cleaning - 1 Bed 1 Bath Signature Cleanin…" at bounding box center [109, 114] width 79 height 10
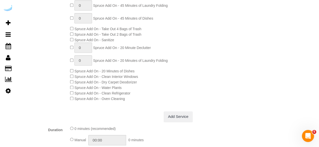
scroll to position [302, 0]
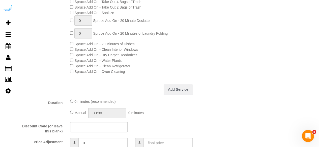
click at [73, 70] on div "Spruce Boston Rate Spruce Seattle Rate 0 Spruce Add On - 45 Minute Declutter 0 …" at bounding box center [139, 11] width 146 height 125
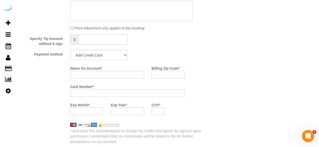
scroll to position [479, 0]
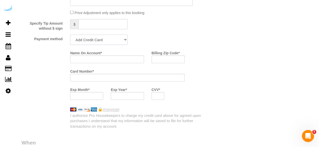
click at [114, 45] on select "Add Credit Card Cash Check Paypal" at bounding box center [98, 40] width 57 height 10
select select "string:check"
click at [70, 35] on select "Add Credit Card Cash Check Paypal" at bounding box center [98, 40] width 57 height 10
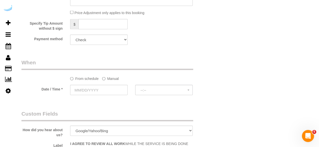
click at [111, 78] on label "Manual" at bounding box center [110, 78] width 17 height 7
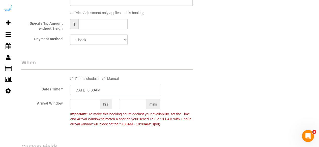
click at [90, 92] on input "08/27/2025 8:00AM" at bounding box center [115, 90] width 90 height 10
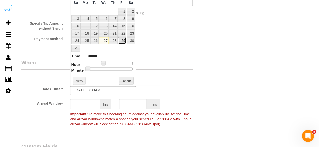
click at [121, 41] on link "29" at bounding box center [122, 41] width 8 height 7
type input "08/29/2025 9:00AM"
type input "******"
click at [104, 63] on span at bounding box center [105, 63] width 5 height 5
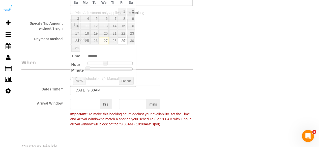
click at [85, 105] on input "text" at bounding box center [85, 104] width 30 height 10
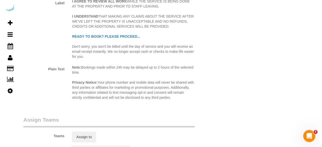
scroll to position [680, 0]
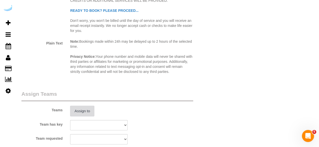
type input "4"
click at [84, 113] on button "Assign to" at bounding box center [82, 111] width 24 height 11
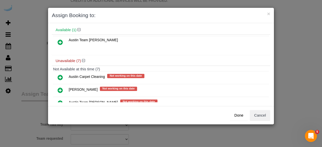
scroll to position [85, 0]
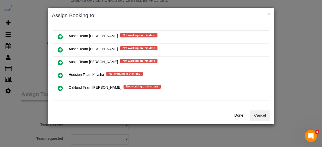
click at [61, 48] on icon at bounding box center [60, 50] width 5 height 6
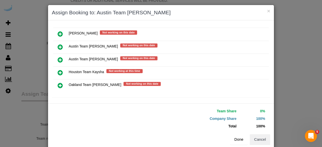
scroll to position [11, 0]
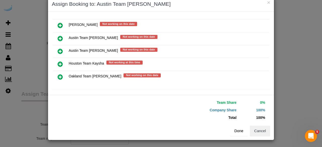
click at [244, 130] on button "Done" at bounding box center [239, 131] width 18 height 11
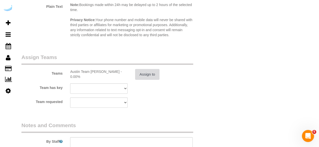
scroll to position [756, 0]
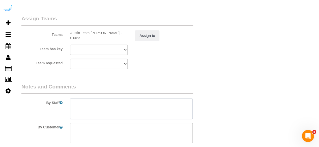
drag, startPoint x: 132, startPoint y: 105, endPoint x: 121, endPoint y: 60, distance: 45.9
click at [130, 104] on textarea at bounding box center [131, 109] width 122 height 21
click at [122, 108] on textarea at bounding box center [131, 109] width 122 height 21
paste textarea "Permanent Notes:No notes from this customer.Today's Notes:No notes from this se…"
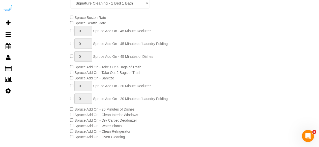
scroll to position [101, 0]
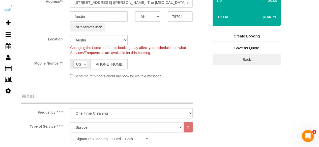
type textarea "Recurrency: Every 1 week Permanent Notes:No notes from this customer.Today's No…"
click at [238, 38] on link "Create Booking" at bounding box center [246, 36] width 68 height 11
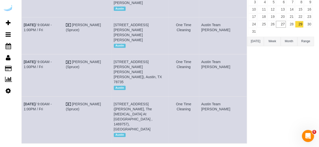
scroll to position [88, 0]
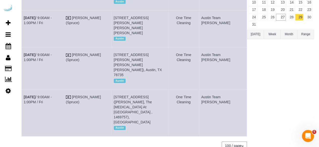
drag, startPoint x: 64, startPoint y: 98, endPoint x: 23, endPoint y: 88, distance: 42.4
click at [23, 89] on td "Aug 29th / 9:00AM - 1:00PM / Fri" at bounding box center [43, 112] width 42 height 47
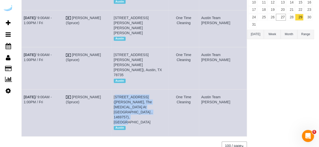
drag, startPoint x: 171, startPoint y: 95, endPoint x: 123, endPoint y: 87, distance: 48.5
click at [123, 89] on td "1007 S Congress Ave, Unit 832 (Jenna Mcquid, The Muse At Soco , 1469757), Austi…" at bounding box center [139, 112] width 56 height 47
drag, startPoint x: 226, startPoint y: 91, endPoint x: 210, endPoint y: 87, distance: 17.1
click at [210, 89] on tr "Aug 29th / 9:00AM - 1:00PM / Fri Brandie Louck (Spruce) 1007 S Congress Ave, Un…" at bounding box center [134, 112] width 225 height 47
click at [226, 95] on td "Austin Team Isabel" at bounding box center [223, 112] width 48 height 47
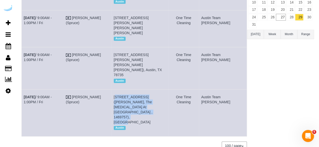
click at [227, 94] on td "Austin Team Isabel" at bounding box center [223, 112] width 48 height 47
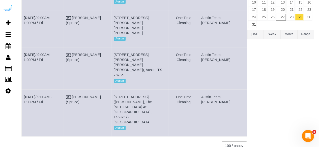
click at [227, 93] on td "Austin Team Isabel" at bounding box center [223, 112] width 48 height 47
drag, startPoint x: 227, startPoint y: 93, endPoint x: 216, endPoint y: 87, distance: 12.4
click at [216, 89] on td "Austin Team Isabel" at bounding box center [223, 112] width 48 height 47
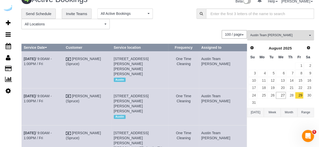
scroll to position [0, 0]
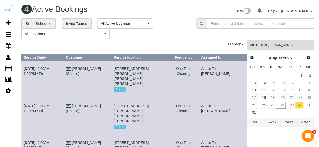
drag, startPoint x: 259, startPoint y: 43, endPoint x: 262, endPoint y: 48, distance: 6.3
click at [259, 43] on button "Austin Team Isabel All Teams" at bounding box center [280, 45] width 67 height 10
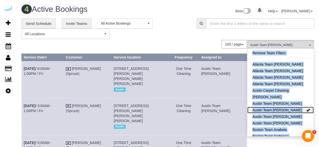
click at [286, 110] on link "Austin Team Isabel" at bounding box center [280, 110] width 66 height 7
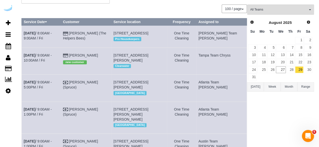
scroll to position [25, 0]
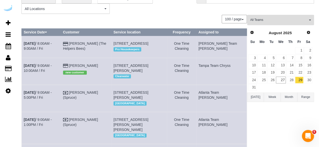
click at [266, 19] on span "All Teams" at bounding box center [278, 20] width 57 height 4
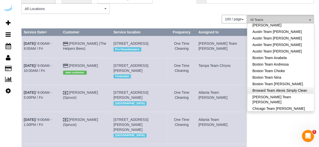
scroll to position [76, 0]
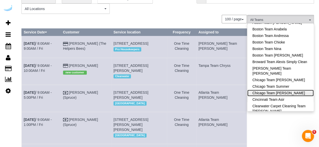
click at [287, 93] on link "Chicago Team Wesley" at bounding box center [280, 93] width 66 height 7
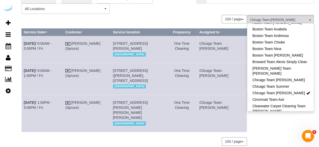
click at [166, 12] on div "**********" at bounding box center [104, 3] width 167 height 21
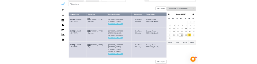
scroll to position [0, 0]
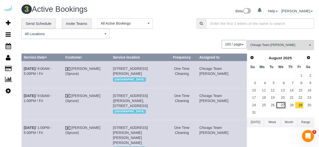
click at [283, 104] on link "27" at bounding box center [281, 105] width 10 height 7
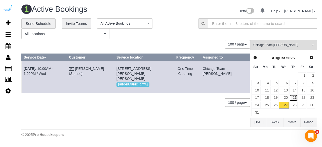
click at [295, 98] on link "21" at bounding box center [294, 98] width 8 height 7
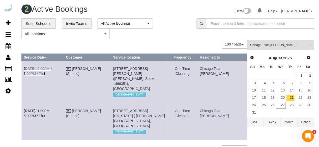
click at [52, 67] on link "Aug 21st / 9:00AM - 1:00PM / Thu" at bounding box center [38, 71] width 28 height 9
click at [52, 109] on link "Aug 21st / 1:00PM - 5:00PM / Thu" at bounding box center [38, 113] width 28 height 9
click at [298, 97] on link "22" at bounding box center [299, 98] width 8 height 7
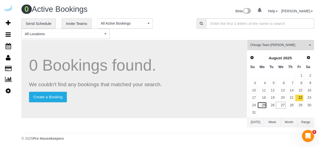
click at [264, 105] on link "25" at bounding box center [261, 105] width 9 height 7
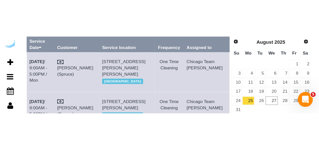
scroll to position [52, 0]
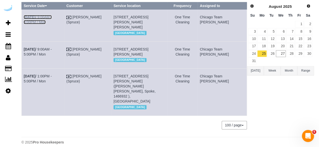
click at [52, 17] on link "Aug 25th / 9:00AM - 5:00PM / Mon" at bounding box center [38, 19] width 28 height 9
click at [52, 83] on link "Aug 25th / 1:00PM - 5:00PM / Mon" at bounding box center [38, 78] width 28 height 9
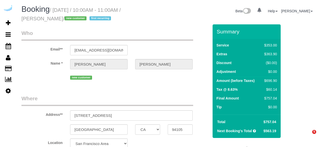
select select "CA"
select select "5"
select select "spot3"
select select "number:9"
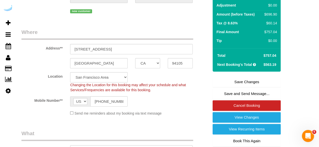
scroll to position [67, 0]
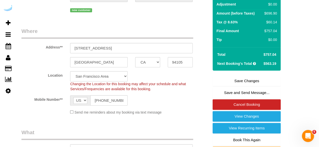
click at [27, 9] on div "new customer" at bounding box center [115, 10] width 195 height 8
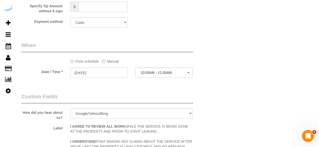
scroll to position [625, 0]
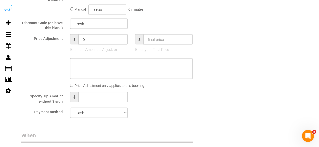
scroll to position [567, 0]
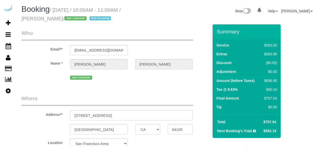
select select "CA"
select select "spot3"
select select "number:9"
select select "object:707"
select select "5"
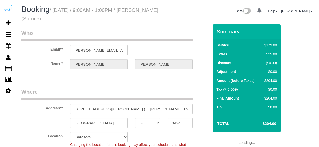
select select "FL"
select select "282"
select select "number:9"
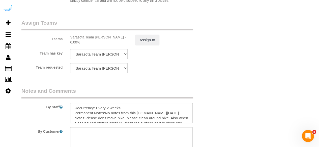
scroll to position [827, 0]
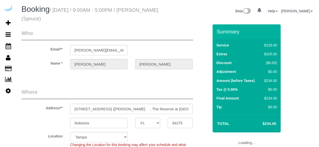
select select "FL"
select select "282"
select select "number:9"
select select "object:804"
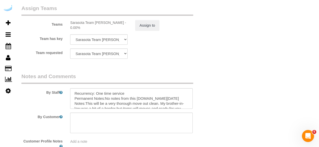
scroll to position [781, 0]
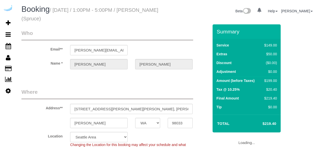
select select "WA"
select select "282"
select select "number:9"
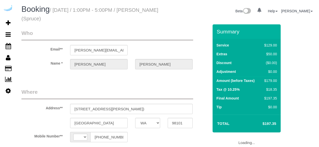
select select "WA"
select select "string:[GEOGRAPHIC_DATA]"
select select "object:695"
select select "number:9"
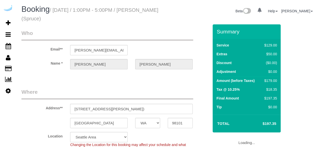
select select "object:779"
select select "282"
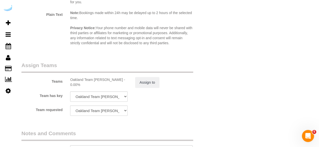
scroll to position [827, 0]
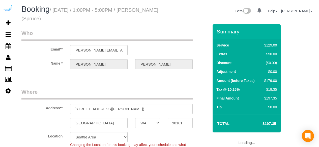
select select "WA"
select select "number:9"
select select "object:774"
select select "282"
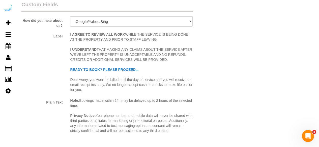
scroll to position [781, 0]
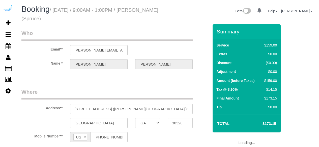
select select "GA"
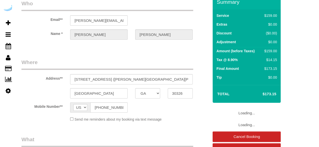
select select "object:612"
select select "number:9"
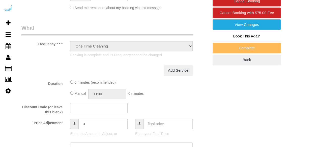
select select "object:791"
select select "282"
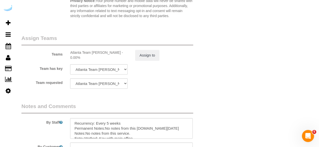
scroll to position [831, 0]
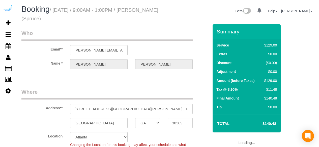
select select "GA"
select select "282"
select select "number:9"
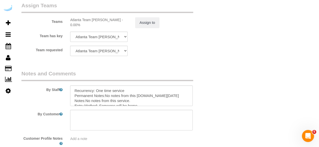
scroll to position [847, 0]
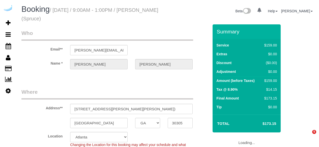
select select "GA"
select select "282"
select select "number:9"
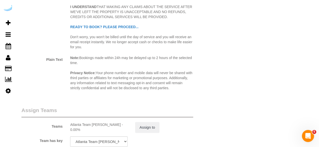
scroll to position [781, 0]
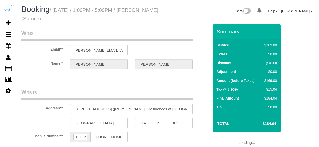
select select "GA"
select select "object:705"
select select "282"
select select "number:9"
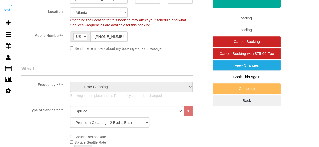
select select "object:791"
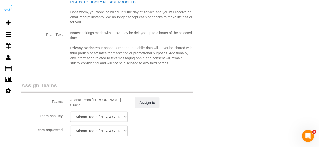
scroll to position [781, 0]
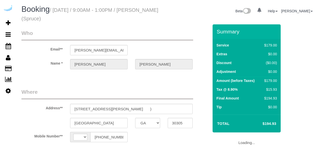
select select "GA"
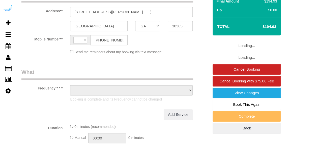
select select "string:[GEOGRAPHIC_DATA]"
select select "object:612"
select select "282"
select select "number:9"
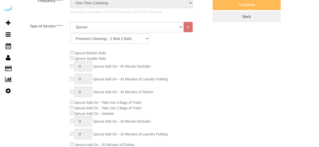
select select "object:794"
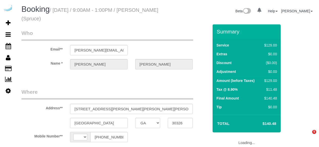
select select "GA"
select select "string:[GEOGRAPHIC_DATA]"
select select "object:612"
select select "number:9"
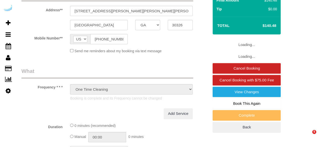
select select "282"
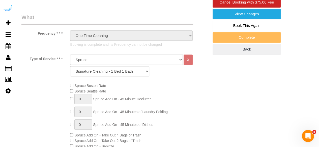
select select "object:791"
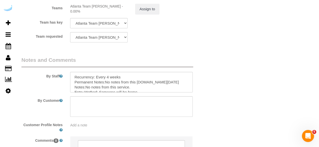
scroll to position [831, 0]
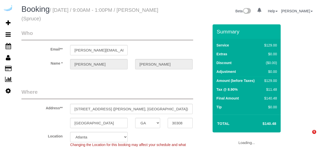
select select "GA"
select select "282"
select select "number:9"
select select "object:791"
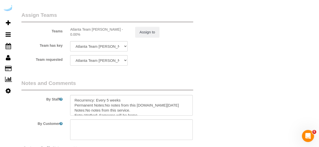
scroll to position [847, 0]
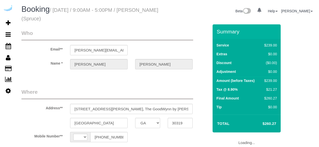
select select "GA"
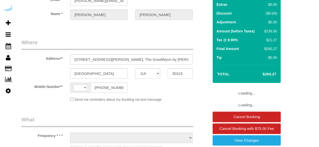
select select "string:[GEOGRAPHIC_DATA]"
select select "object:612"
select select "number:9"
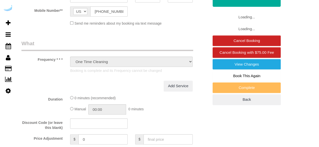
select select "282"
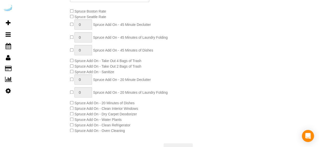
select select "object:794"
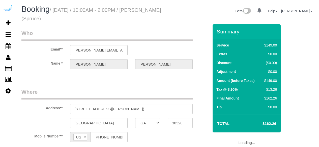
select select "GA"
select select "number:9"
select select "282"
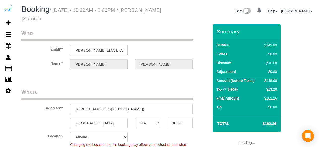
select select "object:791"
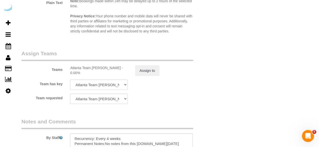
scroll to position [806, 0]
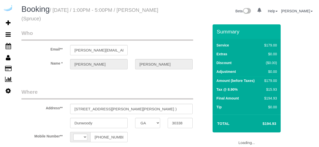
select select "GA"
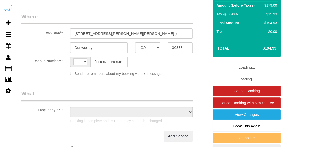
select select "string:[GEOGRAPHIC_DATA]"
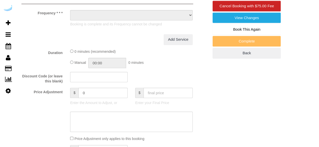
select select "object:612"
select select "number:9"
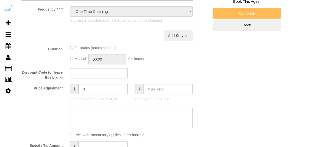
select select "282"
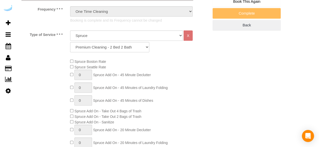
select select "object:794"
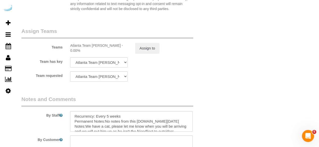
scroll to position [780, 0]
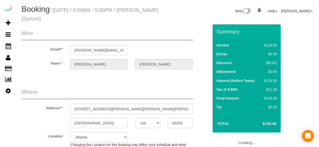
select select "GA"
select select "282"
select select "number:9"
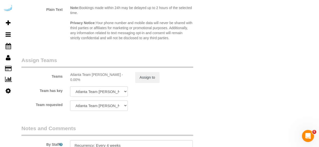
scroll to position [847, 0]
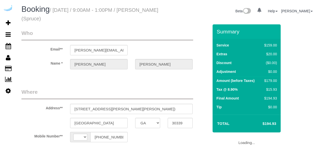
select select "GA"
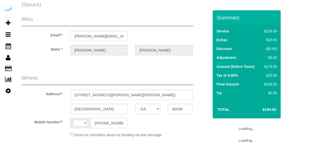
select select "string:[GEOGRAPHIC_DATA]"
select select "object:705"
select select "number:9"
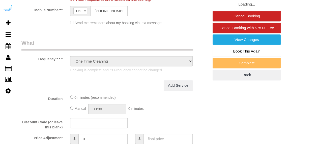
select select "282"
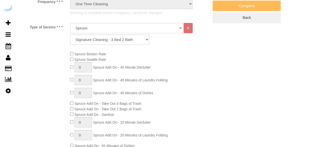
select select "object:794"
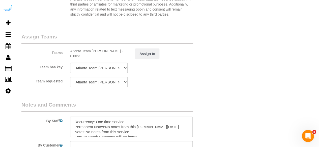
scroll to position [847, 0]
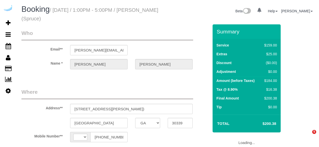
select select "GA"
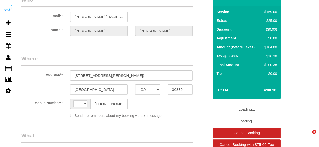
select select "object:365"
select select "282"
select select "number:9"
select select "string:US"
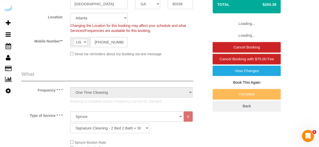
scroll to position [126, 0]
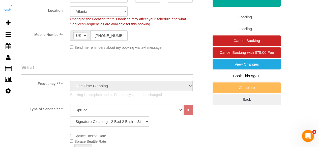
select select "object:791"
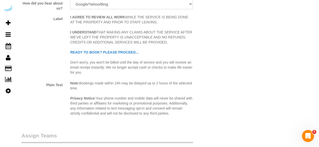
scroll to position [756, 0]
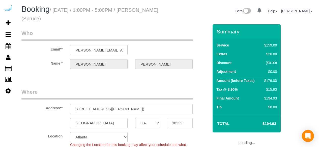
select select "GA"
select select "282"
select select "number:9"
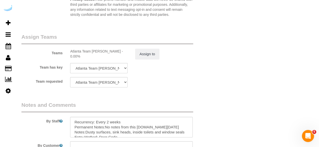
scroll to position [806, 0]
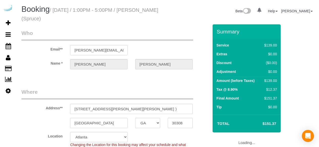
select select "GA"
select select "282"
select select "number:9"
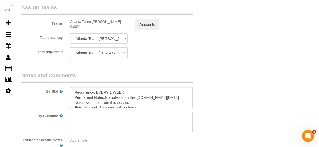
scroll to position [806, 0]
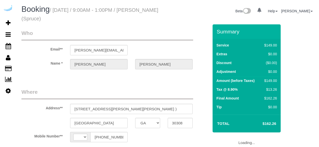
select select "GA"
select select "number:9"
select select "string:[GEOGRAPHIC_DATA]"
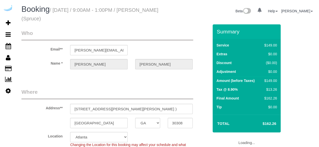
select select "282"
select select "object:791"
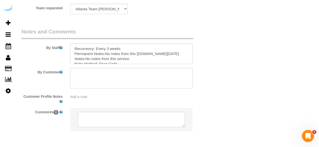
scroll to position [847, 0]
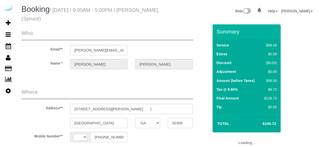
select select "GA"
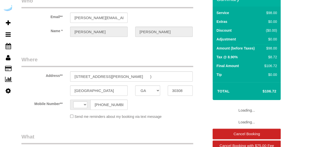
select select "string:[GEOGRAPHIC_DATA]"
select select "object:707"
select select "number:9"
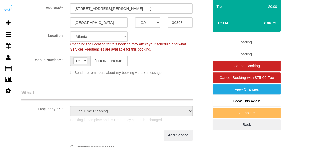
select select "282"
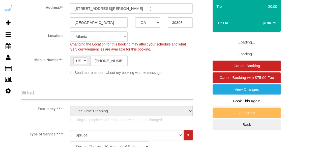
select select "object:746"
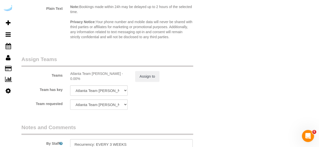
scroll to position [705, 0]
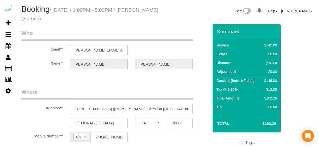
select select "GA"
select select "number:9"
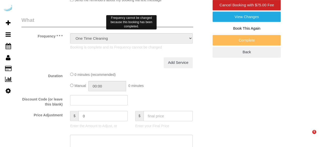
select select "object:794"
select select "282"
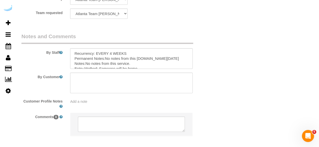
scroll to position [847, 0]
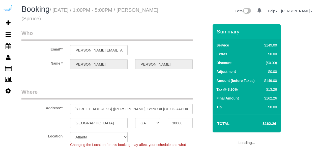
select select "GA"
select select "282"
select select "number:9"
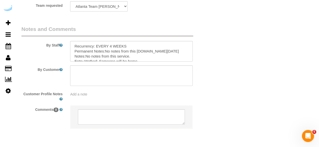
scroll to position [831, 0]
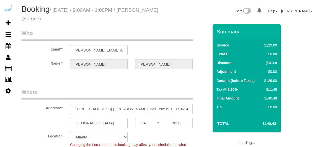
select select "GA"
select select "282"
select select "number:9"
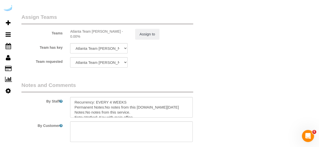
scroll to position [831, 0]
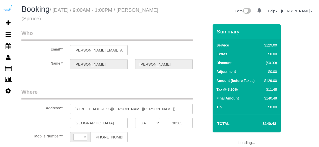
select select "GA"
select select "number:9"
select select "object:791"
select select "string:[GEOGRAPHIC_DATA]"
select select "282"
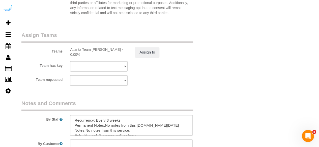
scroll to position [806, 0]
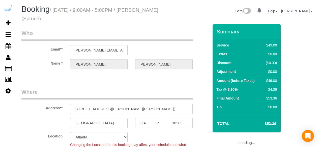
select select "GA"
select select "282"
select select "number:9"
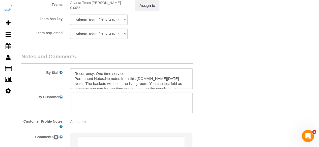
scroll to position [680, 0]
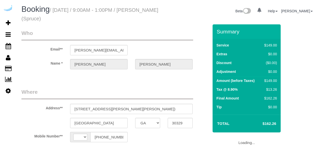
select select "GA"
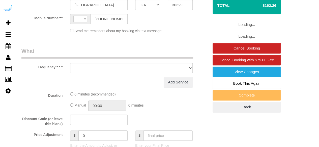
select select "string:US"
select select "object:698"
select select "282"
select select "number:9"
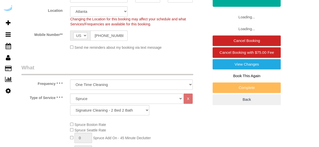
select select "object:784"
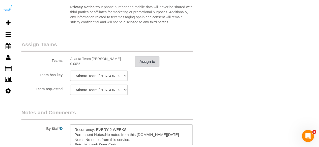
scroll to position [781, 0]
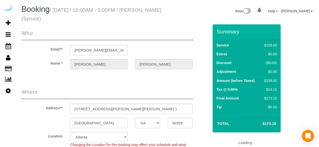
select select "GA"
select select "282"
select select "number:9"
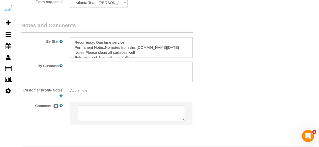
scroll to position [827, 0]
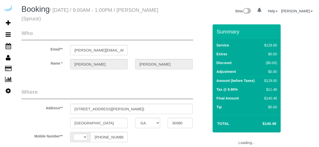
select select "GA"
select select "number:9"
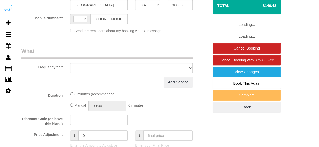
select select "string:US"
select select "object:700"
select select "282"
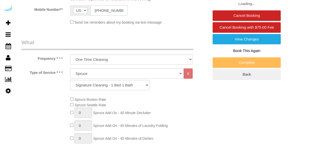
select select "object:784"
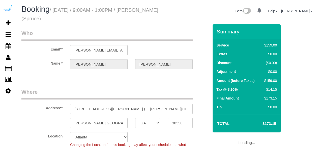
select select "GA"
select select "number:9"
select select "object:784"
select select "282"
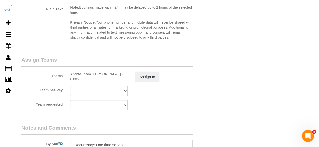
scroll to position [781, 0]
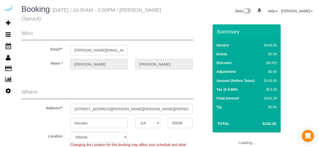
select select "GA"
select select "282"
select select "number:9"
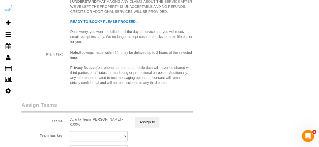
scroll to position [730, 0]
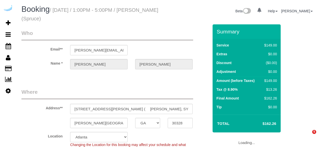
select select "GA"
select select "282"
select select "number:9"
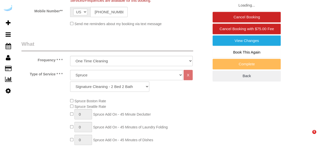
select select "object:784"
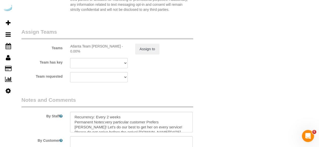
scroll to position [756, 0]
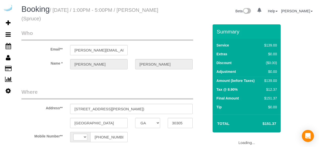
select select "GA"
select select "number:9"
select select "string:[GEOGRAPHIC_DATA]"
select select "object:700"
select select "282"
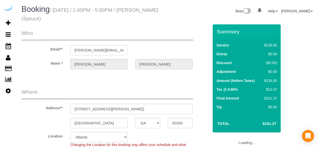
select select "object:784"
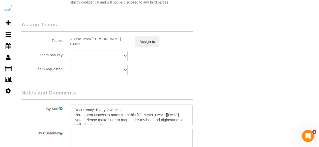
scroll to position [781, 0]
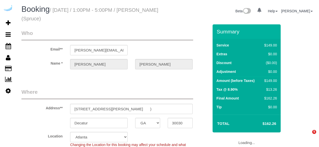
select select "GA"
select select "282"
select select "number:9"
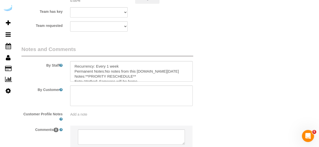
scroll to position [827, 0]
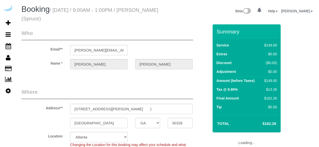
select select "GA"
select select "282"
select select "number:9"
select select "object:784"
select select "GA"
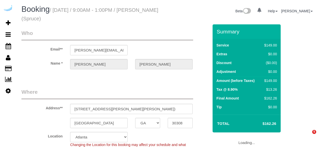
select select "282"
select select "number:9"
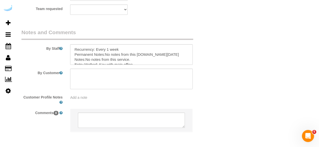
scroll to position [827, 0]
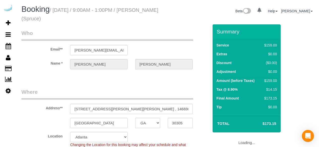
select select "GA"
select select "number:9"
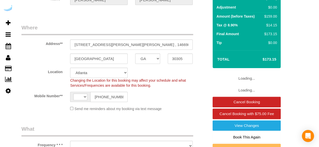
select select "string:[GEOGRAPHIC_DATA]"
select select "object:700"
select select "282"
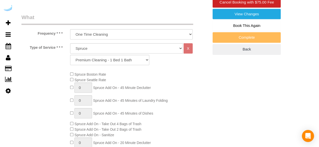
select select "object:784"
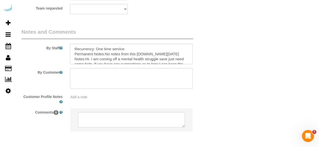
scroll to position [827, 0]
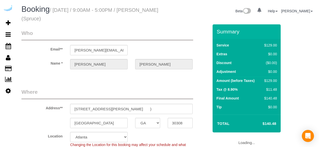
select select "GA"
select select "number:9"
select select "string:[GEOGRAPHIC_DATA]"
select select "282"
select select "object:784"
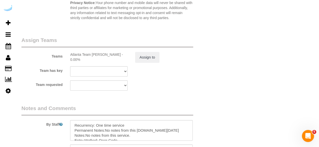
scroll to position [827, 0]
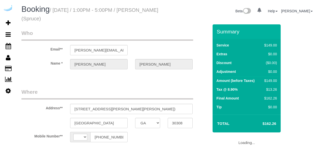
select select "GA"
select select "string:[GEOGRAPHIC_DATA]"
select select "object:698"
select select "282"
select select "number:9"
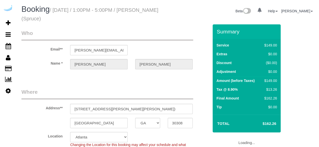
select select "object:784"
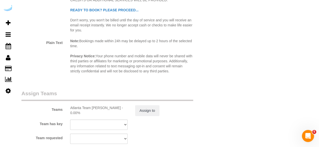
scroll to position [756, 0]
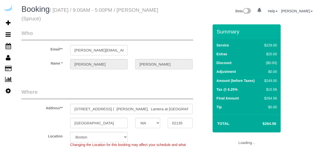
select select "MA"
select select "282"
select select "number:9"
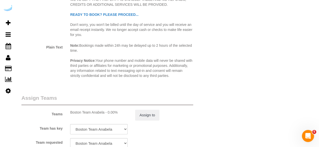
scroll to position [756, 0]
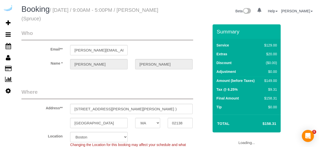
select select "MA"
select select "282"
select select "number:9"
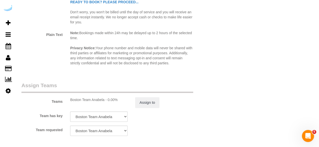
scroll to position [831, 0]
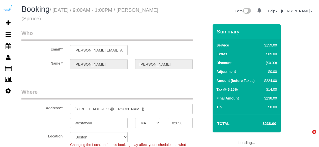
select select "MA"
select select "282"
select select "number:9"
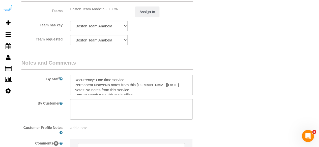
scroll to position [831, 0]
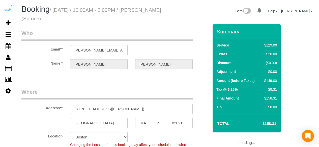
select select "MA"
select select "282"
select select "number:9"
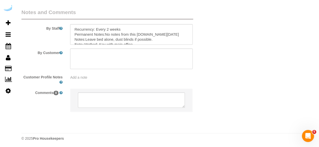
scroll to position [847, 0]
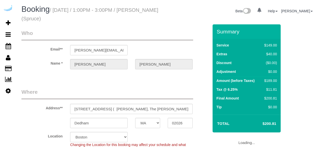
select select "MA"
select select "282"
select select "number:9"
select select "object:791"
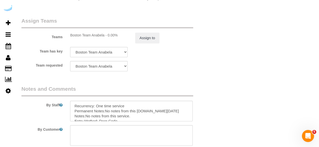
scroll to position [847, 0]
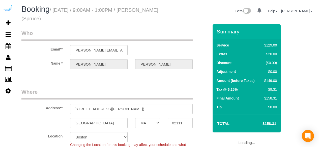
select select "MA"
select select "282"
select select "number:9"
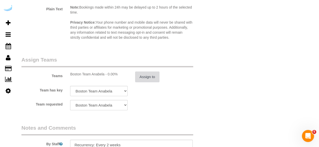
scroll to position [756, 0]
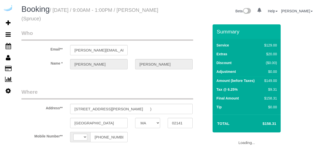
select select "MA"
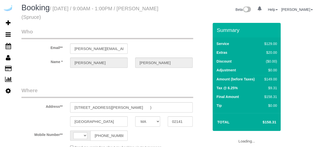
select select "string:[GEOGRAPHIC_DATA]"
select select "object:707"
select select "282"
select select "number:9"
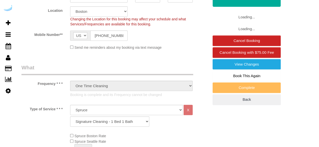
select select "object:791"
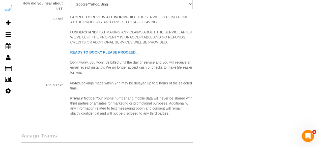
scroll to position [806, 0]
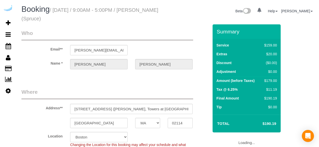
select select "MA"
select select "number:9"
select select "object:791"
select select "282"
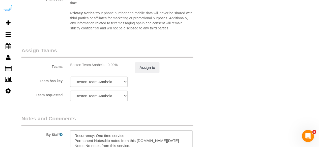
scroll to position [806, 0]
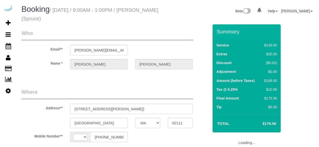
select select "MA"
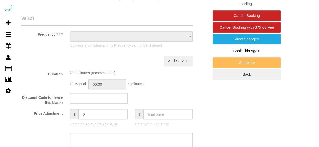
select select "string:[GEOGRAPHIC_DATA]"
select select "object:411"
select select "number:9"
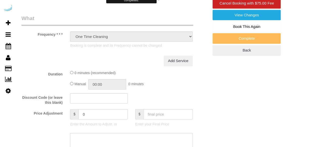
select select "282"
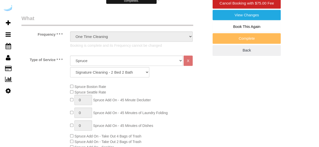
select select "object:794"
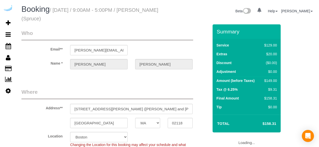
select select "MA"
select select "number:9"
select select "object:791"
select select "282"
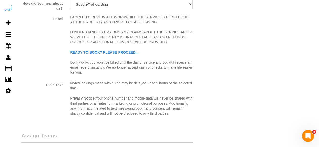
scroll to position [781, 0]
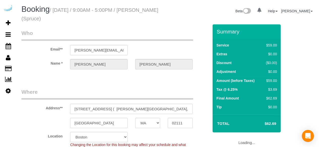
select select "MA"
select select "282"
select select "number:9"
select select "object:790"
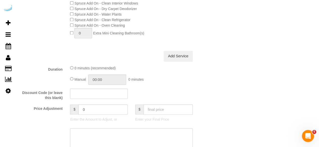
scroll to position [169, 0]
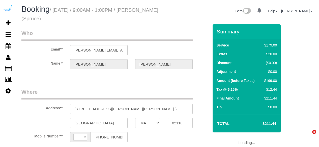
select select "MA"
select select "string:US"
select select "object:674"
select select "282"
select select "number:9"
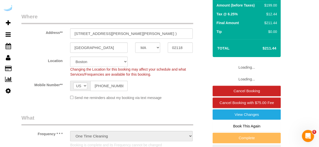
select select "object:791"
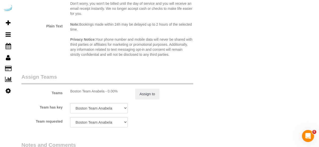
scroll to position [756, 0]
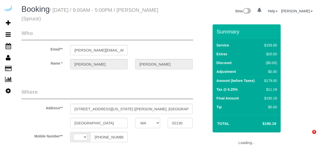
select select "MA"
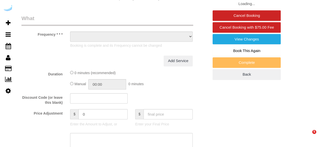
select select "string:[GEOGRAPHIC_DATA]"
select select "object:615"
select select "number:9"
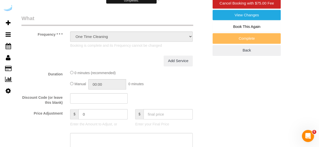
select select "282"
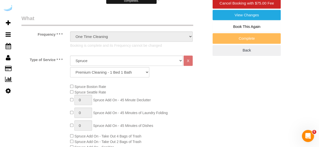
select select "object:794"
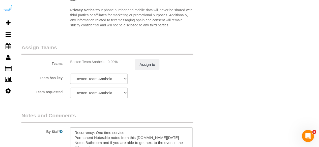
scroll to position [805, 0]
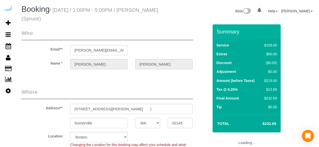
select select "MA"
select select "282"
select select "number:9"
select select "object:791"
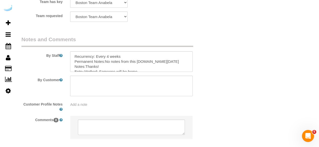
scroll to position [847, 0]
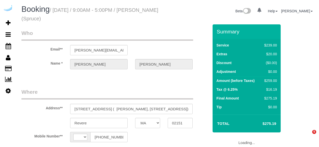
select select "MA"
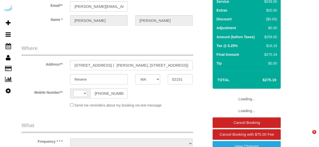
select select "string:[GEOGRAPHIC_DATA]"
select select "object:612"
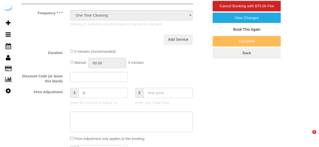
select select "282"
select select "number:9"
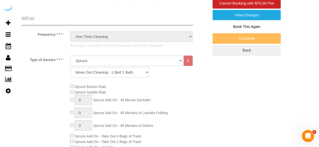
select select "object:794"
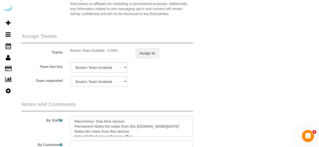
scroll to position [830, 0]
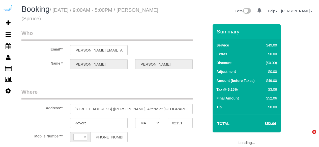
select select "MA"
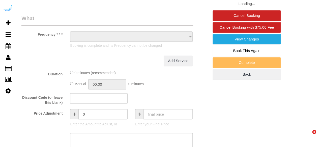
select select "string:[GEOGRAPHIC_DATA]"
select select "object:615"
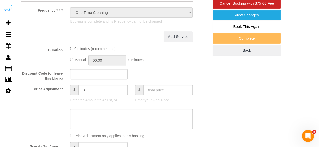
select select "282"
select select "number:9"
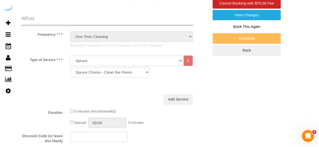
scroll to position [0, 0]
select select "object:734"
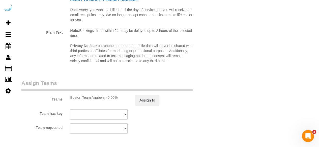
scroll to position [722, 0]
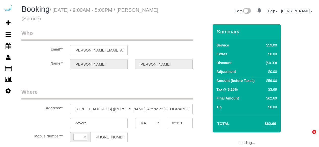
select select "MA"
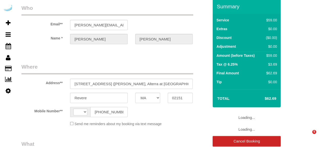
select select "string:[GEOGRAPHIC_DATA]"
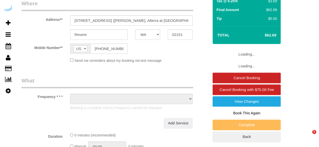
scroll to position [200, 0]
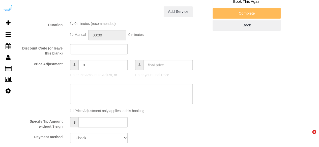
select select "object:612"
select select "282"
select select "number:9"
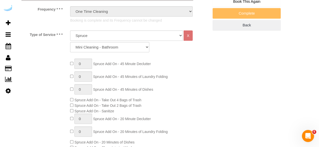
scroll to position [0, 0]
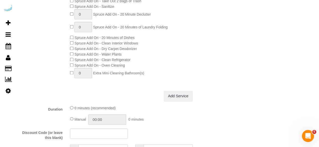
select select "object:793"
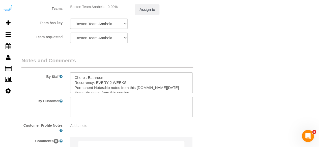
scroll to position [849, 0]
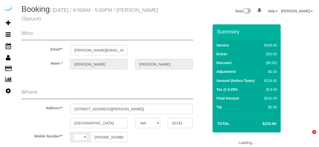
select select "MA"
select select "string:[GEOGRAPHIC_DATA]"
select select "object:612"
select select "number:9"
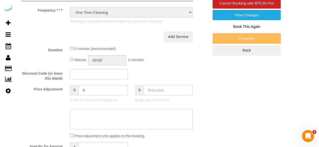
select select "282"
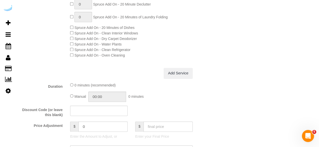
select select "object:794"
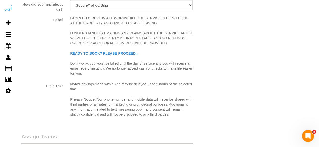
scroll to position [780, 0]
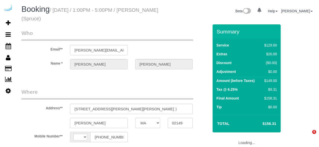
select select "MA"
select select "string:[GEOGRAPHIC_DATA]"
select select "object:705"
select select "number:9"
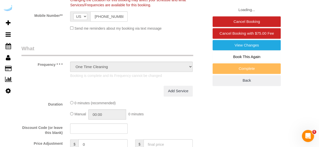
select select "282"
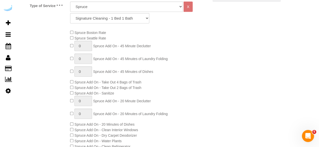
select select "object:794"
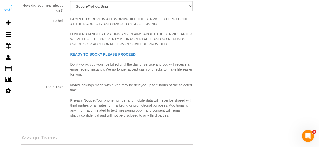
scroll to position [756, 0]
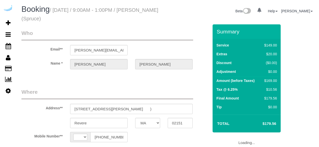
select select "MA"
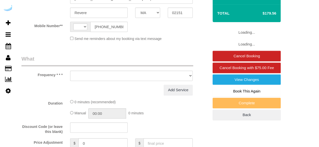
select select "string:US"
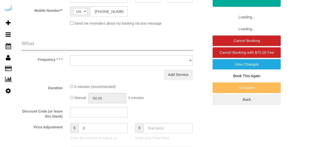
select select "object:607"
select select "282"
select select "number:9"
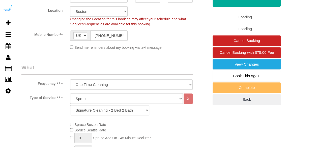
select select "object:784"
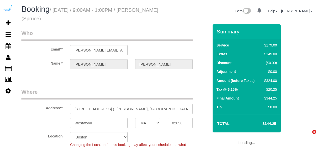
select select "MA"
select select "282"
select select "number:9"
select select "object:784"
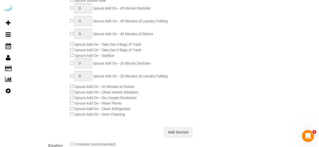
scroll to position [277, 0]
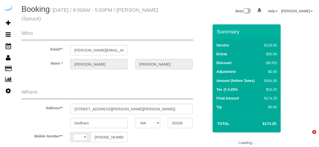
select select "MA"
select select "string:[GEOGRAPHIC_DATA]"
select select "object:669"
select select "number:9"
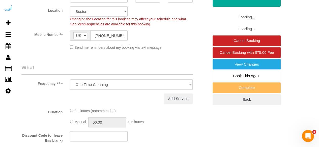
select select "282"
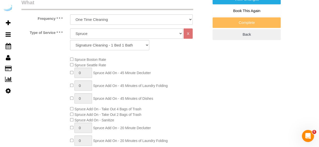
select select "object:784"
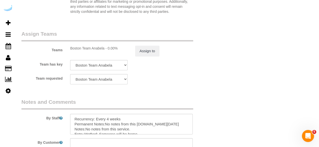
scroll to position [781, 0]
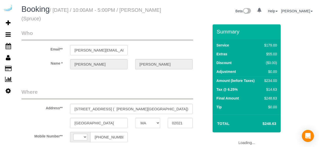
select select "MA"
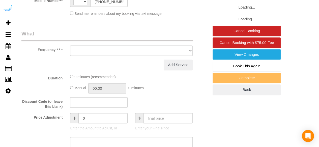
select select "string:[GEOGRAPHIC_DATA]"
select select "object:607"
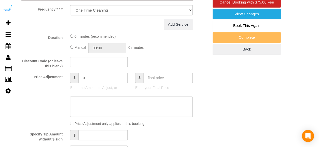
select select "282"
select select "number:9"
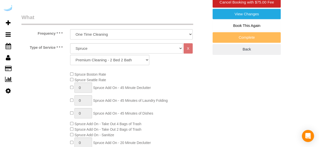
scroll to position [200, 0]
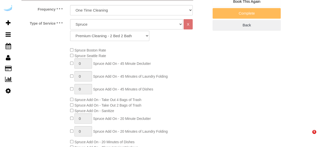
select select "object:784"
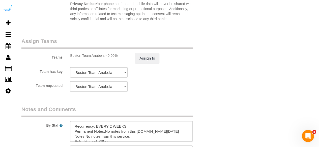
scroll to position [827, 0]
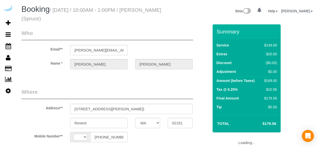
select select "MA"
select select "string:[GEOGRAPHIC_DATA]"
select select "object:607"
select select "282"
select select "number:9"
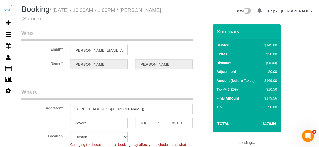
select select "object:784"
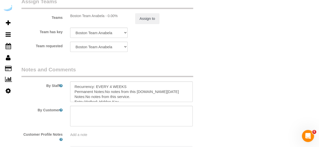
scroll to position [781, 0]
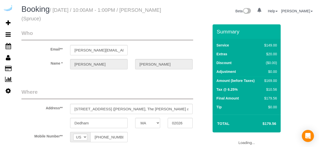
select select "MA"
select select "object:653"
select select "282"
select select "number:9"
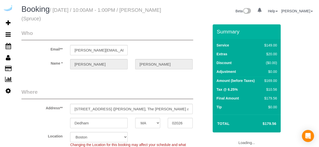
select select "object:784"
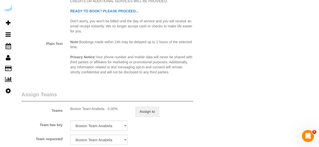
scroll to position [730, 0]
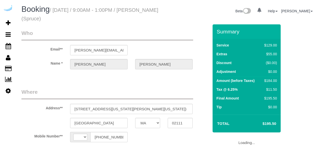
select select "MA"
select select "string:US"
select select "object:669"
select select "number:9"
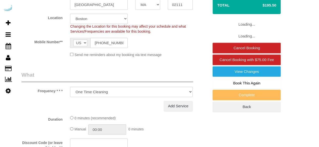
select select "282"
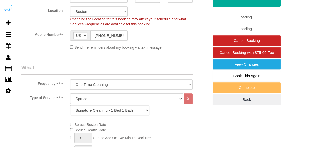
select select "object:784"
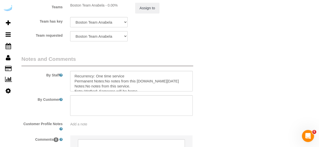
scroll to position [781, 0]
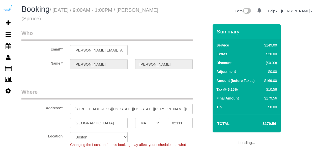
select select "MA"
select select "282"
select select "number:9"
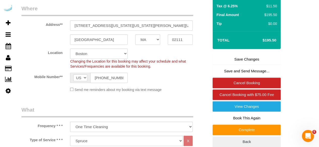
scroll to position [50, 0]
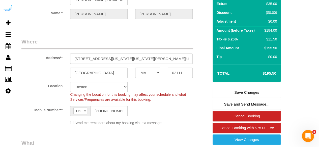
click at [228, 93] on link "Save Changes" at bounding box center [246, 92] width 68 height 11
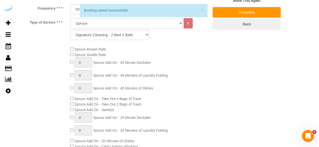
scroll to position [227, 0]
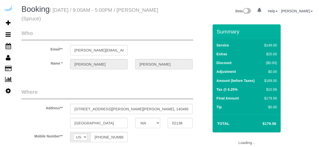
select select "MA"
select select "object:700"
select select "282"
select select "number:9"
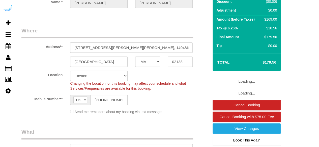
select select "object:784"
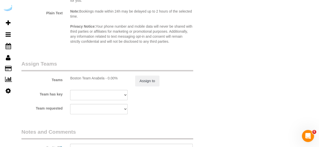
scroll to position [827, 0]
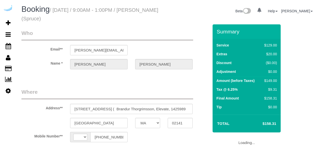
select select "MA"
select select "number:9"
select select "string:[GEOGRAPHIC_DATA]"
select select "object:406"
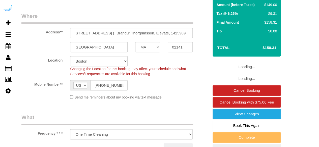
select select "282"
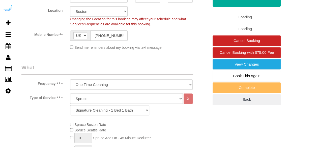
select select "object:784"
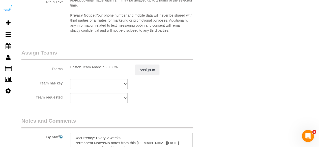
scroll to position [756, 0]
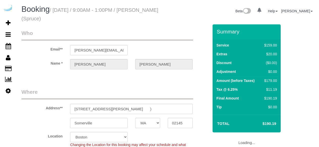
select select "MA"
select select "number:9"
select select "object:707"
select select "282"
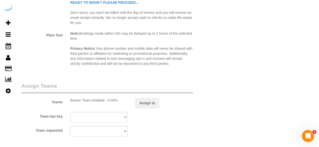
scroll to position [781, 0]
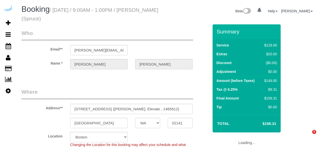
select select "MA"
select select "number:9"
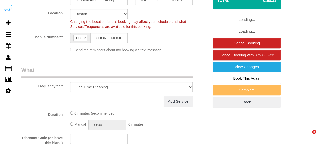
scroll to position [126, 0]
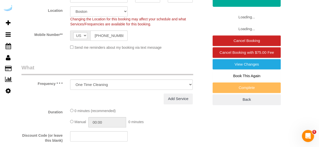
select select "object:784"
select select "282"
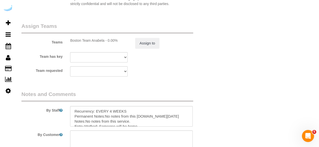
scroll to position [806, 0]
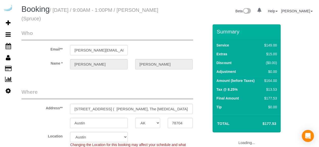
select select "[GEOGRAPHIC_DATA]"
select select "282"
select select "number:9"
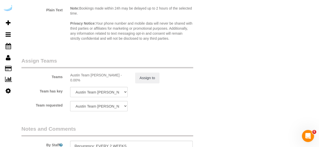
scroll to position [806, 0]
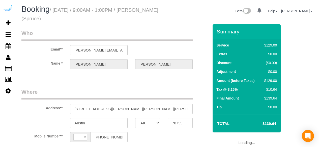
select select "[GEOGRAPHIC_DATA]"
select select "string:[GEOGRAPHIC_DATA]"
select select "object:806"
select select "282"
select select "number:9"
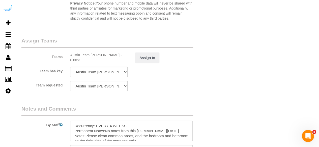
scroll to position [806, 0]
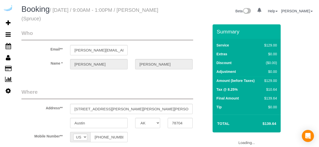
select select "[GEOGRAPHIC_DATA]"
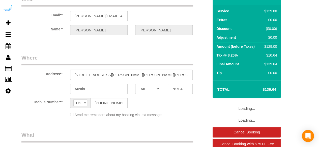
select select "object:720"
select select "282"
select select "number:9"
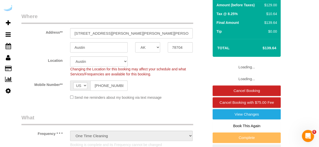
select select "object:806"
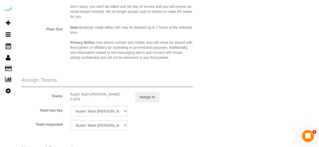
scroll to position [781, 0]
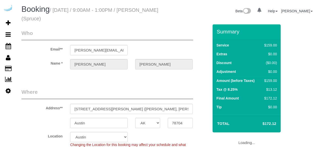
select select "[GEOGRAPHIC_DATA]"
select select "282"
select select "number:9"
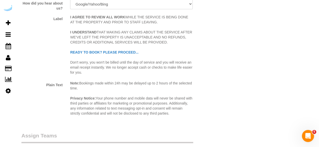
scroll to position [781, 0]
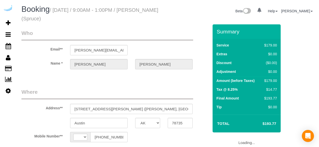
select select "[GEOGRAPHIC_DATA]"
select select "string:[GEOGRAPHIC_DATA]"
select select "object:612"
select select "number:9"
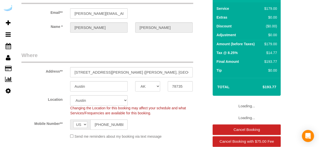
select select "282"
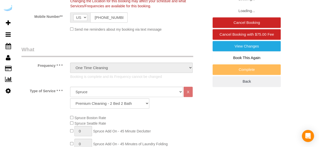
select select "object:806"
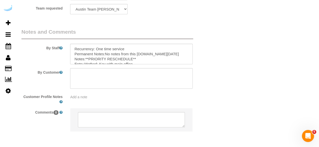
scroll to position [847, 0]
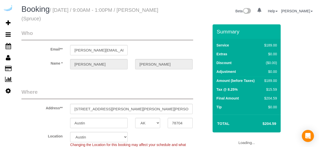
select select "[GEOGRAPHIC_DATA]"
select select "282"
select select "number:9"
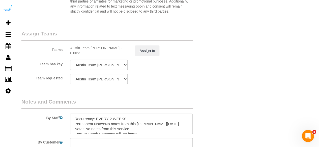
scroll to position [806, 0]
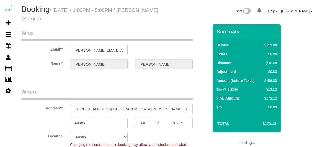
select select "[GEOGRAPHIC_DATA]"
select select "282"
select select "number:9"
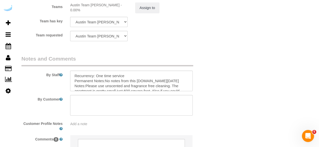
scroll to position [847, 0]
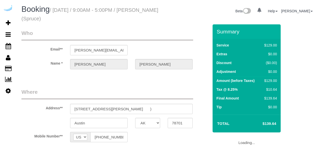
select select "[GEOGRAPHIC_DATA]"
select select "object:722"
select select "282"
select select "number:9"
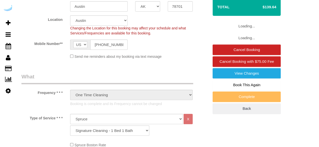
select select "object:806"
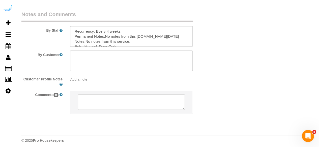
scroll to position [847, 0]
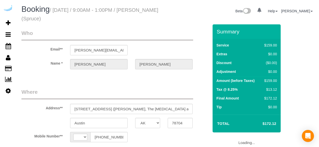
select select "[GEOGRAPHIC_DATA]"
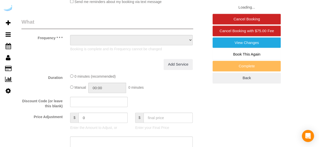
select select "string:[GEOGRAPHIC_DATA]"
select select "object:630"
select select "282"
select select "number:9"
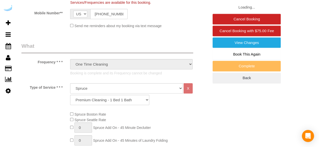
select select "object:806"
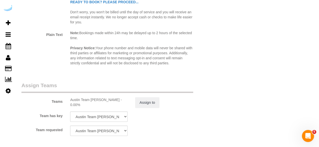
scroll to position [847, 0]
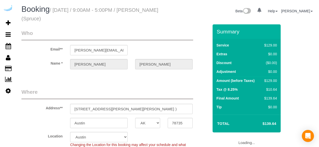
select select "[GEOGRAPHIC_DATA]"
select select "number:9"
select select "string:[GEOGRAPHIC_DATA]"
select select "object:722"
select select "282"
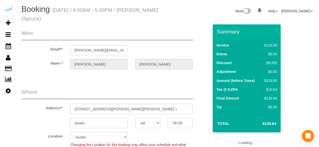
select select "object:806"
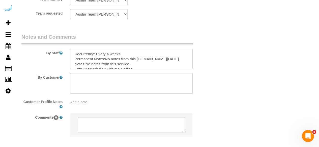
scroll to position [847, 0]
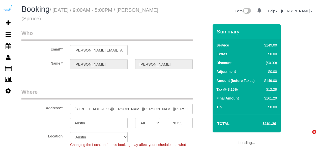
select select "[GEOGRAPHIC_DATA]"
select select "282"
select select "number:9"
select select "object:806"
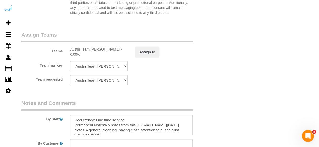
scroll to position [806, 0]
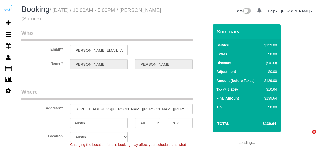
select select "[GEOGRAPHIC_DATA]"
select select "282"
select select "number:9"
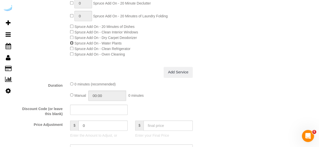
scroll to position [302, 0]
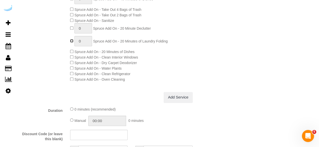
type input "1"
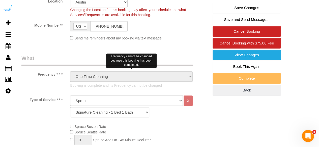
scroll to position [76, 0]
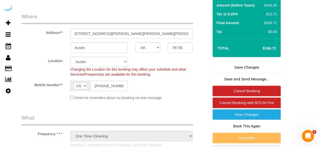
click at [230, 67] on link "Save Changes" at bounding box center [246, 67] width 68 height 11
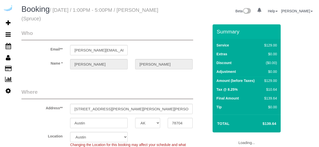
select select "[GEOGRAPHIC_DATA]"
select select "number:9"
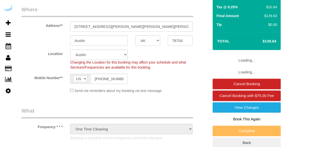
select select "282"
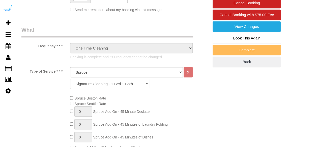
select select "object:806"
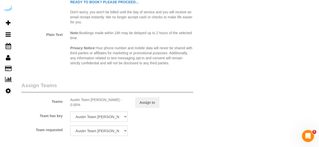
scroll to position [831, 0]
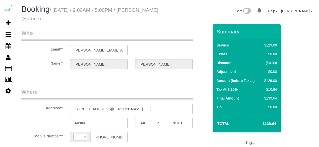
select select "[GEOGRAPHIC_DATA]"
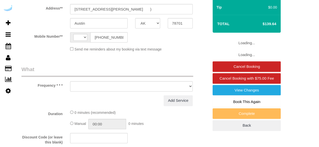
select select "string:US"
select select "object:669"
select select "number:9"
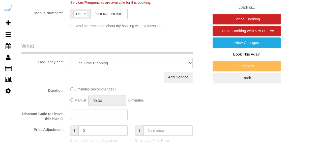
select select "object:799"
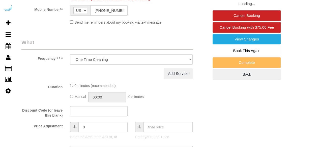
select select "282"
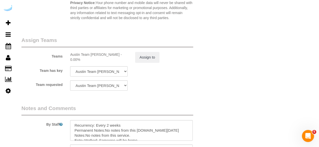
scroll to position [827, 0]
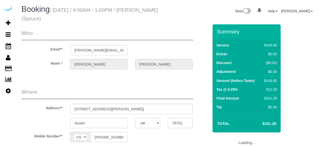
select select "[GEOGRAPHIC_DATA]"
select select "object:653"
select select "number:9"
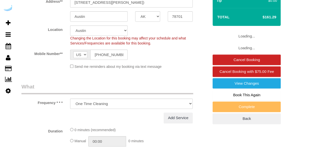
select select "object:799"
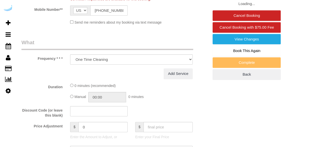
select select "282"
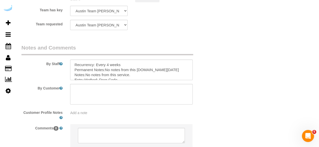
scroll to position [806, 0]
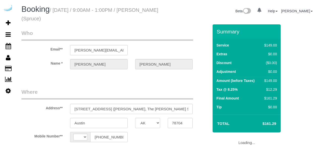
select select "[GEOGRAPHIC_DATA]"
select select "string:[GEOGRAPHIC_DATA]"
select select "object:713"
select select "number:9"
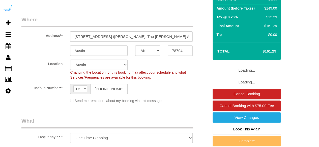
select select "282"
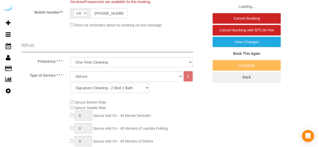
select select "object:799"
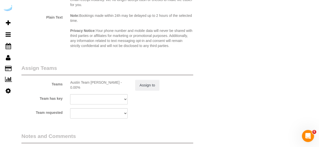
scroll to position [730, 0]
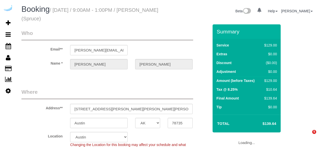
select select "[GEOGRAPHIC_DATA]"
select select "number:9"
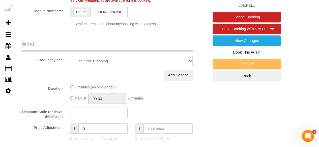
select select "object:799"
select select "282"
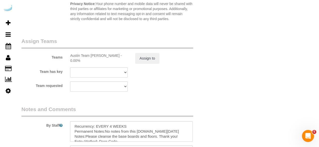
scroll to position [806, 0]
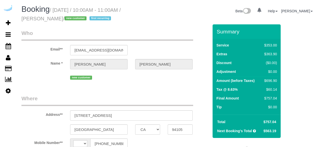
select select "CA"
select select "string:cash"
select select "number:9"
select select "string:[GEOGRAPHIC_DATA]"
select select "5"
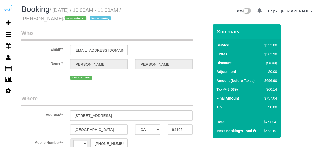
select select "spot3"
select select "object:838"
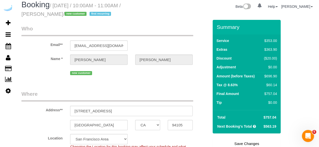
scroll to position [2, 0]
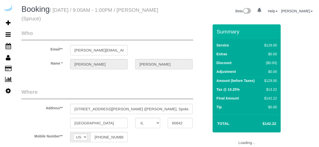
select select "IL"
select select "number:9"
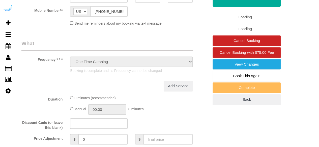
select select "282"
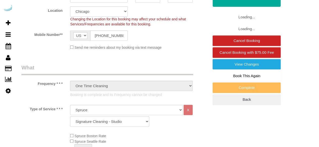
select select "object:781"
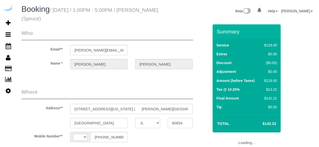
select select "IL"
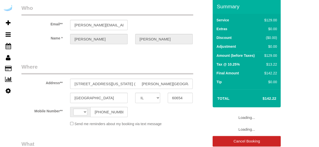
select select "string:US"
select select "object:365"
select select "282"
select select "number:9"
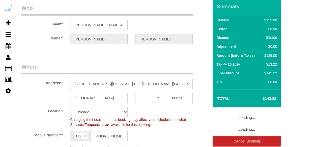
select select "object:781"
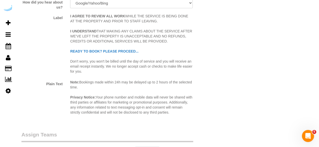
scroll to position [730, 0]
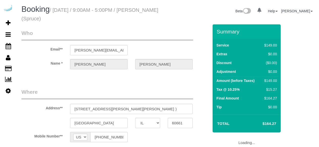
select select "IL"
select select "number:9"
select select "282"
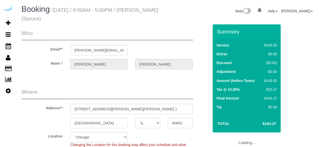
select select "object:786"
select select "IL"
select select "282"
select select "number:9"
select select "object:781"
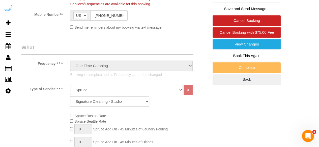
scroll to position [176, 0]
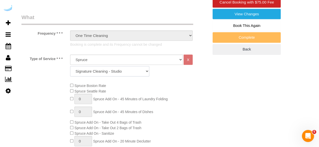
click at [121, 74] on select "Signature Cleaning - Studio Signature Cleaning - 1 Bed 1 Bath Signature Cleanin…" at bounding box center [109, 71] width 79 height 10
select select "309"
click at [70, 66] on select "Signature Cleaning - Studio Signature Cleaning - 1 Bed 1 Bath Signature Cleanin…" at bounding box center [109, 71] width 79 height 10
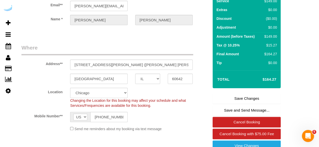
scroll to position [25, 0]
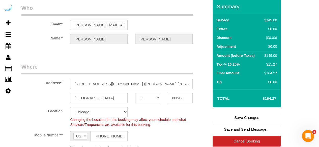
click at [228, 120] on link "Save Changes" at bounding box center [246, 118] width 68 height 11
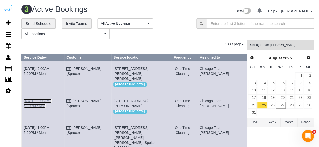
click at [47, 105] on link "Aug 25th / 9:00AM - 5:00PM / Mon" at bounding box center [38, 103] width 28 height 9
click at [272, 103] on link "26" at bounding box center [271, 105] width 8 height 7
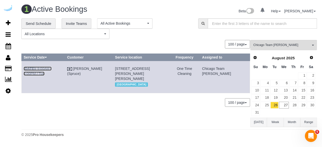
click at [52, 69] on link "Aug 26th / 9:00AM - 5:00PM / Tue" at bounding box center [38, 71] width 28 height 9
click at [285, 102] on link "27" at bounding box center [284, 105] width 10 height 7
click at [54, 68] on link "Aug 27th / 10:00AM - 1:00PM / Wed" at bounding box center [39, 71] width 30 height 9
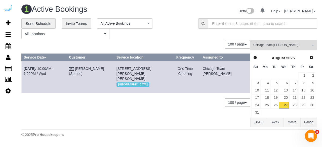
click at [264, 46] on span "Chicago Team Wesley" at bounding box center [282, 45] width 57 height 4
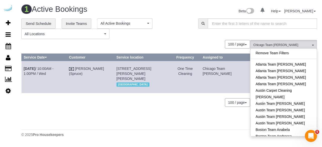
scroll to position [101, 0]
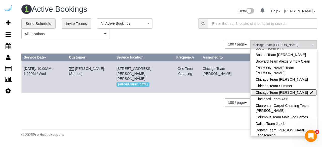
click at [291, 92] on link "Chicago Team Wesley" at bounding box center [284, 92] width 66 height 7
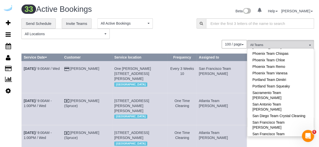
scroll to position [504, 0]
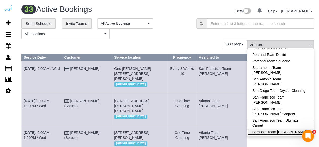
click at [288, 129] on link "Sarasota Team [PERSON_NAME]" at bounding box center [280, 132] width 66 height 7
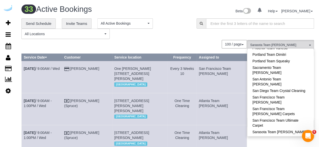
click at [194, 35] on div "**********" at bounding box center [168, 28] width 300 height 21
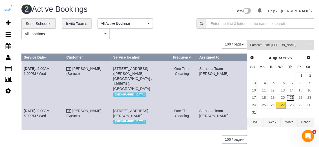
click at [293, 96] on link "21" at bounding box center [290, 98] width 8 height 7
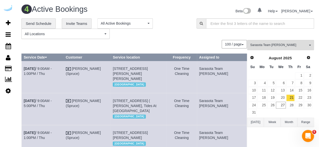
scroll to position [79, 0]
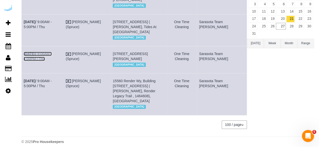
click at [52, 61] on link "Aug 21st / 9:00AM - 1:00PM / Thu" at bounding box center [38, 56] width 28 height 9
click at [52, 26] on link "Aug 21st / 9:00AM - 5:00PM / Thu" at bounding box center [38, 24] width 28 height 9
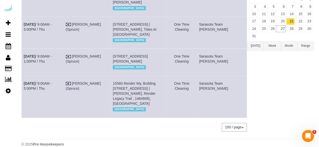
scroll to position [26, 0]
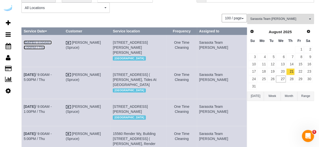
click at [52, 43] on link "Aug 21st / 9:00AM - 1:00PM / Thu" at bounding box center [38, 45] width 28 height 9
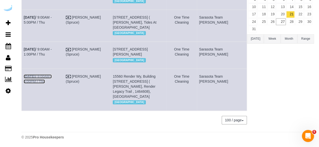
click at [52, 81] on link "Aug 21st / 9:00AM - 5:00PM / Thu" at bounding box center [38, 79] width 28 height 9
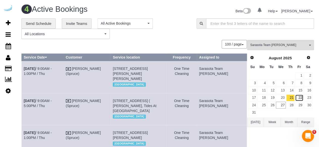
drag, startPoint x: 299, startPoint y: 95, endPoint x: 220, endPoint y: 57, distance: 87.5
click at [299, 95] on link "22" at bounding box center [299, 98] width 8 height 7
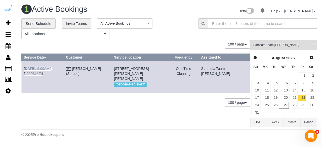
drag, startPoint x: 56, startPoint y: 68, endPoint x: 66, endPoint y: 53, distance: 18.2
click at [52, 68] on link "Aug 22nd / 9:00AM - 5:00PM / Fri" at bounding box center [38, 71] width 28 height 9
click at [265, 103] on link "25" at bounding box center [265, 105] width 9 height 7
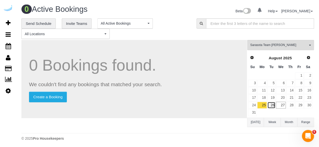
click at [272, 105] on link "26" at bounding box center [271, 105] width 8 height 7
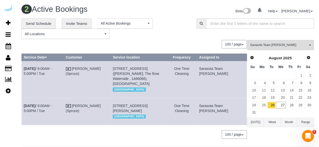
click at [62, 102] on td "Aug 26th / 9:00AM - 5:00PM / Tue" at bounding box center [43, 111] width 42 height 27
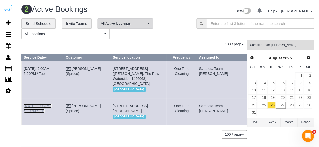
drag, startPoint x: 62, startPoint y: 105, endPoint x: 144, endPoint y: 20, distance: 117.7
click at [52, 105] on link "Aug 26th / 9:00AM - 5:00PM / Tue" at bounding box center [38, 108] width 28 height 9
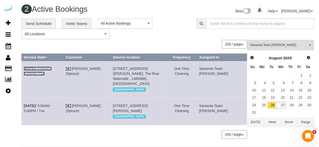
click at [52, 70] on link "Aug 26th / 9:00AM - 5:00PM / Tue" at bounding box center [38, 71] width 28 height 9
click at [284, 103] on link "27" at bounding box center [281, 105] width 10 height 7
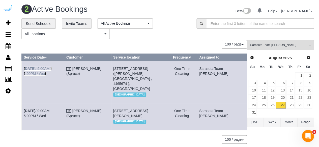
click at [52, 67] on link "Aug 27th / 9:00AM - 1:00PM / Wed" at bounding box center [38, 71] width 28 height 9
click at [52, 109] on link "Aug 27th / 9:00AM - 5:00PM / Wed" at bounding box center [38, 113] width 28 height 9
click at [292, 47] on span "Sarasota Team Juan" at bounding box center [278, 45] width 57 height 4
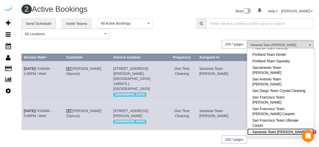
click at [285, 129] on link "Sarasota Team Juan" at bounding box center [280, 132] width 66 height 7
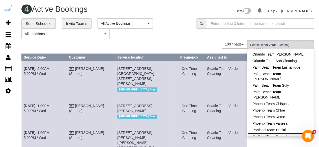
click at [289, 133] on link "Portland Team Squeaky" at bounding box center [280, 136] width 66 height 7
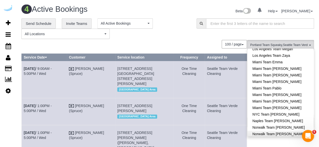
scroll to position [328, 0]
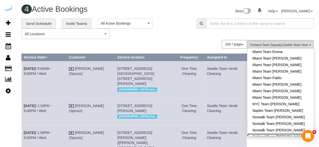
click at [288, 134] on link "Oakland Team [PERSON_NAME]" at bounding box center [280, 137] width 66 height 7
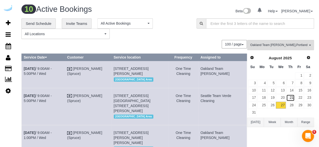
click at [292, 97] on link "21" at bounding box center [290, 98] width 8 height 7
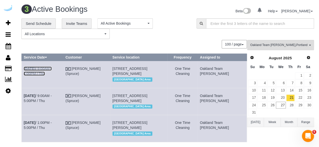
click at [52, 67] on link "Aug 21st / 9:00AM - 1:00PM / Thu" at bounding box center [38, 71] width 28 height 9
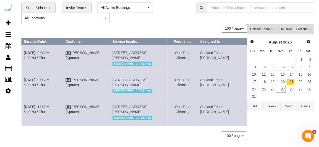
scroll to position [50, 0]
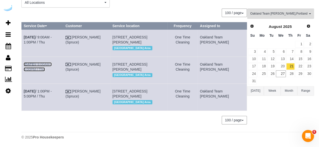
click at [52, 62] on link "Aug 21st / 9:00AM - 5:00PM / Thu" at bounding box center [38, 66] width 28 height 9
click at [63, 89] on td "Aug 21st / 1:00PM - 5:00PM / Thu" at bounding box center [43, 97] width 42 height 27
click at [52, 89] on link "Aug 21st / 1:00PM - 5:00PM / Thu" at bounding box center [38, 93] width 28 height 9
click at [301, 63] on link "22" at bounding box center [299, 66] width 8 height 7
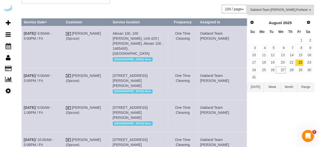
scroll to position [0, 0]
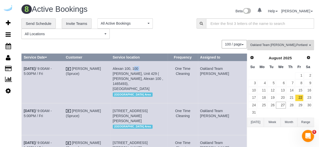
drag, startPoint x: 146, startPoint y: 68, endPoint x: 141, endPoint y: 69, distance: 5.3
click at [141, 69] on span "Alexan 100, 100 Denny Wy, Unit 429 ( Stephen Callcott, Alexan 100 , 1465493), S…" at bounding box center [138, 79] width 50 height 24
copy span "100"
drag, startPoint x: 50, startPoint y: 73, endPoint x: 24, endPoint y: 69, distance: 26.1
click at [24, 69] on td "Aug 22nd / 9:00AM - 5:00PM / Fri" at bounding box center [43, 82] width 42 height 42
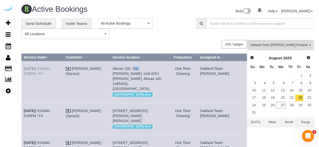
copy link "Aug 22nd / 9:00AM - 5:00PM / Fri"
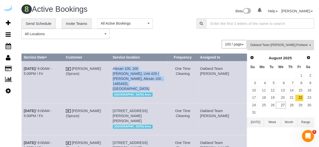
drag, startPoint x: 154, startPoint y: 83, endPoint x: 119, endPoint y: 68, distance: 37.8
click at [119, 68] on td "Alexan 100, 100 Denny Wy, Unit 429 ( Stephen Callcott, Alexan 100 , 1465493), S…" at bounding box center [138, 82] width 57 height 42
copy span "Alexan 100, 100 Denny Wy, Unit 429 ( Stephen Callcott, Alexan 100 , 1465493), S…"
drag, startPoint x: 228, startPoint y: 74, endPoint x: 207, endPoint y: 67, distance: 22.1
click at [207, 67] on tr "Aug 22nd / 9:00AM - 5:00PM / Fri Brandie Louck (Spruce) Alexan 100, 100 Denny W…" at bounding box center [134, 82] width 225 height 42
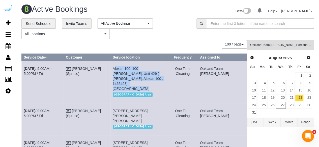
click at [214, 80] on td "Oakland Team [PERSON_NAME]" at bounding box center [222, 82] width 49 height 42
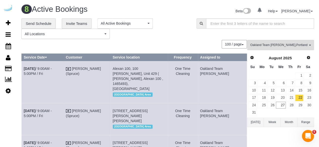
drag, startPoint x: 227, startPoint y: 74, endPoint x: 212, endPoint y: 70, distance: 15.6
click at [212, 70] on td "Oakland Team [PERSON_NAME]" at bounding box center [222, 82] width 49 height 42
copy td "Oakland Team [PERSON_NAME]"
drag, startPoint x: 134, startPoint y: 109, endPoint x: 128, endPoint y: 112, distance: 6.6
click at [128, 112] on span "4801 Rainier Ave S, Building 518, Unit 518 (Kathleen Cloutier, Angeline , 14646…" at bounding box center [130, 116] width 35 height 14
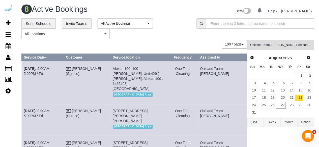
copy span "518"
drag, startPoint x: 48, startPoint y: 114, endPoint x: 23, endPoint y: 106, distance: 26.4
click at [23, 106] on td "Aug 22nd / 9:00AM - 5:00PM / Fri" at bounding box center [43, 119] width 42 height 32
copy link "Aug 22nd / 9:00AM - 5:00PM / Fri"
drag, startPoint x: 144, startPoint y: 119, endPoint x: 118, endPoint y: 109, distance: 28.1
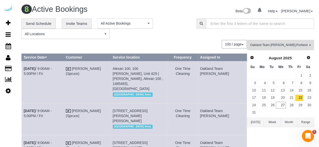
click at [118, 109] on tr "Aug 22nd / 9:00AM - 5:00PM / Fri Brandie Louck (Spruce) 4801 Rainier Ave S, Bui…" at bounding box center [134, 119] width 225 height 32
copy tr "4801 Rainier Ave S, Building 518, Unit 518 (Kathleen Cloutier, Angeline , 14646…"
drag, startPoint x: 233, startPoint y: 113, endPoint x: 209, endPoint y: 105, distance: 25.0
click at [209, 105] on td "Oakland Team [PERSON_NAME]" at bounding box center [222, 119] width 49 height 32
copy td "Oakland Team [PERSON_NAME]"
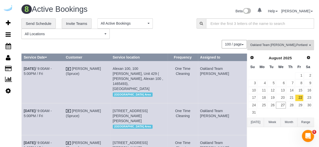
scroll to position [79, 0]
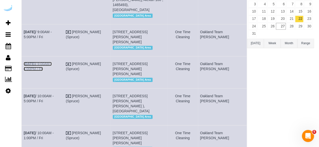
click at [52, 64] on link "Aug 22nd / 9:00AM - 1:00PM / Fri" at bounding box center [38, 66] width 28 height 9
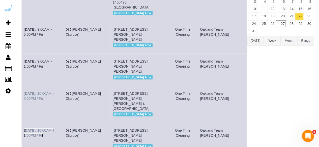
drag, startPoint x: 51, startPoint y: 136, endPoint x: 64, endPoint y: 99, distance: 38.6
click at [51, 136] on link "Aug 22nd / 10:00AM - 1:00PM / Fri" at bounding box center [39, 133] width 30 height 9
click at [54, 97] on link "Aug 22nd / 10:00AM - 5:00PM / Fri" at bounding box center [39, 96] width 30 height 9
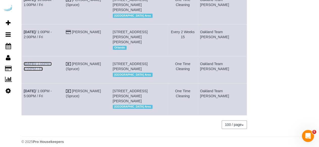
drag, startPoint x: 59, startPoint y: 63, endPoint x: 63, endPoint y: 56, distance: 7.7
click at [52, 63] on link "Aug 22nd / 1:00PM - 5:00PM / Fri" at bounding box center [38, 66] width 28 height 9
click at [52, 95] on link "Aug 22nd / 1:00PM - 5:00PM / Fri" at bounding box center [38, 93] width 28 height 9
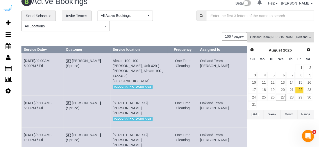
scroll to position [0, 0]
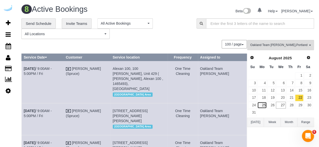
click at [264, 105] on link "25" at bounding box center [261, 105] width 9 height 7
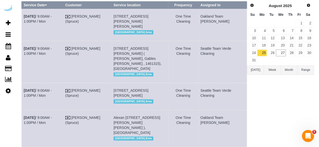
scroll to position [126, 0]
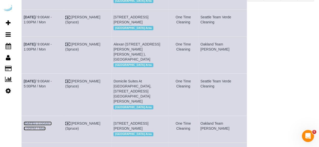
click at [51, 123] on link "Aug 25th / 9:00AM - 1:00PM / Mon" at bounding box center [38, 126] width 28 height 9
drag, startPoint x: 45, startPoint y: 54, endPoint x: 47, endPoint y: 52, distance: 2.7
click at [45, 51] on link "Aug 25th / 9:00AM - 1:00PM / Mon" at bounding box center [38, 46] width 28 height 9
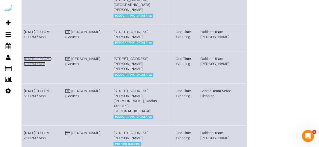
click at [52, 63] on link "Aug 25th / 9:00AM - 5:00PM / Mon" at bounding box center [38, 61] width 28 height 9
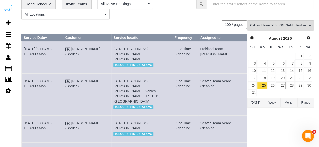
scroll to position [0, 0]
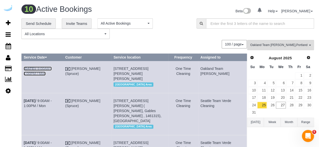
drag, startPoint x: 51, startPoint y: 68, endPoint x: 50, endPoint y: 64, distance: 3.8
click at [50, 68] on link "Aug 25th / 9:00AM - 1:00PM / Mon" at bounding box center [38, 71] width 28 height 9
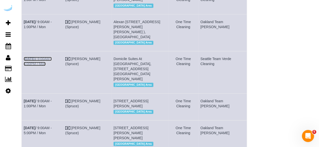
click at [48, 62] on link "Aug 25th / 9:00AM - 5:00PM / Mon" at bounding box center [38, 61] width 28 height 9
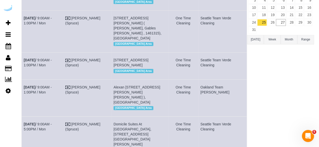
scroll to position [73, 0]
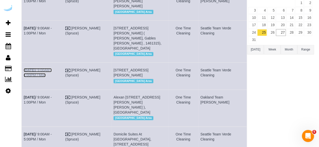
click at [49, 74] on link "Aug 25th / 9:00AM - 1:00PM / Mon" at bounding box center [38, 72] width 28 height 9
drag, startPoint x: 40, startPoint y: 35, endPoint x: 50, endPoint y: 31, distance: 11.2
click at [40, 35] on td "Aug 25th / 9:00AM - 1:00PM / Mon" at bounding box center [43, 41] width 42 height 42
click at [46, 33] on link "Aug 25th / 9:00AM - 1:00PM / Mon" at bounding box center [38, 30] width 28 height 9
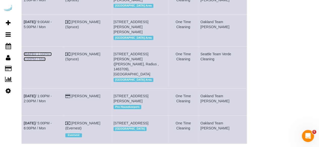
click at [42, 61] on link "Aug 25th / 1:00PM - 5:00PM / Mon" at bounding box center [38, 56] width 28 height 9
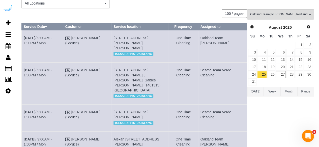
scroll to position [0, 0]
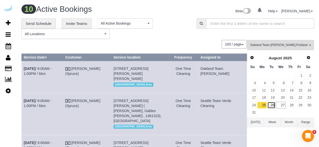
click at [271, 103] on link "26" at bounding box center [271, 105] width 8 height 7
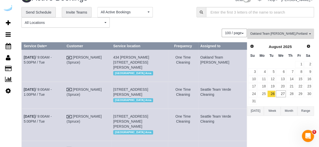
scroll to position [10, 0]
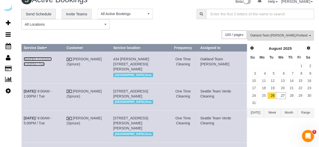
click at [52, 59] on link "Aug 26th / 9:00AM - 5:00PM / Tue" at bounding box center [38, 61] width 28 height 9
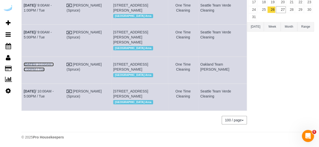
click at [35, 63] on b "Aug 26th" at bounding box center [30, 64] width 12 height 4
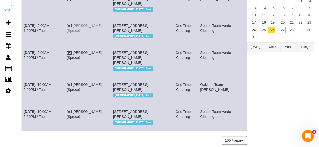
scroll to position [41, 0]
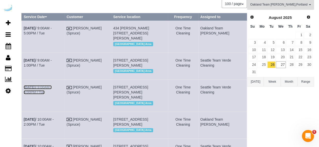
click at [52, 94] on link "Aug 26th / 9:00AM - 5:00PM / Tue" at bounding box center [38, 89] width 28 height 9
drag, startPoint x: 56, startPoint y: 67, endPoint x: 59, endPoint y: 64, distance: 4.1
click at [56, 67] on td "Aug 26th / 9:00AM - 1:00PM / Tue" at bounding box center [43, 66] width 43 height 27
click at [52, 64] on link "Aug 26th / 9:00AM - 1:00PM / Tue" at bounding box center [38, 62] width 28 height 9
click at [50, 65] on link "Aug 26th / 9:00AM - 1:00PM / Tue" at bounding box center [38, 62] width 28 height 9
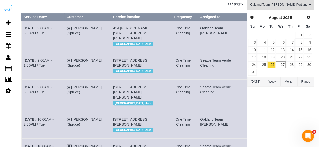
scroll to position [135, 0]
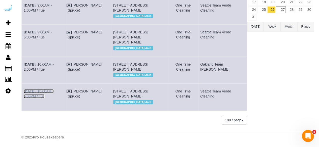
drag, startPoint x: 45, startPoint y: 81, endPoint x: 49, endPoint y: 76, distance: 6.1
click at [45, 89] on link "Aug 26th / 10:00AM - 5:00PM / Tue" at bounding box center [39, 93] width 30 height 9
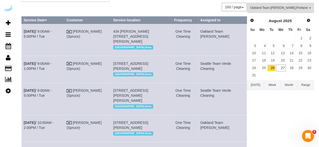
scroll to position [0, 0]
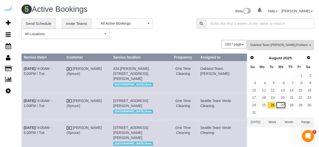
click at [281, 106] on link "27" at bounding box center [281, 105] width 10 height 7
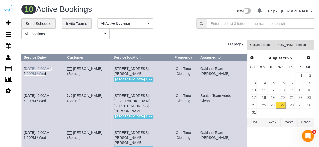
drag, startPoint x: 66, startPoint y: 69, endPoint x: 66, endPoint y: 64, distance: 5.0
click at [52, 69] on link "Aug 27th / 9:00AM - 5:00PM / Wed" at bounding box center [38, 71] width 28 height 9
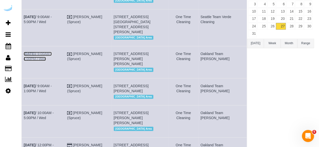
click at [52, 60] on link "Aug 27th / 9:00AM - 1:00PM / Wed" at bounding box center [38, 56] width 28 height 9
click at [65, 98] on td "Aug 27th / 9:00AM - 1:00PM / Wed" at bounding box center [43, 91] width 43 height 27
click at [52, 93] on link "Aug 27th / 9:00AM - 1:00PM / Wed" at bounding box center [38, 88] width 28 height 9
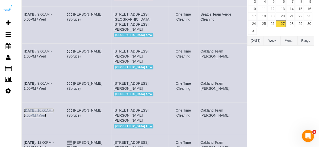
click at [54, 118] on link "Aug 27th / 10:00AM - 5:00PM / Wed" at bounding box center [39, 113] width 30 height 9
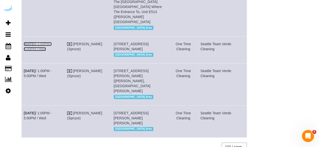
click at [52, 51] on link "Aug 27th / 1:00PM - 5:00PM / Wed" at bounding box center [38, 46] width 28 height 9
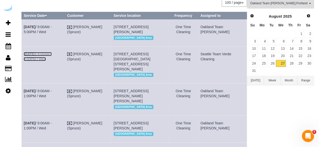
click at [52, 57] on link "Aug 27th / 9:00AM - 5:00PM / Wed" at bounding box center [38, 56] width 28 height 9
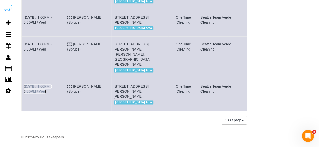
click at [52, 85] on link "Aug 27th / 1:00PM - 5:00PM / Wed" at bounding box center [38, 89] width 28 height 9
drag, startPoint x: 65, startPoint y: 38, endPoint x: 73, endPoint y: 27, distance: 13.4
click at [52, 42] on link "Aug 27th / 1:00PM - 5:00PM / Wed" at bounding box center [38, 46] width 28 height 9
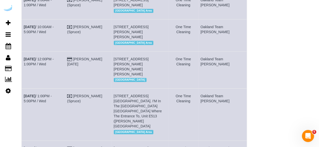
scroll to position [29, 0]
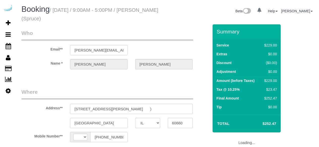
select select "IL"
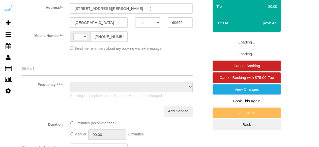
select select "string:US"
select select "object:702"
select select "282"
select select "number:9"
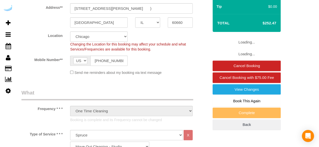
select select "object:786"
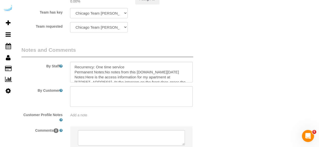
scroll to position [831, 0]
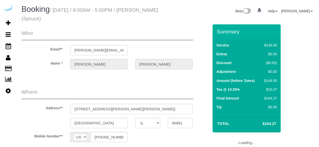
select select "IL"
select select "object:681"
select select "number:9"
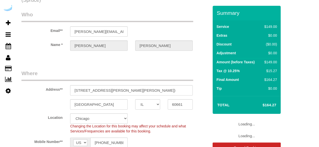
select select "object:779"
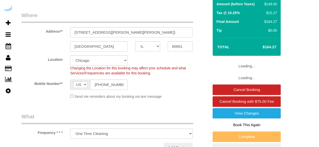
select select "282"
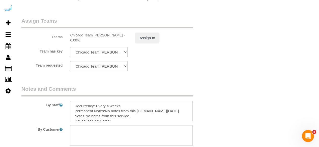
scroll to position [806, 0]
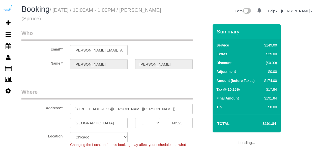
select select "IL"
select select "282"
select select "number:9"
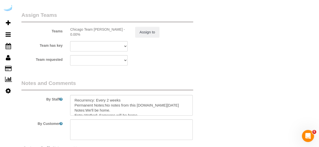
scroll to position [827, 0]
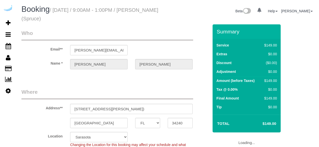
select select "FL"
select select "number:9"
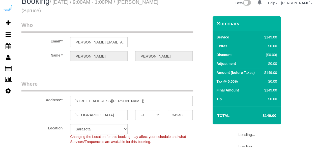
select select "object:786"
select select "282"
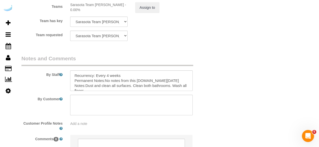
scroll to position [806, 0]
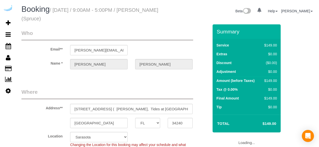
select select "FL"
select select "number:9"
select select "object:709"
select select "282"
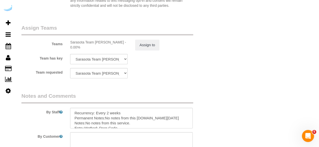
scroll to position [781, 0]
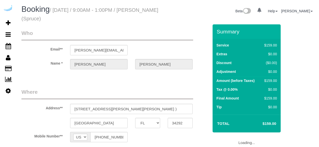
select select "FL"
select select "number:9"
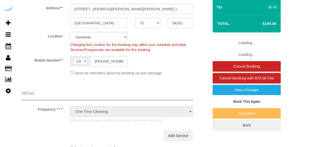
select select "object:786"
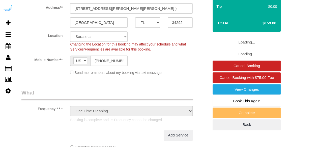
select select "282"
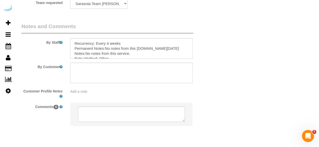
scroll to position [847, 0]
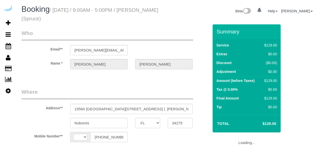
select select "FL"
select select "string:US"
select select "object:367"
select select "number:9"
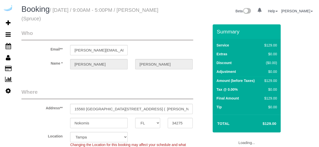
select select "object:734"
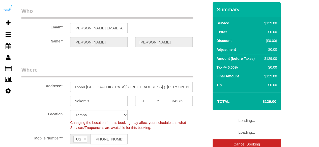
select select "282"
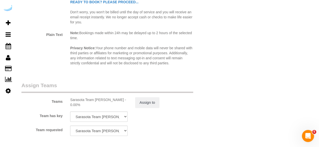
scroll to position [806, 0]
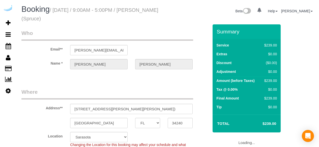
select select "FL"
select select "282"
select select "number:9"
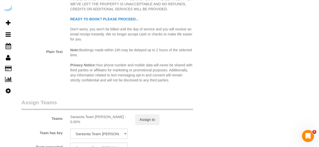
scroll to position [831, 0]
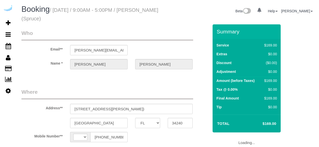
select select "FL"
select select "string:[GEOGRAPHIC_DATA]"
select select "282"
select select "number:9"
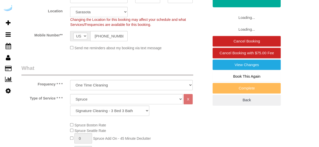
select select "object:779"
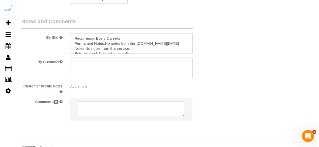
scroll to position [827, 0]
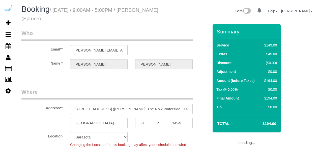
select select "FL"
select select "number:9"
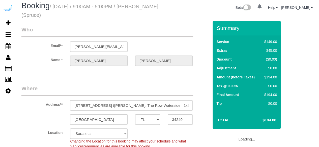
select select "object:779"
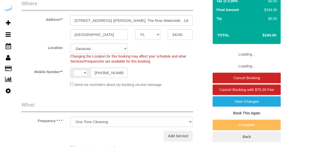
select select "string:[GEOGRAPHIC_DATA]"
select select "282"
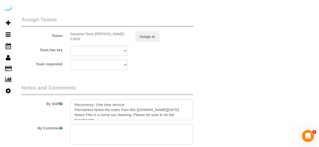
scroll to position [806, 0]
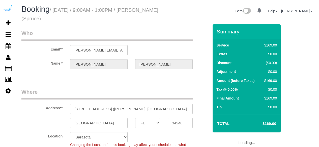
select select "FL"
select select "number:9"
select select "282"
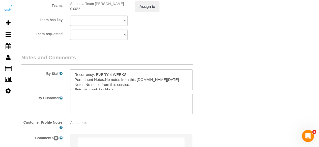
scroll to position [806, 0]
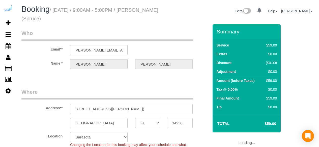
select select "FL"
select select "282"
select select "number:9"
select select "object:778"
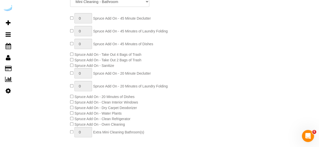
scroll to position [201, 0]
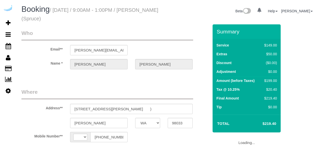
select select "WA"
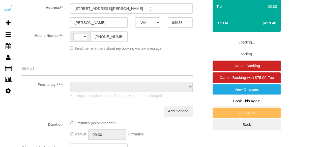
select select "string:[GEOGRAPHIC_DATA]"
select select "object:702"
select select "number:9"
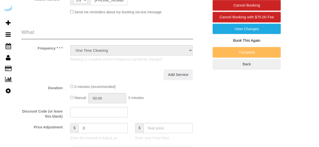
select select "object:786"
select select "282"
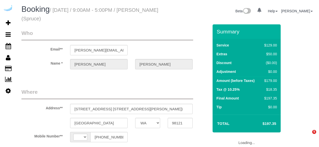
select select "WA"
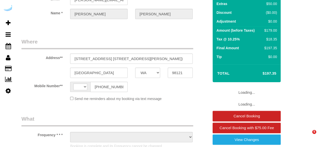
select select "string:[GEOGRAPHIC_DATA]"
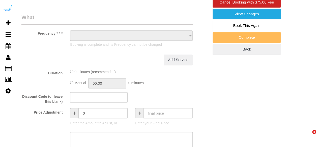
select select "object:614"
select select "282"
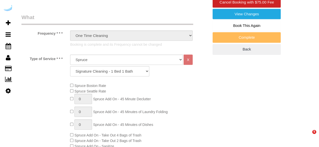
select select "object:743"
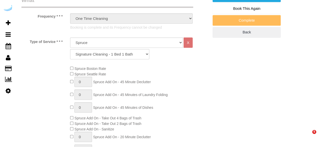
select select "number:9"
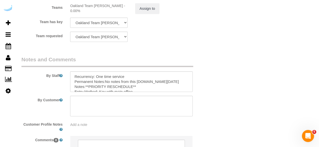
scroll to position [806, 0]
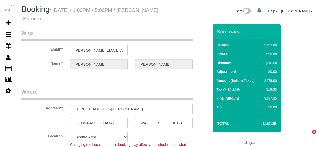
select select "WA"
select select "282"
select select "number:9"
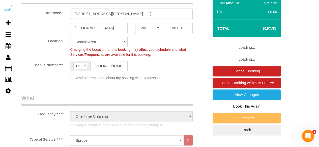
select select "object:786"
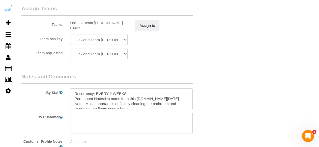
scroll to position [831, 0]
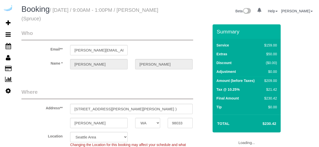
select select "WA"
select select "number:9"
select select "object:786"
select select "282"
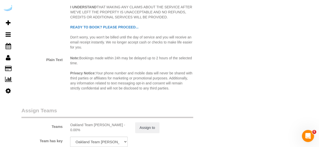
scroll to position [806, 0]
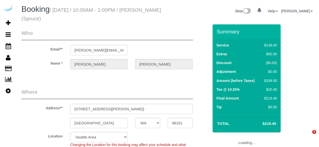
select select "WA"
select select "number:9"
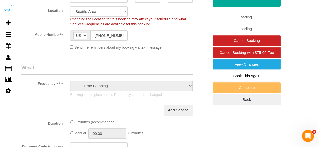
select select "object:786"
select select "282"
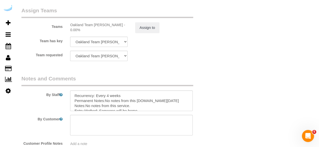
scroll to position [781, 0]
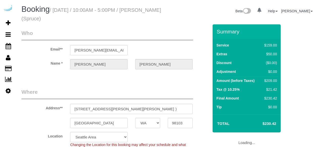
select select "WA"
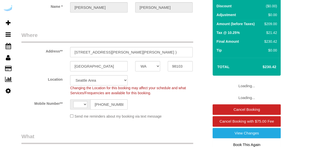
select select "object:786"
select select "string:[GEOGRAPHIC_DATA]"
select select "282"
select select "number:9"
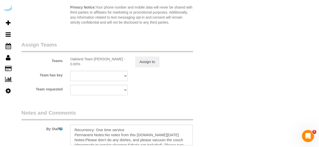
scroll to position [756, 0]
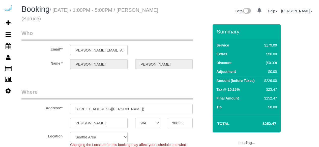
select select "WA"
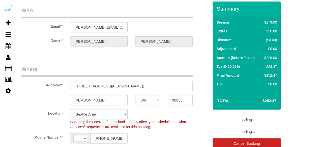
select select "string:[GEOGRAPHIC_DATA]"
select select "object:702"
select select "282"
select select "number:9"
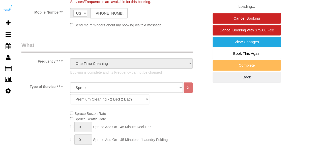
select select "object:789"
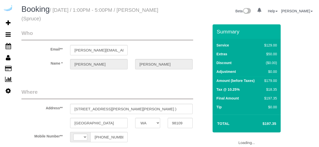
select select "WA"
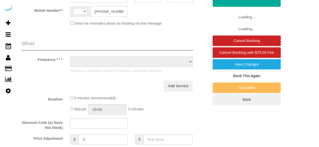
select select "string:[GEOGRAPHIC_DATA]"
select select "object:702"
select select "number:9"
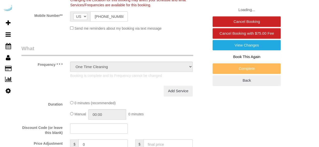
select select "object:786"
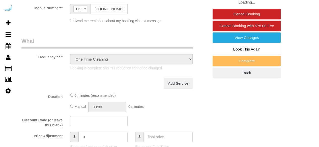
select select "282"
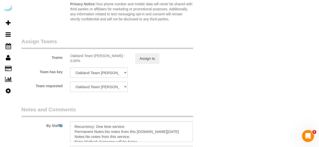
scroll to position [781, 0]
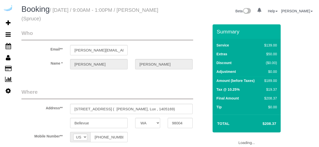
select select "WA"
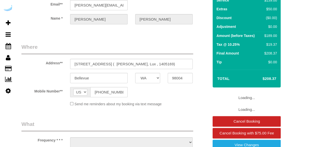
select select "object:702"
select select "number:9"
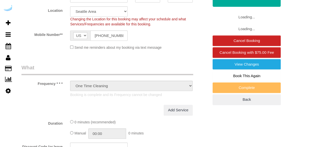
select select "object:786"
select select "282"
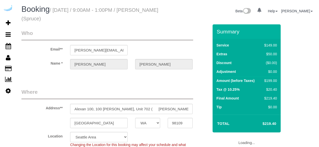
select select "WA"
select select "number:9"
select select "string:[GEOGRAPHIC_DATA]"
select select "object:413"
select select "282"
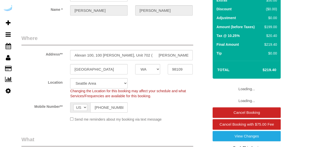
select select "object:786"
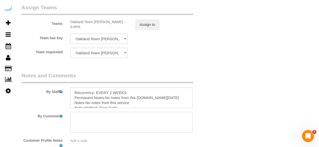
scroll to position [806, 0]
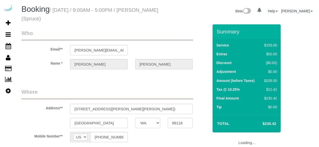
select select "WA"
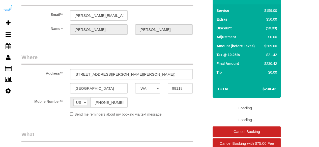
select select "object:702"
select select "number:9"
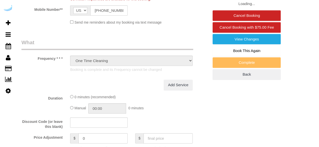
select select "object:789"
select select "282"
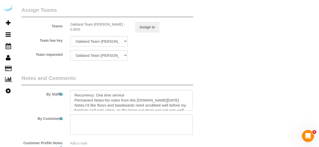
scroll to position [847, 0]
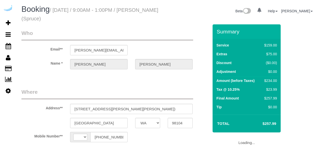
select select "WA"
select select "number:9"
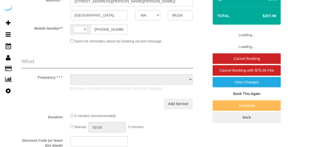
select select "string:[GEOGRAPHIC_DATA]"
select select "object:702"
select select "282"
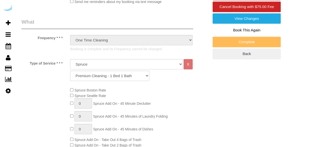
select select "object:789"
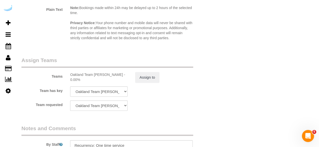
scroll to position [847, 0]
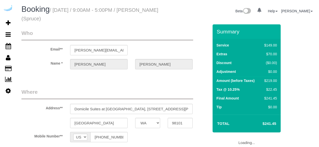
select select "WA"
select select "object:612"
select select "282"
select select "number:9"
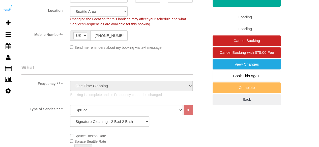
select select "object:786"
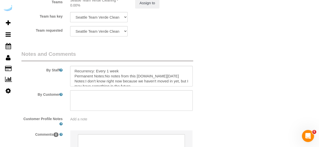
scroll to position [806, 0]
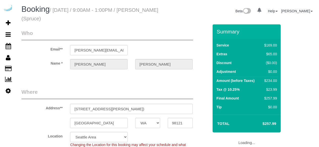
select select "WA"
select select "282"
select select "number:9"
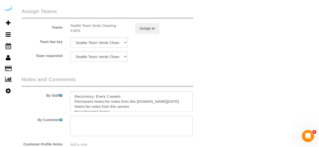
scroll to position [781, 0]
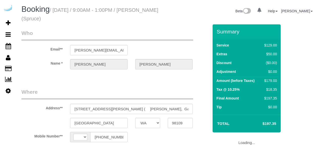
select select "WA"
select select "number:9"
select select "string:[GEOGRAPHIC_DATA]"
select select "object:702"
select select "282"
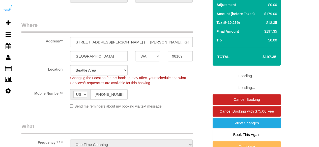
select select "object:786"
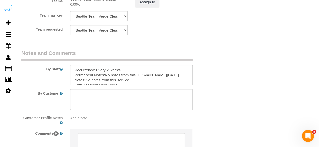
scroll to position [847, 0]
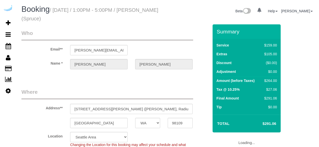
select select "WA"
select select "282"
select select "number:9"
select select "object:786"
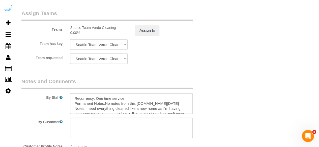
scroll to position [781, 0]
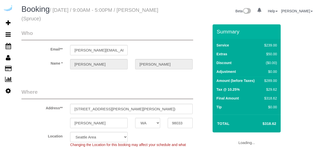
select select "WA"
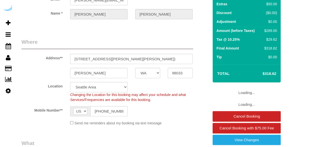
select select "object:695"
select select "number:9"
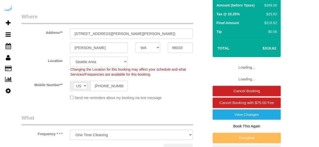
select select "object:779"
select select "282"
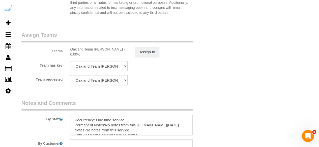
scroll to position [827, 0]
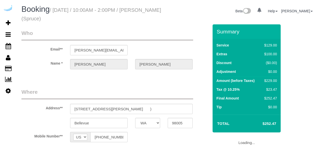
select select "WA"
select select "object:695"
select select "282"
select select "number:9"
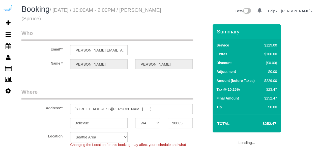
select select "object:779"
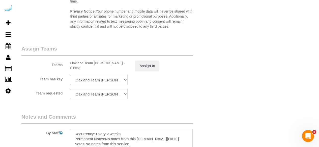
scroll to position [756, 0]
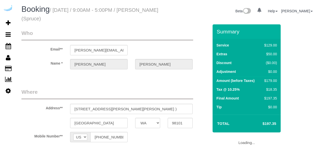
select select "WA"
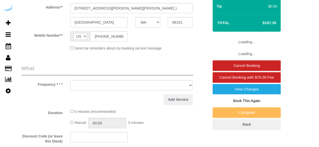
select select "object:695"
select select "number:9"
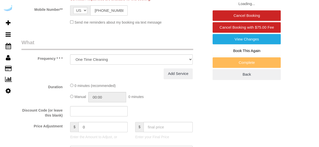
select select "282"
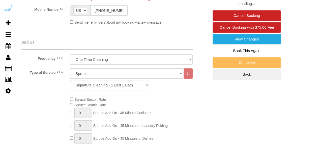
select select "object:779"
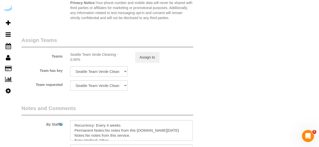
scroll to position [781, 0]
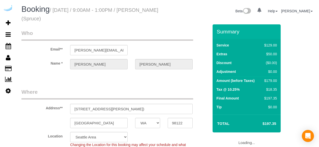
select select "WA"
select select "282"
select select "number:9"
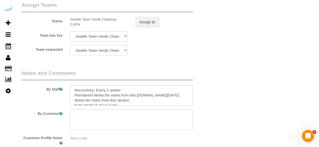
scroll to position [827, 0]
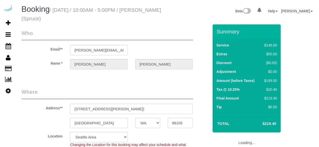
select select "WA"
select select "282"
select select "number:9"
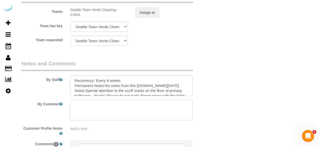
scroll to position [806, 0]
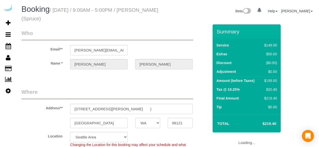
select select "WA"
select select "number:9"
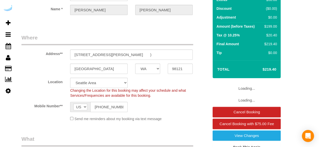
select select "object:695"
select select "282"
select select "object:779"
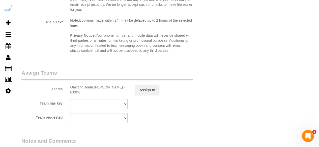
scroll to position [756, 0]
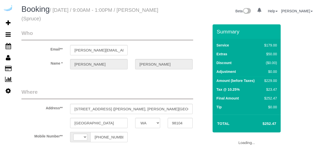
select select "WA"
select select "string:[GEOGRAPHIC_DATA]"
select select "282"
select select "number:9"
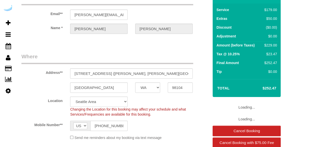
select select "object:779"
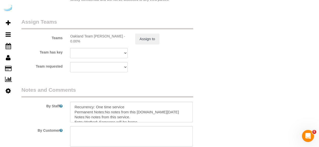
scroll to position [827, 0]
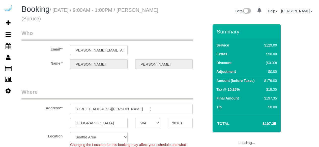
select select "WA"
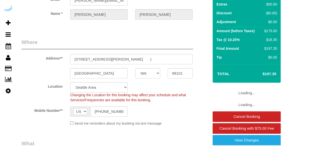
select select "282"
select select "number:9"
select select "object:774"
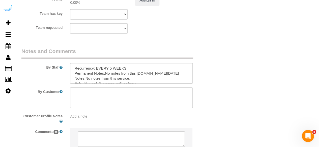
scroll to position [806, 0]
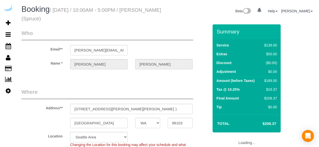
select select "WA"
select select "282"
select select "number:9"
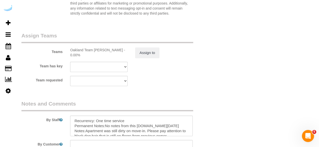
scroll to position [781, 0]
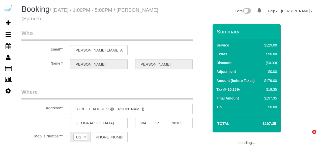
select select "WA"
select select "number:9"
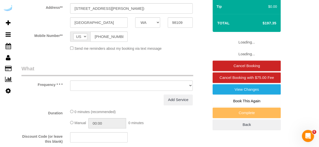
select select "object:667"
select select "282"
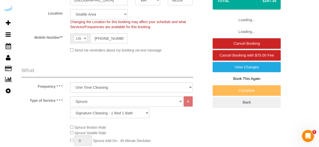
select select "object:779"
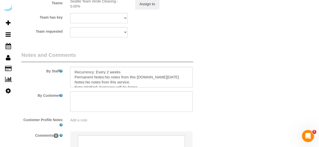
scroll to position [827, 0]
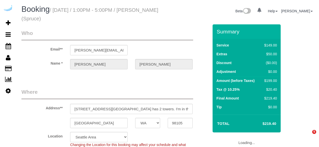
select select "WA"
select select "282"
select select "number:9"
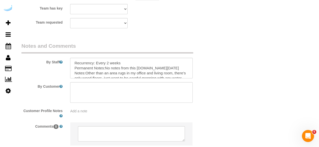
scroll to position [827, 0]
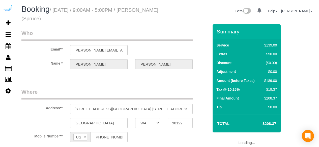
select select "WA"
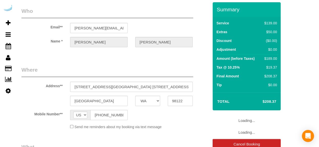
select select "282"
select select "number:9"
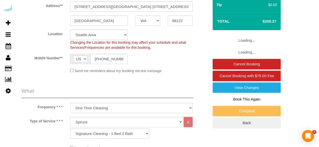
select select "object:779"
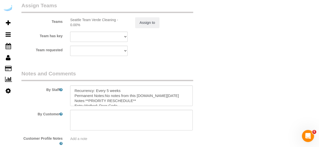
scroll to position [806, 0]
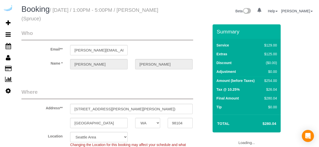
select select "WA"
select select "282"
select select "number:9"
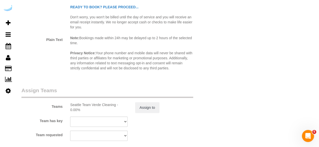
scroll to position [806, 0]
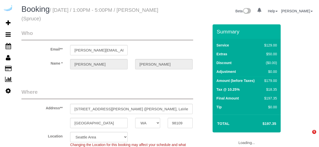
select select "WA"
select select "number:9"
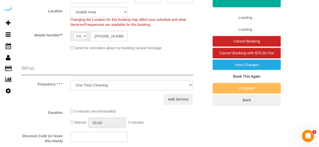
select select "object:779"
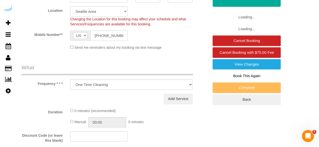
select select "282"
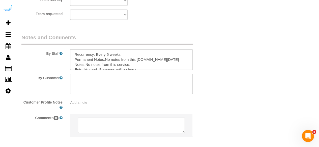
scroll to position [827, 0]
